Goal: Task Accomplishment & Management: Use online tool/utility

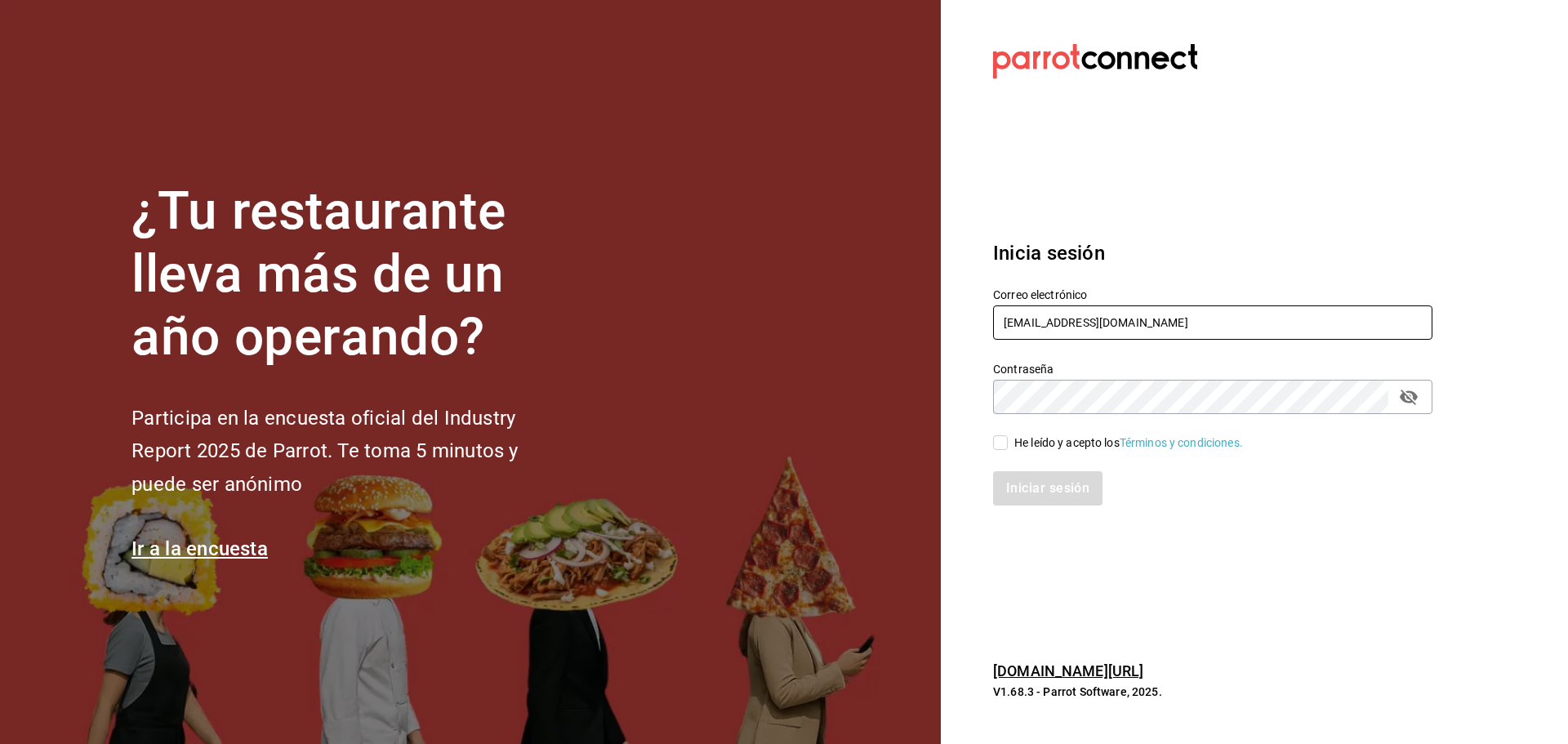
click at [1085, 317] on input "[EMAIL_ADDRESS][DOMAIN_NAME]" at bounding box center [1213, 323] width 440 height 35
paste input "haztujugo@uabc"
type input "[EMAIL_ADDRESS]"
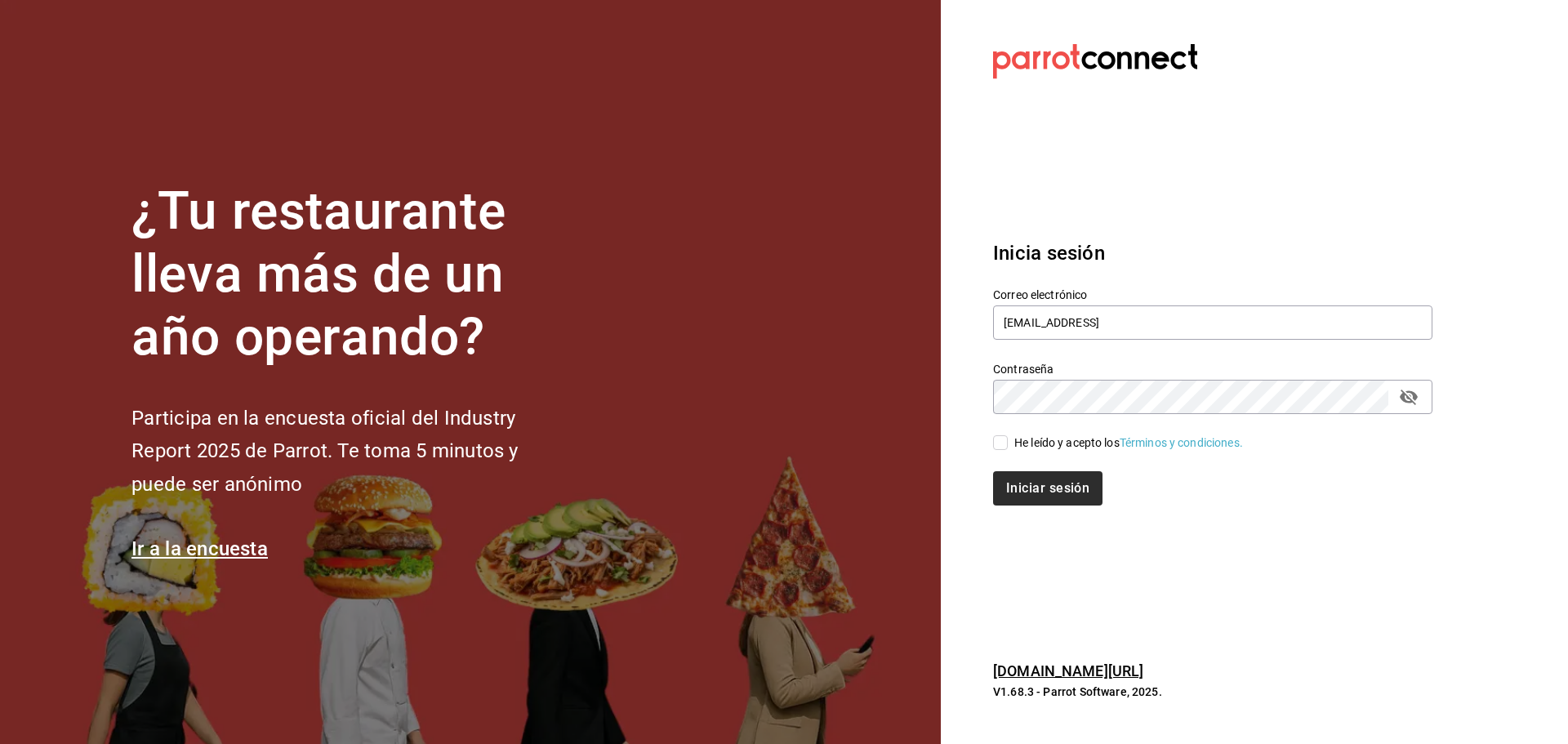
drag, startPoint x: 1002, startPoint y: 440, endPoint x: 1025, endPoint y: 479, distance: 45.3
click at [1003, 437] on input "He leído y acepto los Términos y condiciones." at bounding box center [1001, 442] width 15 height 15
checkbox input "true"
click at [1032, 483] on button "Iniciar sesión" at bounding box center [1049, 489] width 111 height 35
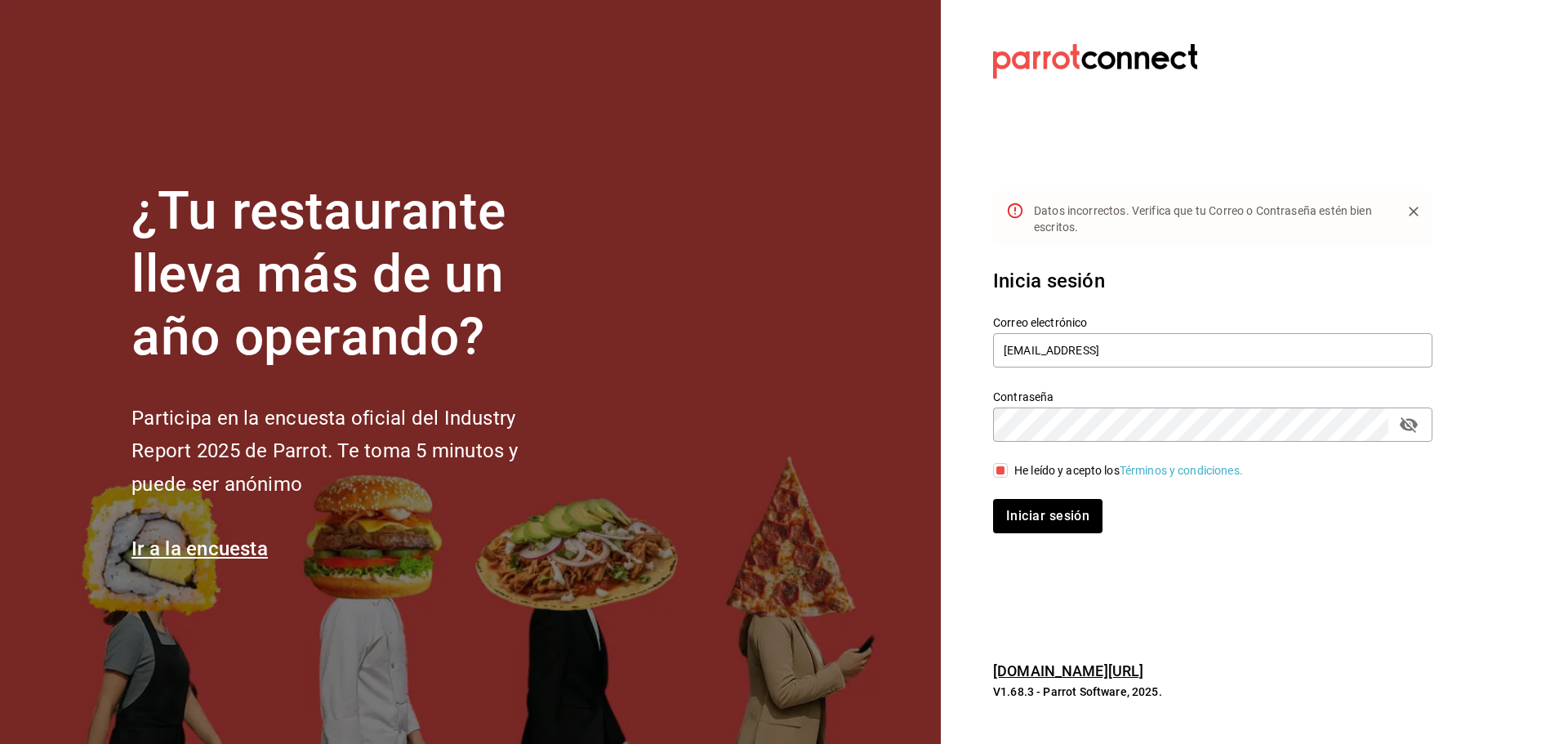
click at [1407, 424] on icon "passwordField" at bounding box center [1408, 424] width 18 height 16
click at [993, 499] on button "Iniciar sesión" at bounding box center [1048, 516] width 109 height 35
click at [1133, 355] on input "[EMAIL_ADDRESS]" at bounding box center [1213, 350] width 440 height 35
type input "[EMAIL_ADDRESS][DOMAIN_NAME]"
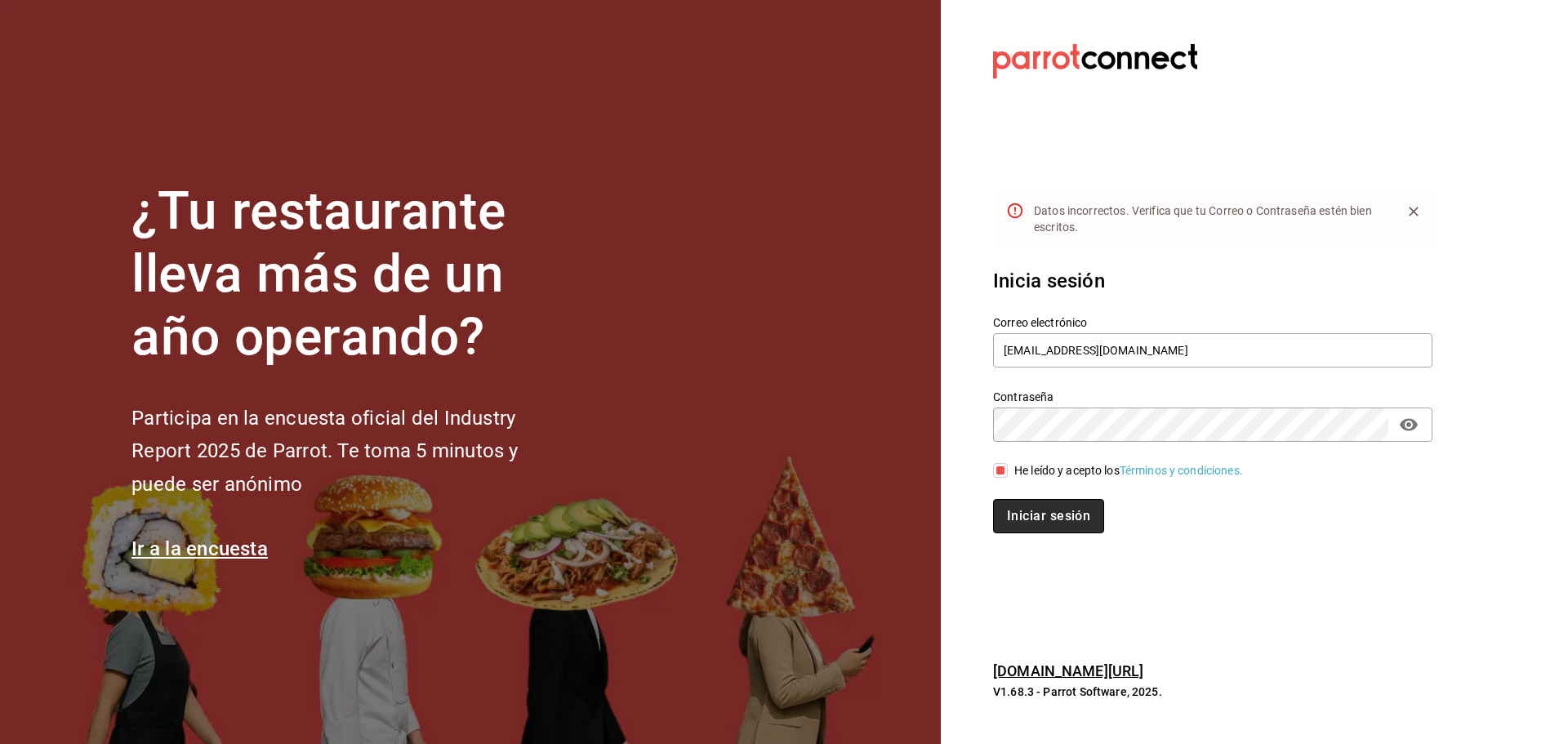
click at [1064, 516] on button "Iniciar sesión" at bounding box center [1049, 516] width 111 height 35
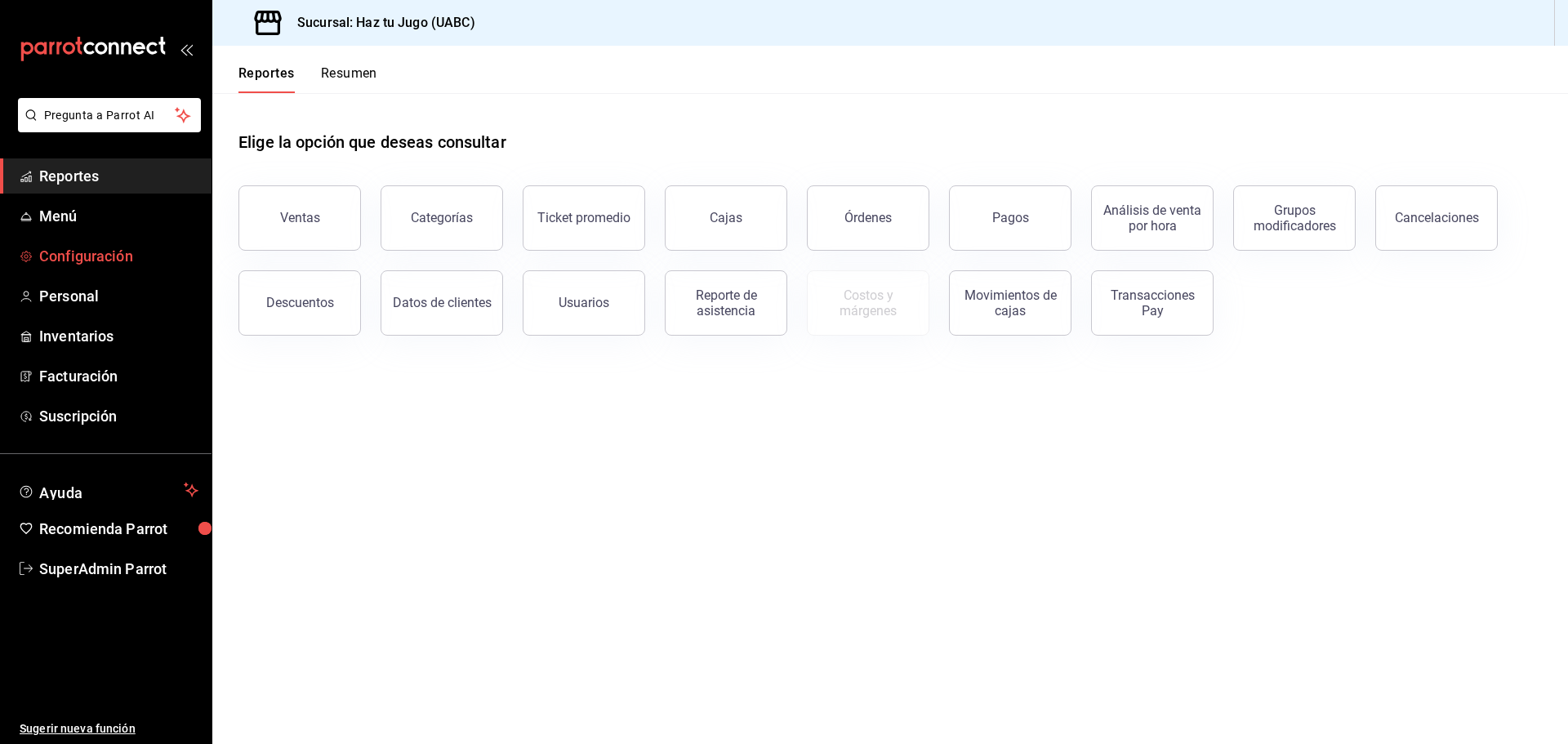
click at [109, 261] on span "Configuración" at bounding box center [119, 256] width 160 height 22
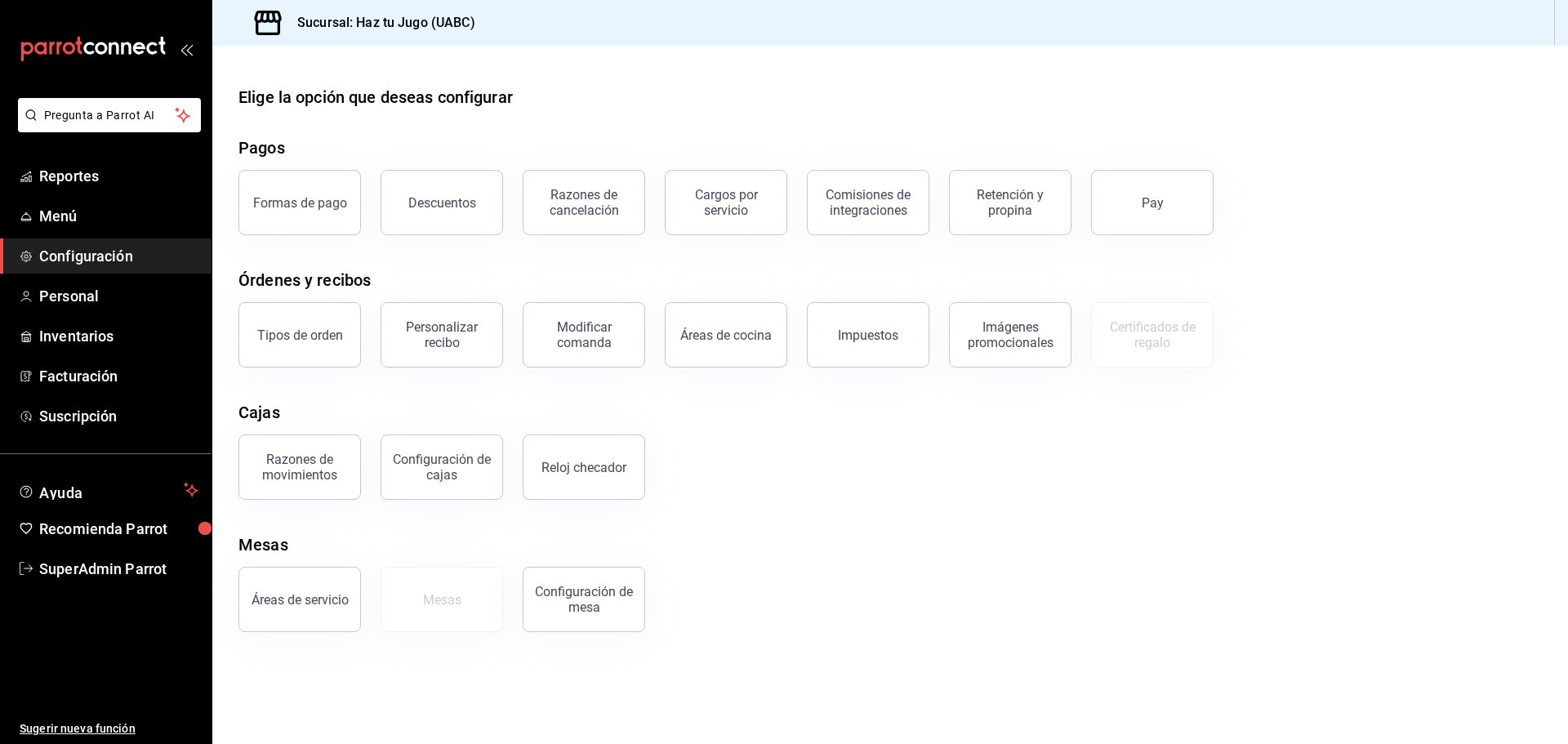
drag, startPoint x: 106, startPoint y: 269, endPoint x: 115, endPoint y: 261, distance: 12.0
click at [109, 267] on link "Configuración" at bounding box center [106, 255] width 212 height 35
click at [114, 261] on span "Configuración" at bounding box center [119, 256] width 160 height 22
click at [113, 254] on span "Configuración" at bounding box center [119, 256] width 160 height 22
click at [93, 373] on span "Facturación" at bounding box center [119, 376] width 160 height 22
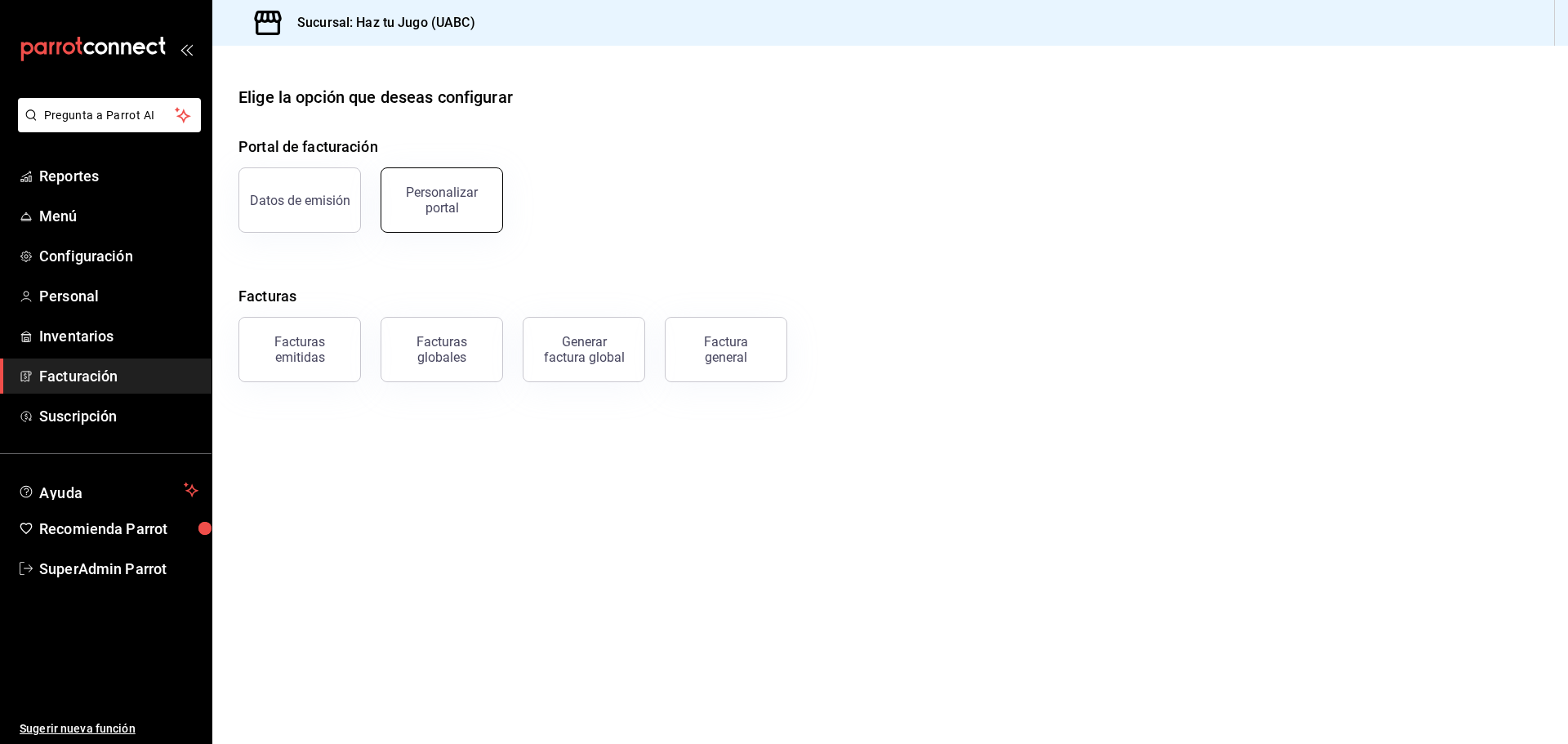
click at [487, 214] on button "Personalizar portal" at bounding box center [441, 201] width 122 height 66
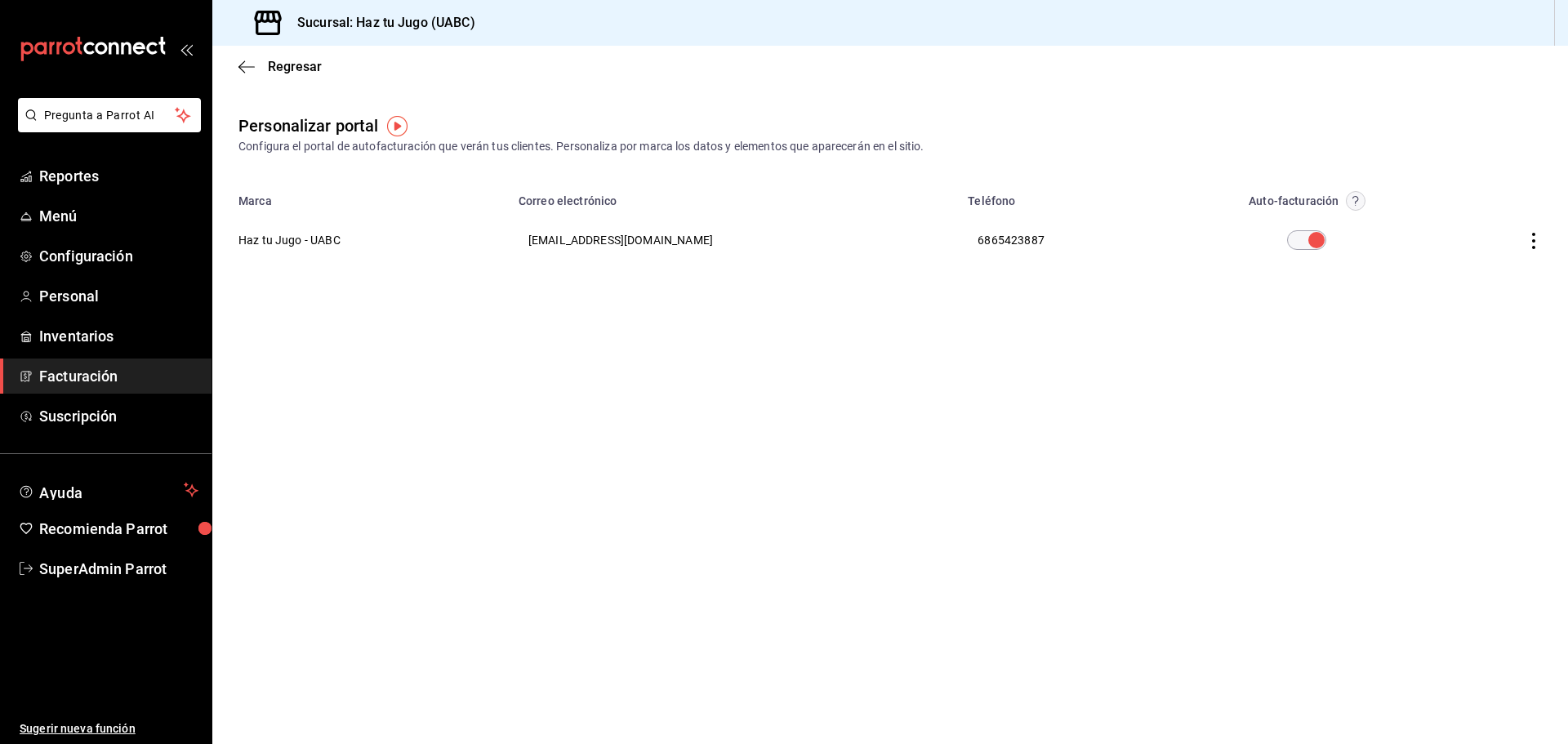
click at [1523, 245] on th at bounding box center [1505, 240] width 125 height 58
click at [1530, 241] on icon "button" at bounding box center [1533, 241] width 16 height 16
click at [1438, 259] on span "Visitar sitio" at bounding box center [1438, 261] width 79 height 15
click at [254, 67] on icon "button" at bounding box center [246, 67] width 16 height 1
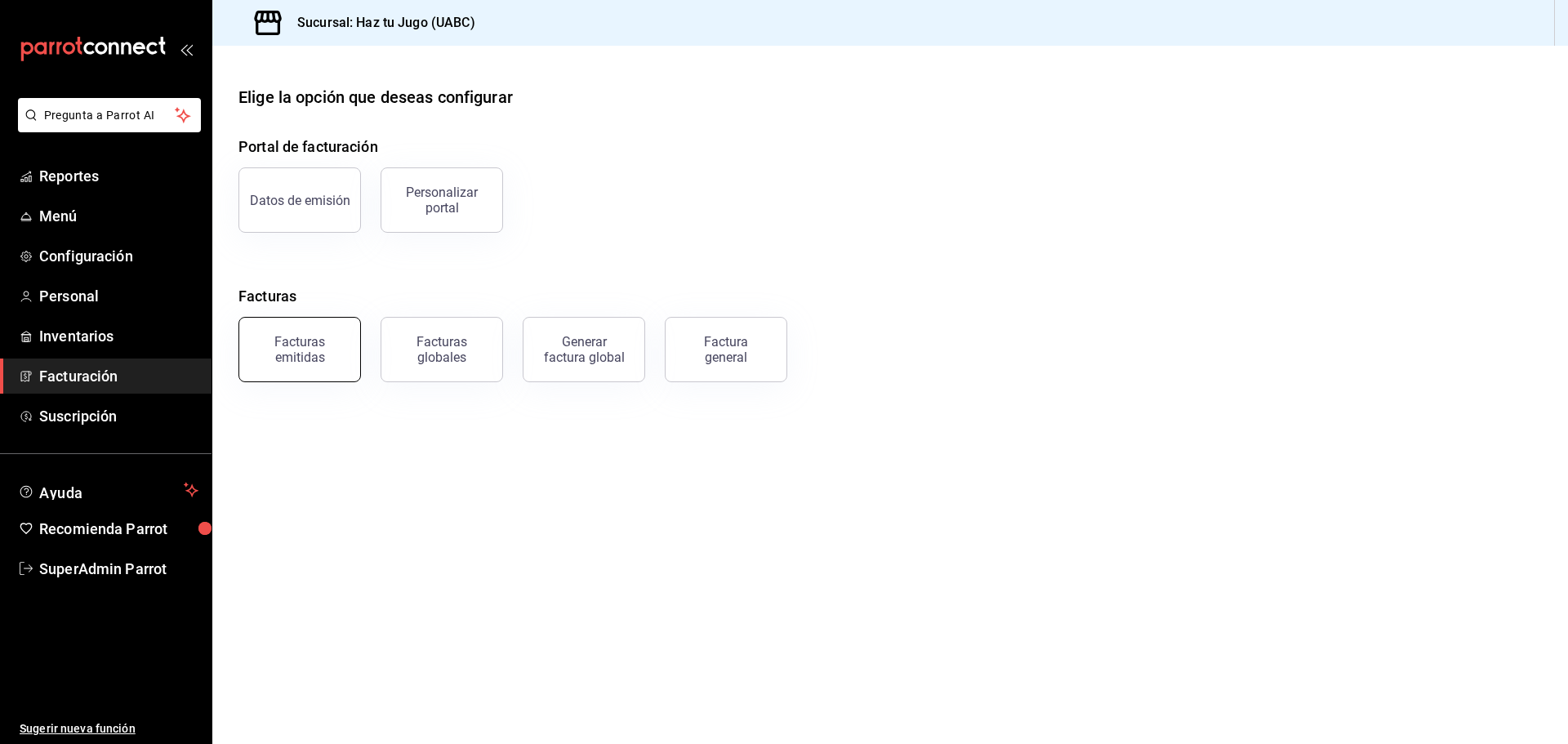
click at [317, 350] on div "Facturas emitidas" at bounding box center [299, 349] width 101 height 31
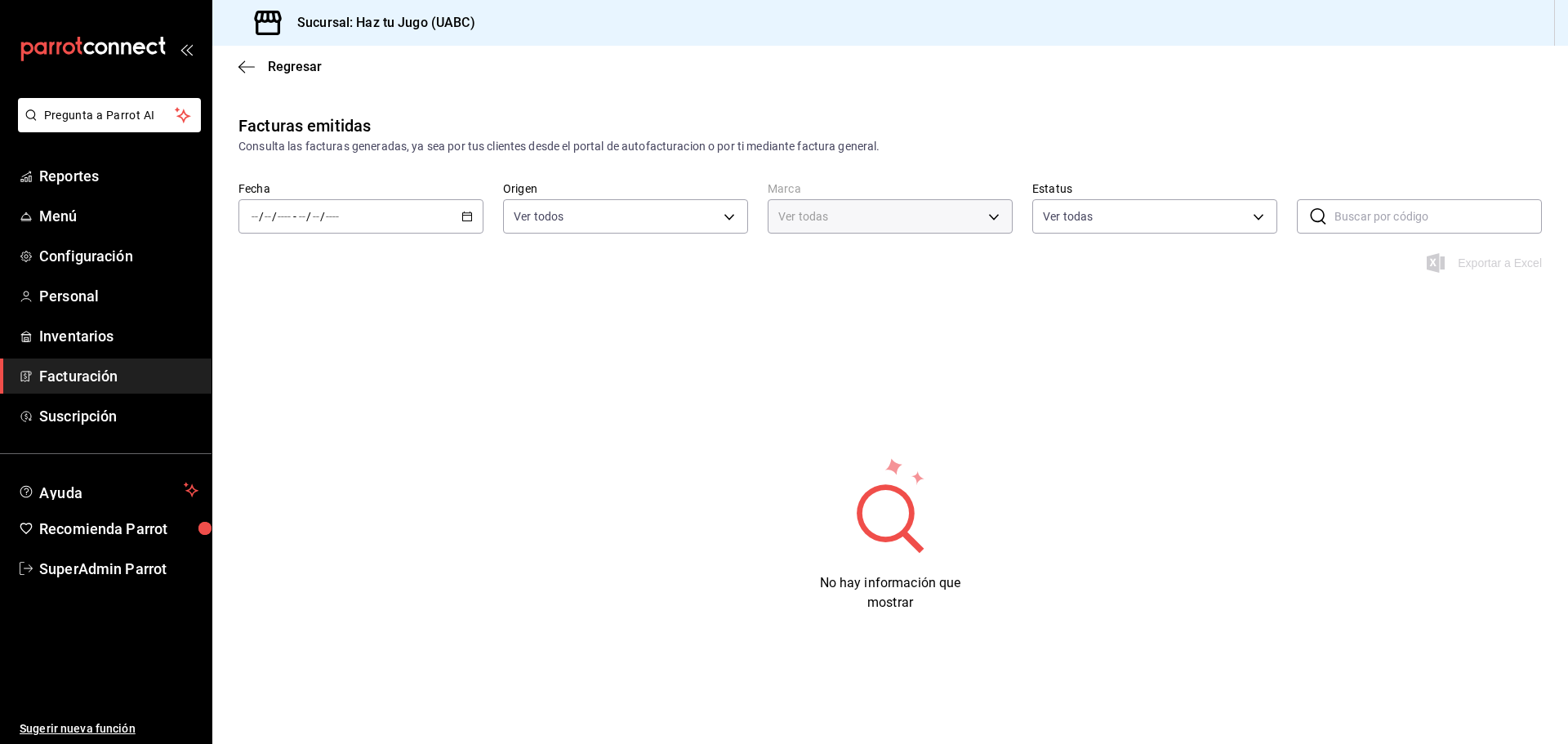
type input "1d6454d9-ca75-4cda-ad57-8c82b4b1cdb3"
click at [242, 70] on icon "button" at bounding box center [246, 67] width 16 height 15
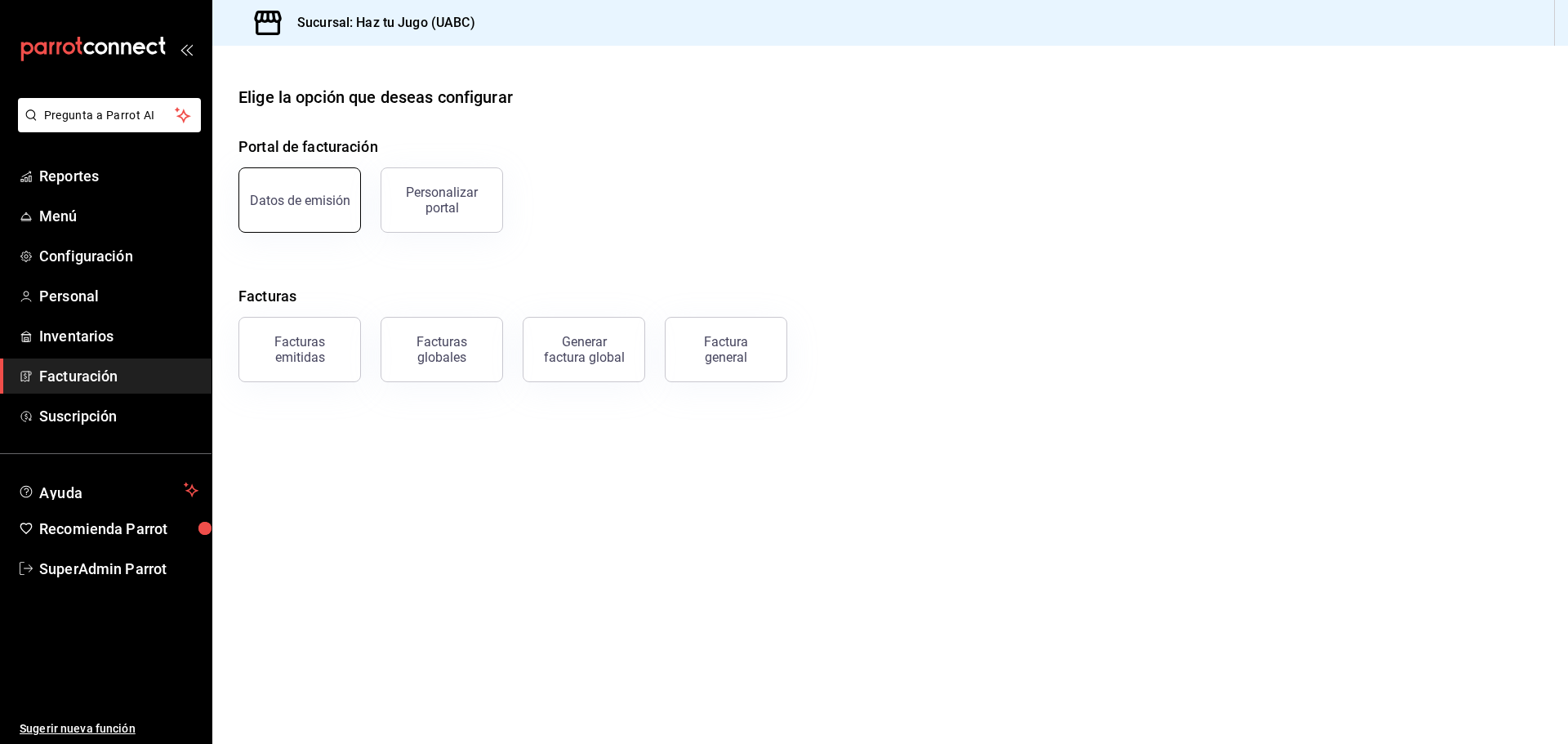
click at [322, 209] on button "Datos de emisión" at bounding box center [299, 201] width 122 height 66
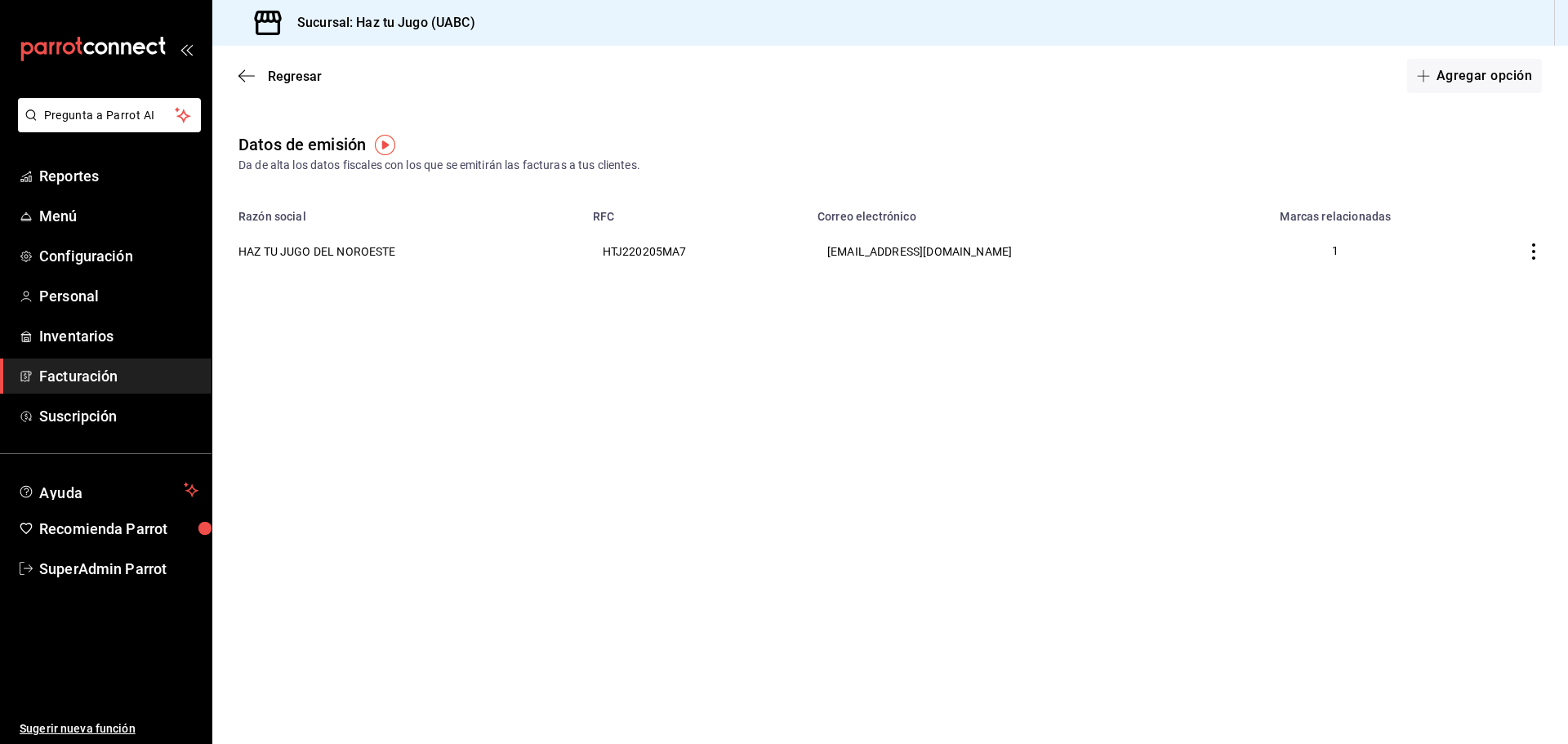
click at [238, 62] on div "Regresar Agregar opción" at bounding box center [890, 76] width 1355 height 60
click at [245, 68] on icon "button" at bounding box center [246, 76] width 16 height 15
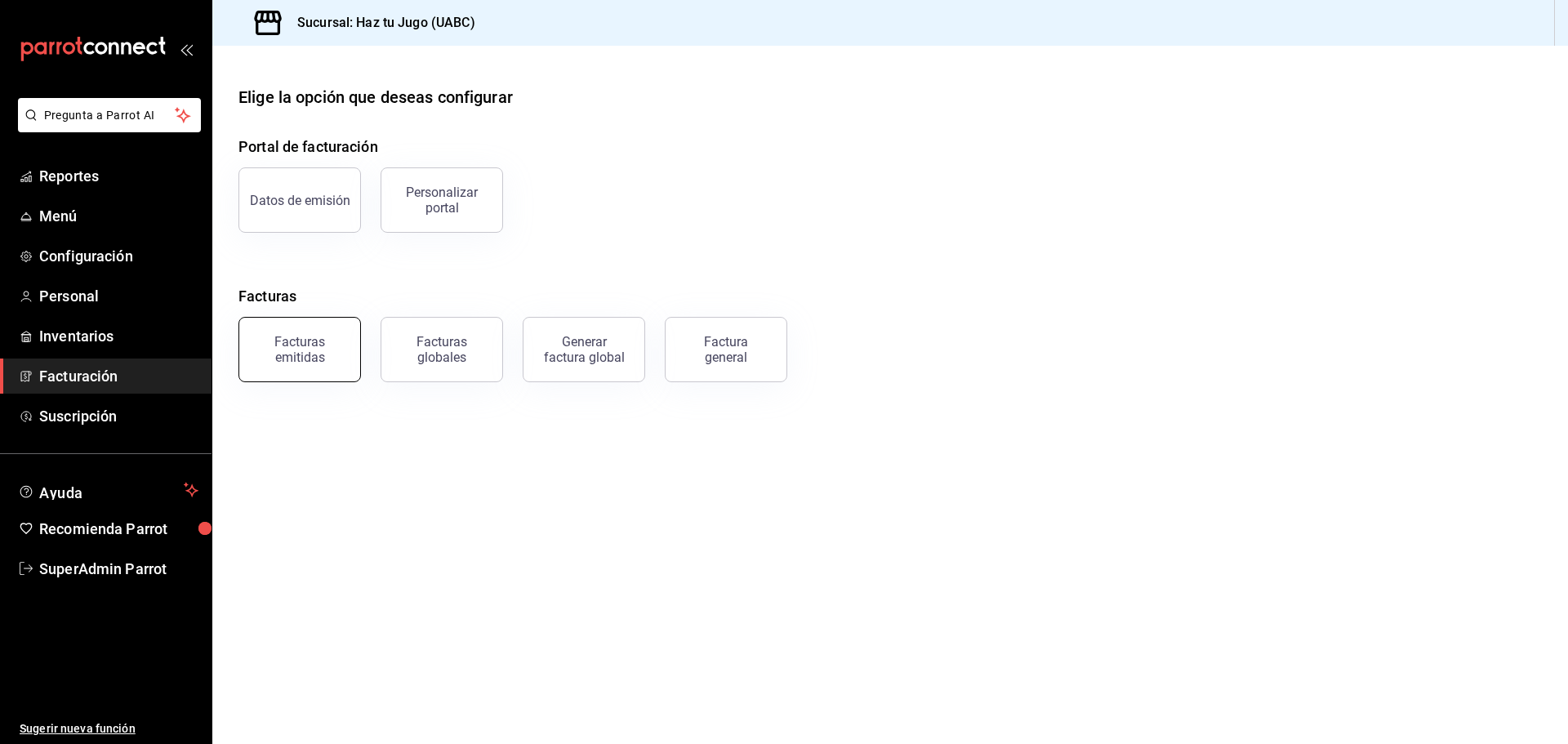
click at [310, 324] on button "Facturas emitidas" at bounding box center [299, 349] width 122 height 66
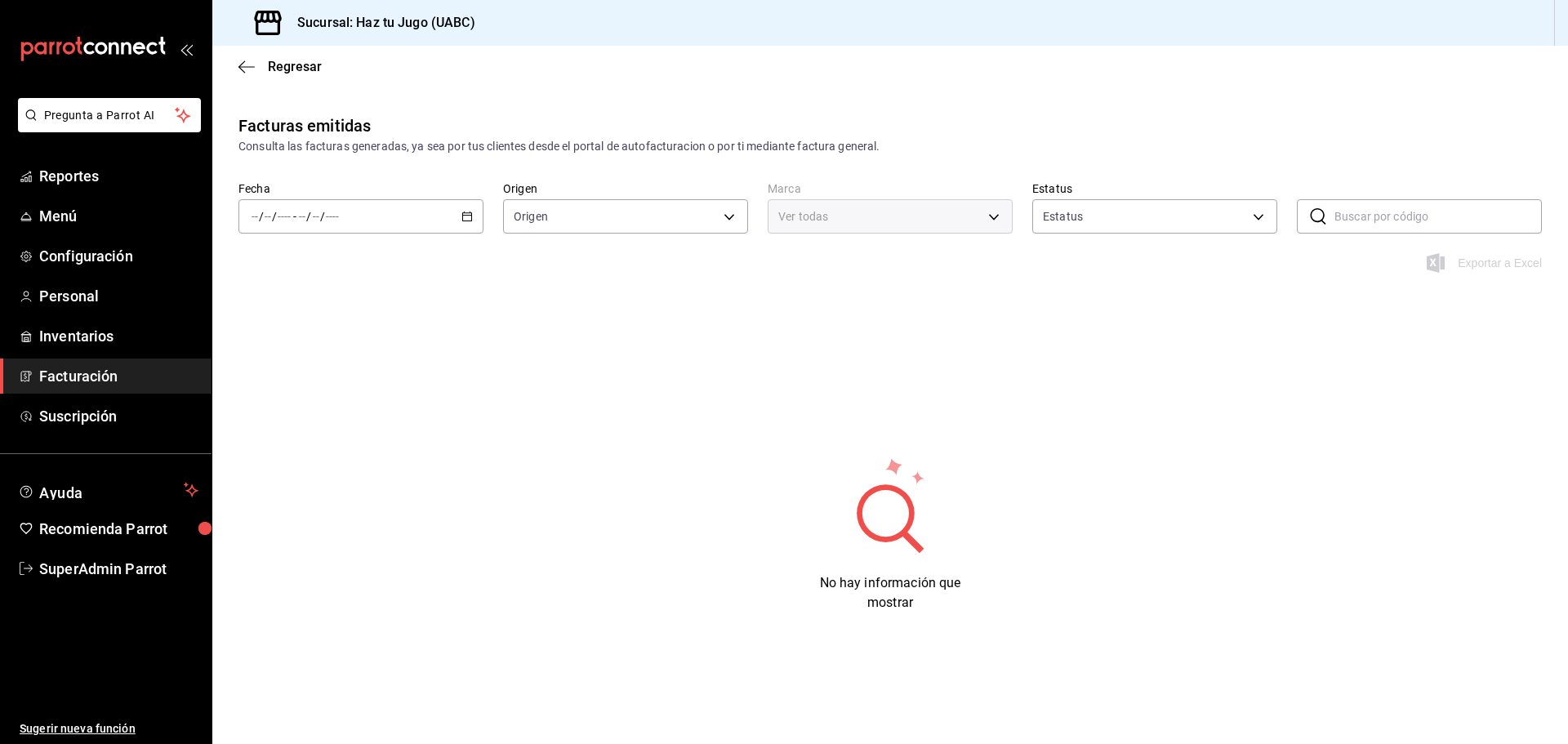
type input "ORDER_INVOICE,GENERAL_INVOICE"
type input "ACTIVE,PENDING_CANCELLATION,CANCELLED,PRE_CANCELLED"
type input "1d6454d9-ca75-4cda-ad57-8c82b4b1cdb3"
click at [479, 214] on div "/ / - / /" at bounding box center [360, 216] width 245 height 35
click at [362, 258] on span "Hoy" at bounding box center [316, 265] width 127 height 17
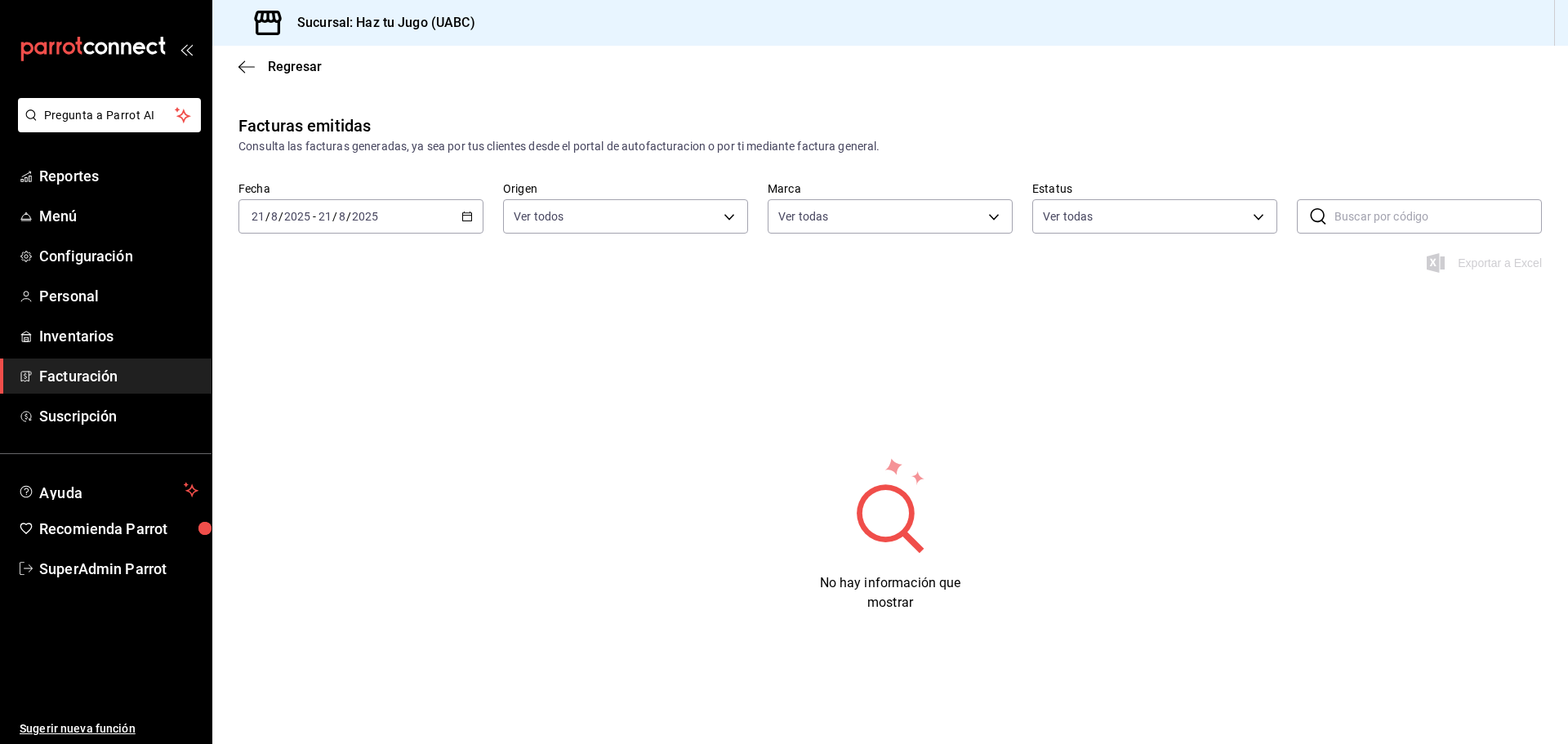
click at [463, 214] on icon "button" at bounding box center [467, 216] width 12 height 12
click at [344, 311] on li "Ayer" at bounding box center [315, 303] width 152 height 36
click at [460, 215] on div "2025-08-20 20 / 8 / 2025 - 2025-08-20 20 / 8 / 2025" at bounding box center [360, 216] width 245 height 35
click at [323, 341] on span "Semana actual" at bounding box center [316, 339] width 127 height 17
click at [462, 218] on \(Stroke\) "button" at bounding box center [467, 217] width 10 height 9
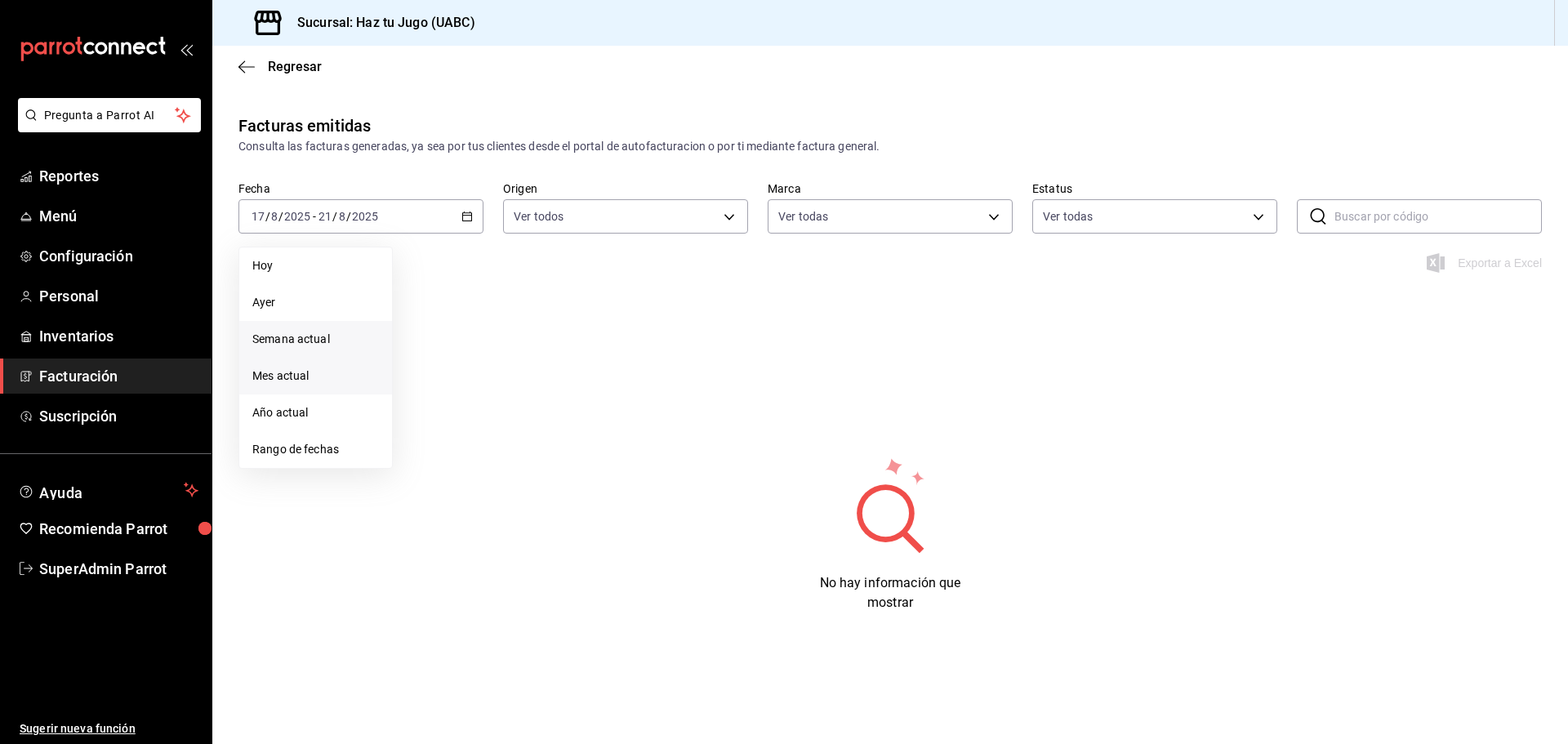
click at [277, 377] on span "Mes actual" at bounding box center [316, 376] width 127 height 17
click at [395, 224] on div "2025-08-01 1 / 8 / 2025 - 2025-08-21 21 / 8 / 2025" at bounding box center [360, 216] width 245 height 35
click at [337, 276] on li "Hoy" at bounding box center [315, 265] width 152 height 36
click at [254, 71] on span "Regresar" at bounding box center [279, 66] width 83 height 16
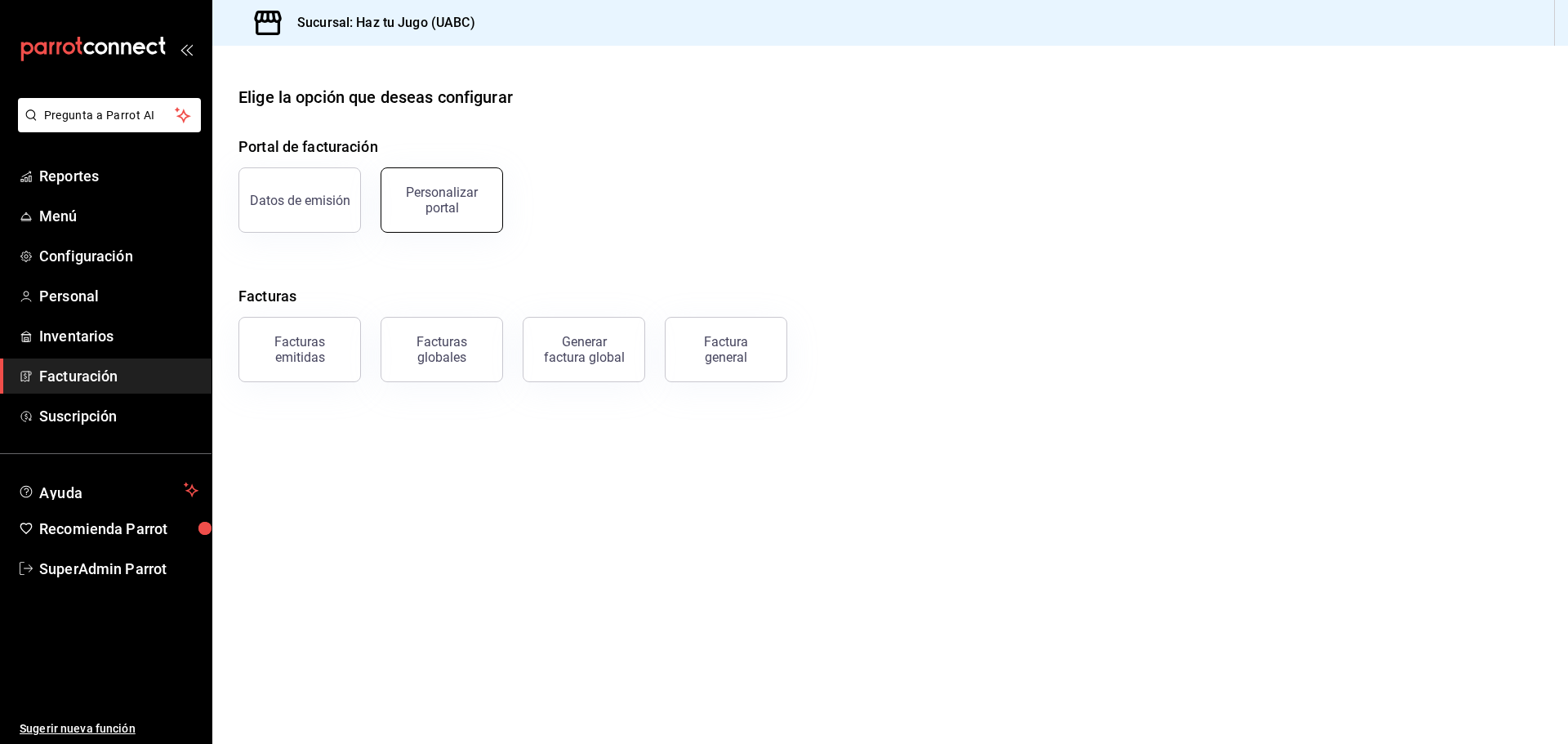
click at [411, 193] on div "Personalizar portal" at bounding box center [441, 200] width 101 height 31
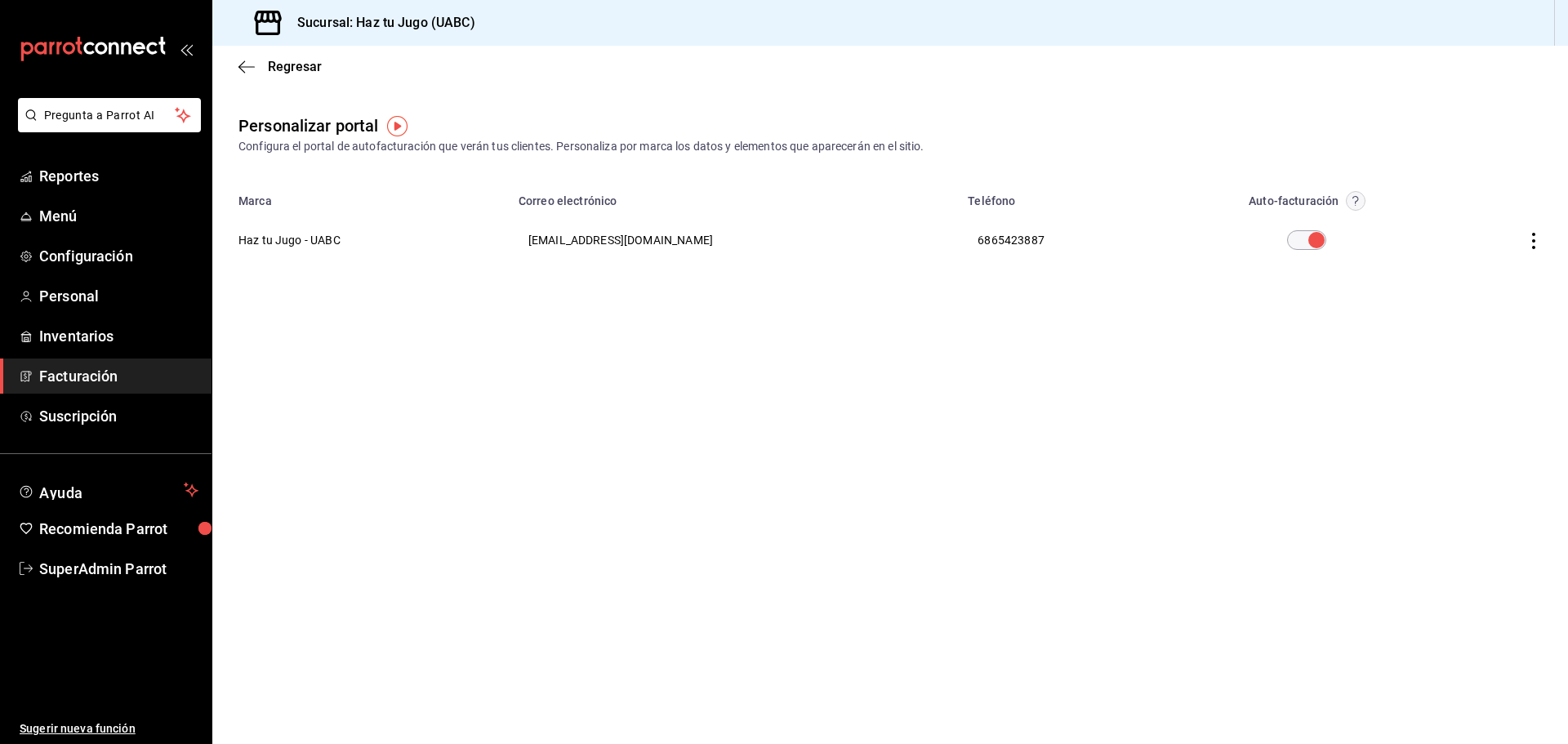
drag, startPoint x: 304, startPoint y: 240, endPoint x: 653, endPoint y: 247, distance: 349.1
click at [305, 240] on th "Haz tu Jugo - UABC" at bounding box center [360, 240] width 296 height 58
click at [1535, 233] on icon "button" at bounding box center [1533, 241] width 16 height 16
click at [1460, 230] on li "Editar" at bounding box center [1459, 220] width 163 height 42
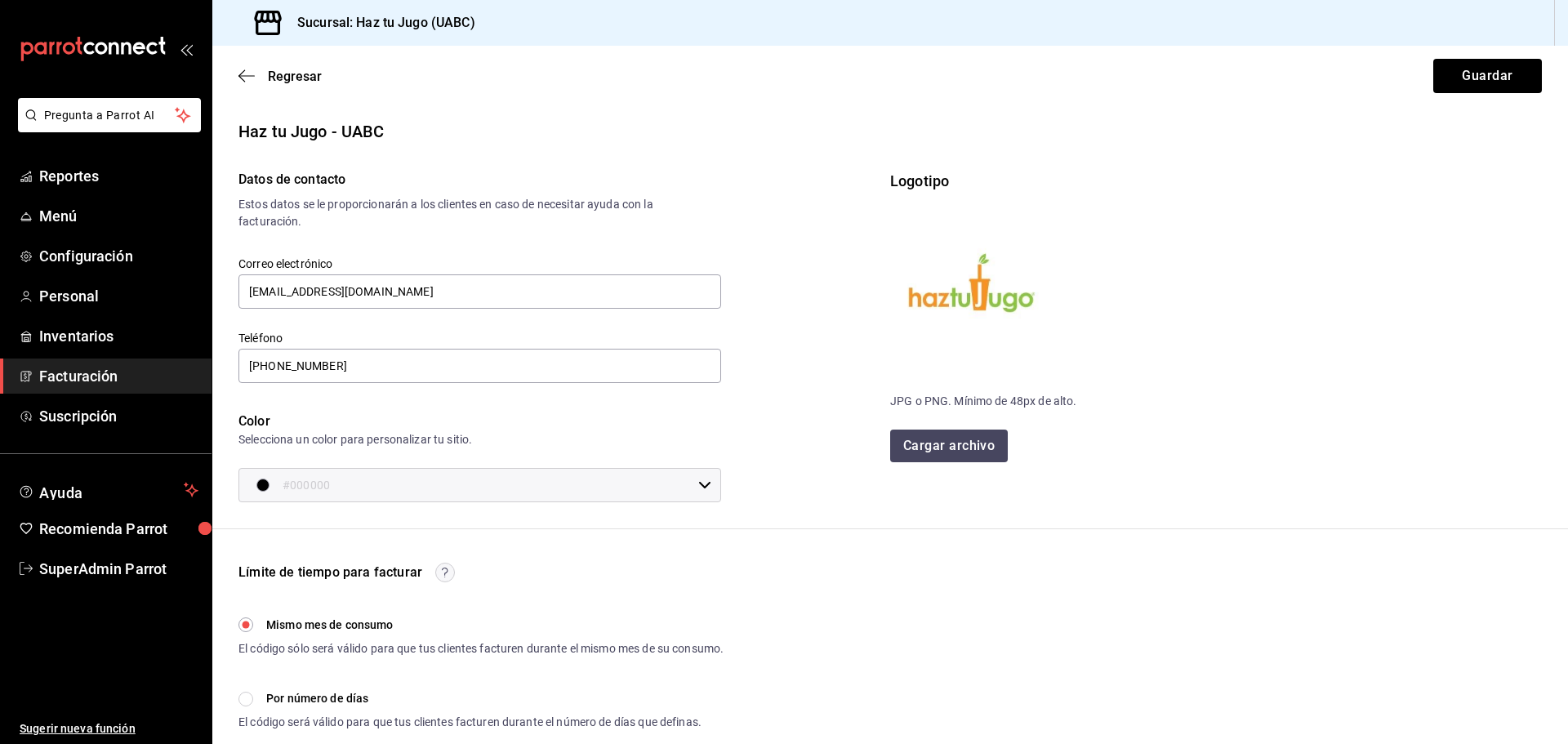
click at [974, 300] on img at bounding box center [971, 286] width 163 height 163
drag, startPoint x: 947, startPoint y: 299, endPoint x: 929, endPoint y: 284, distance: 23.4
click at [929, 284] on img at bounding box center [971, 286] width 163 height 163
click at [931, 459] on button "Cargar archivo" at bounding box center [950, 446] width 119 height 33
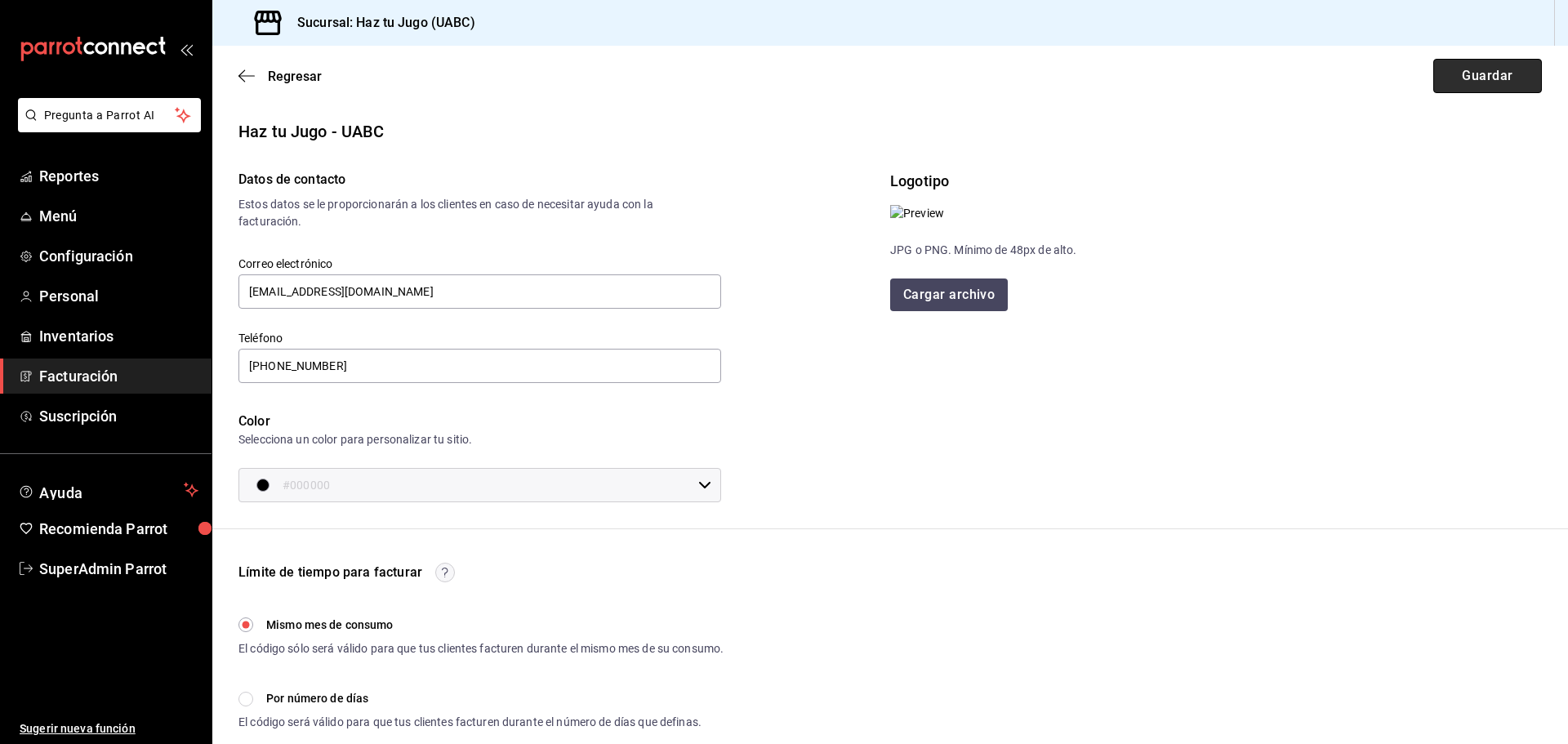
click at [1463, 88] on button "Guardar" at bounding box center [1487, 76] width 109 height 35
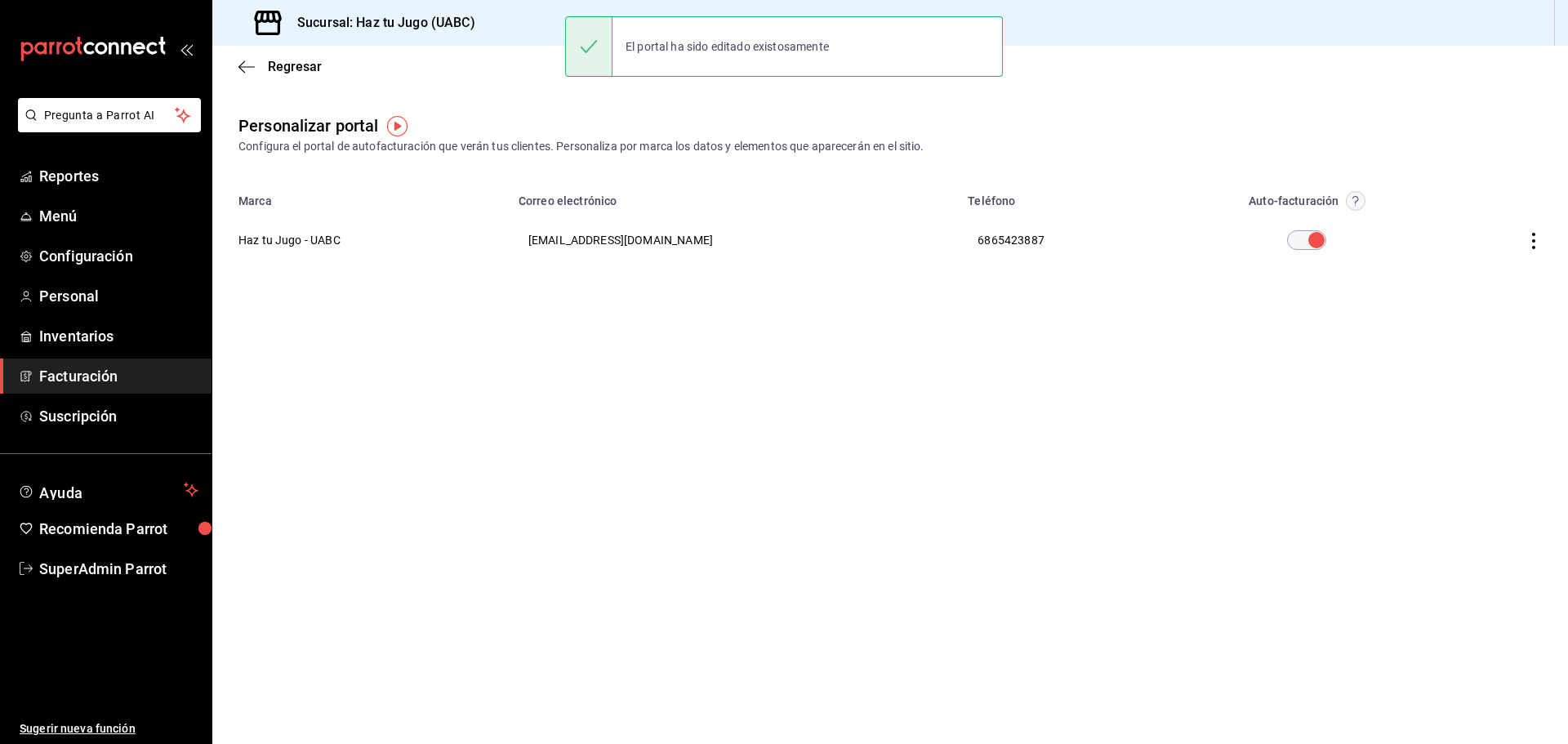
click at [409, 30] on h3 "Sucursal: Haz tu Jugo (UABC)" at bounding box center [379, 22] width 191 height 19
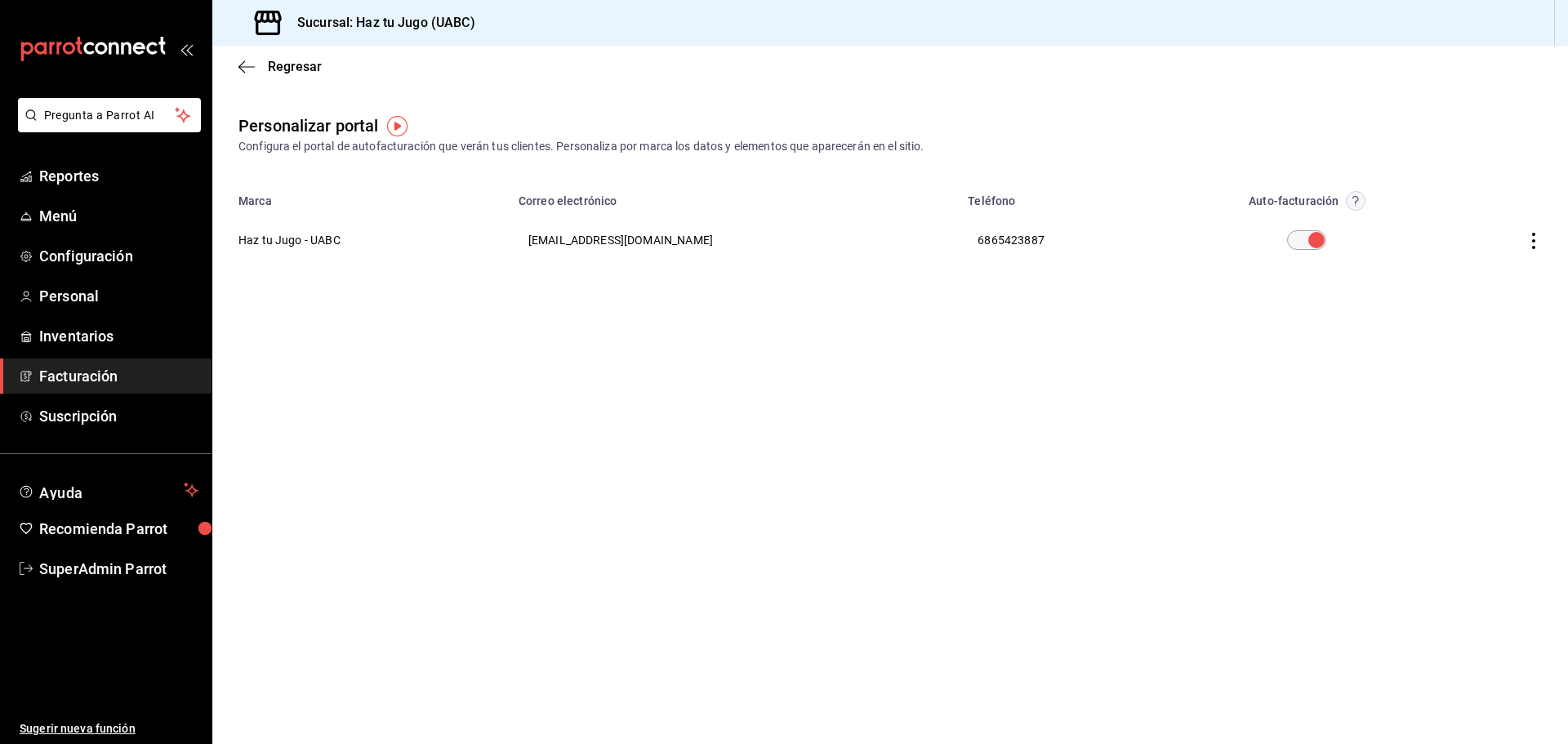
click at [1532, 237] on icon "button" at bounding box center [1533, 241] width 16 height 16
click at [970, 114] on div at bounding box center [784, 372] width 1568 height 744
click at [251, 64] on icon "button" at bounding box center [246, 67] width 16 height 15
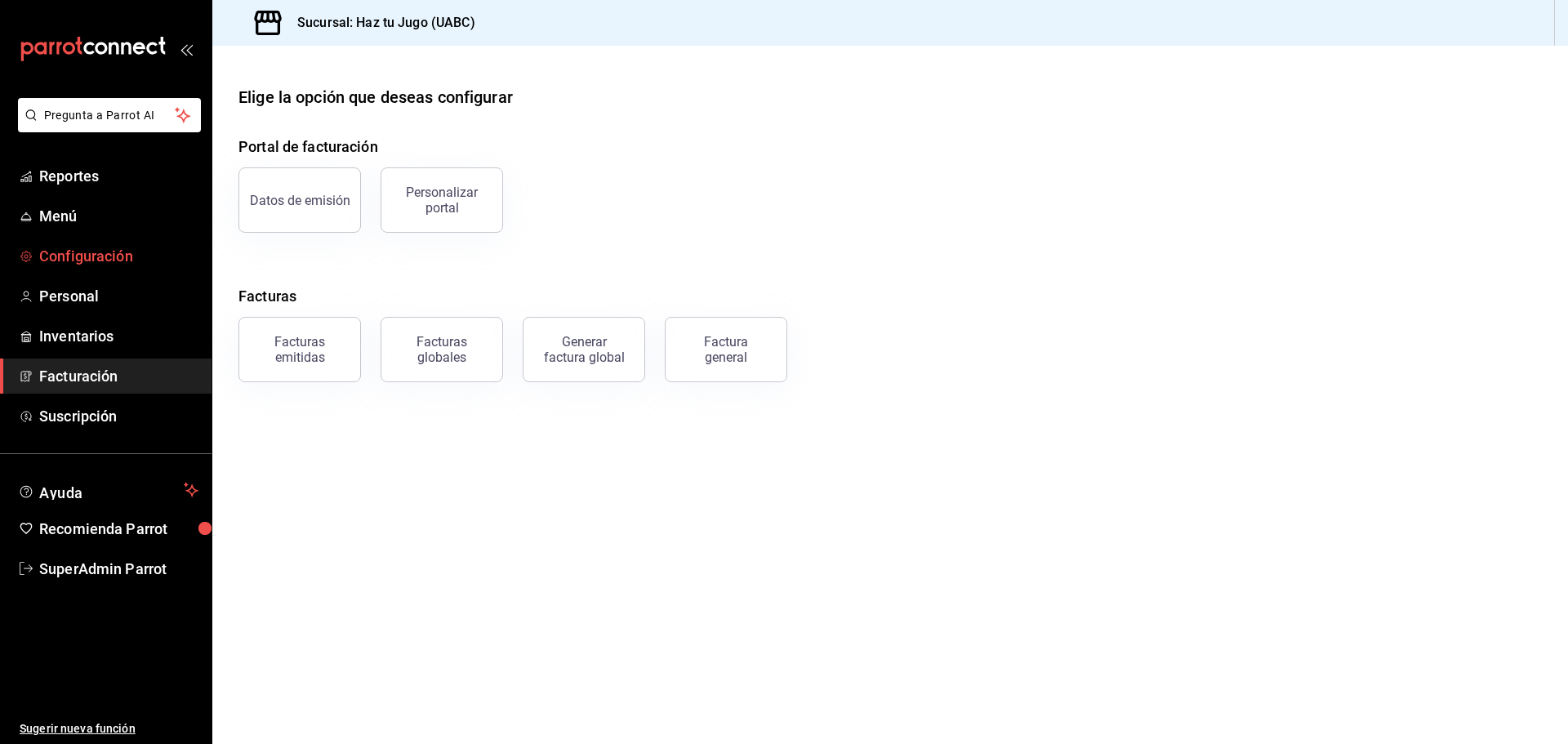
click at [127, 255] on span "Configuración" at bounding box center [119, 256] width 160 height 22
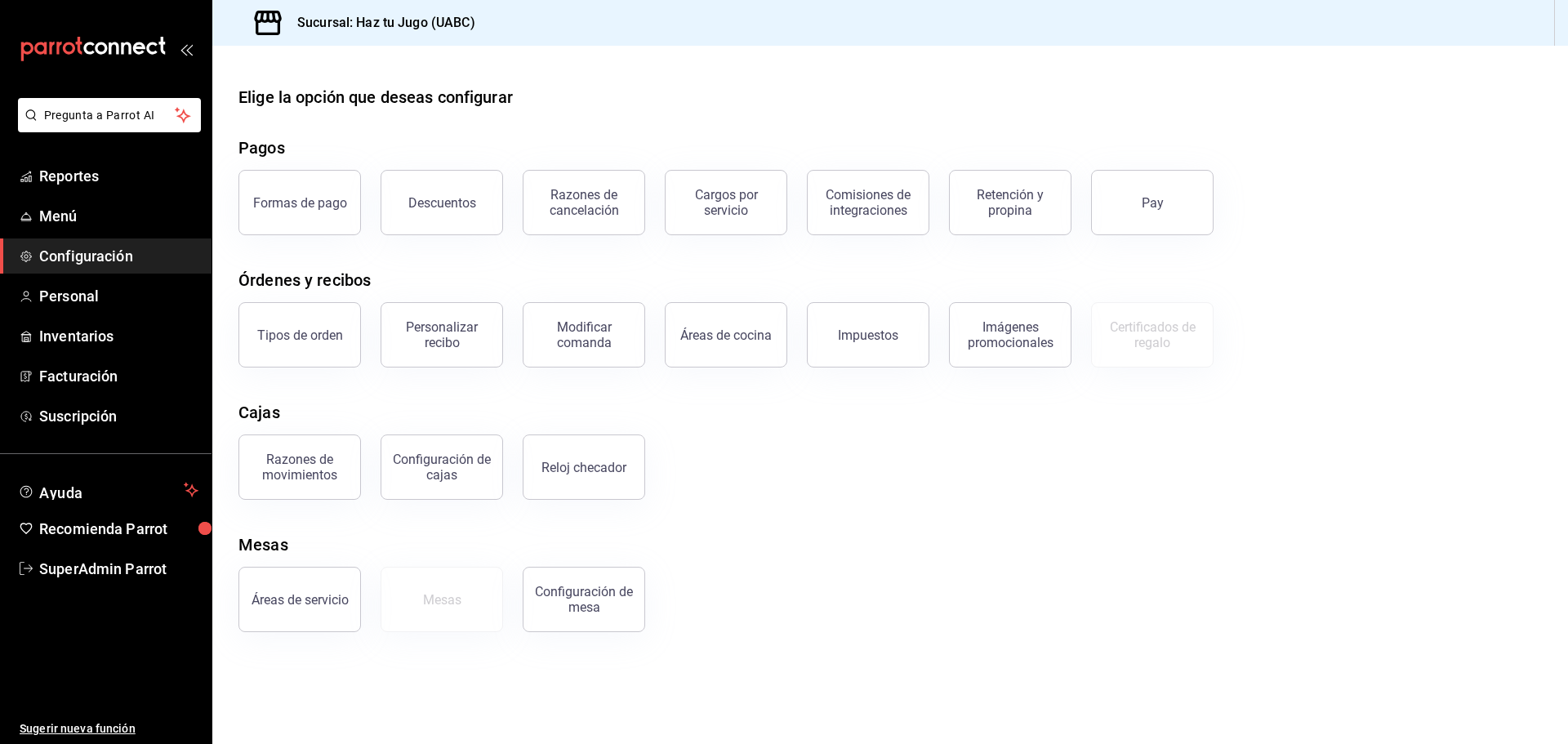
click at [128, 264] on span "Configuración" at bounding box center [119, 256] width 160 height 22
click at [423, 331] on div "Personalizar recibo" at bounding box center [441, 335] width 101 height 31
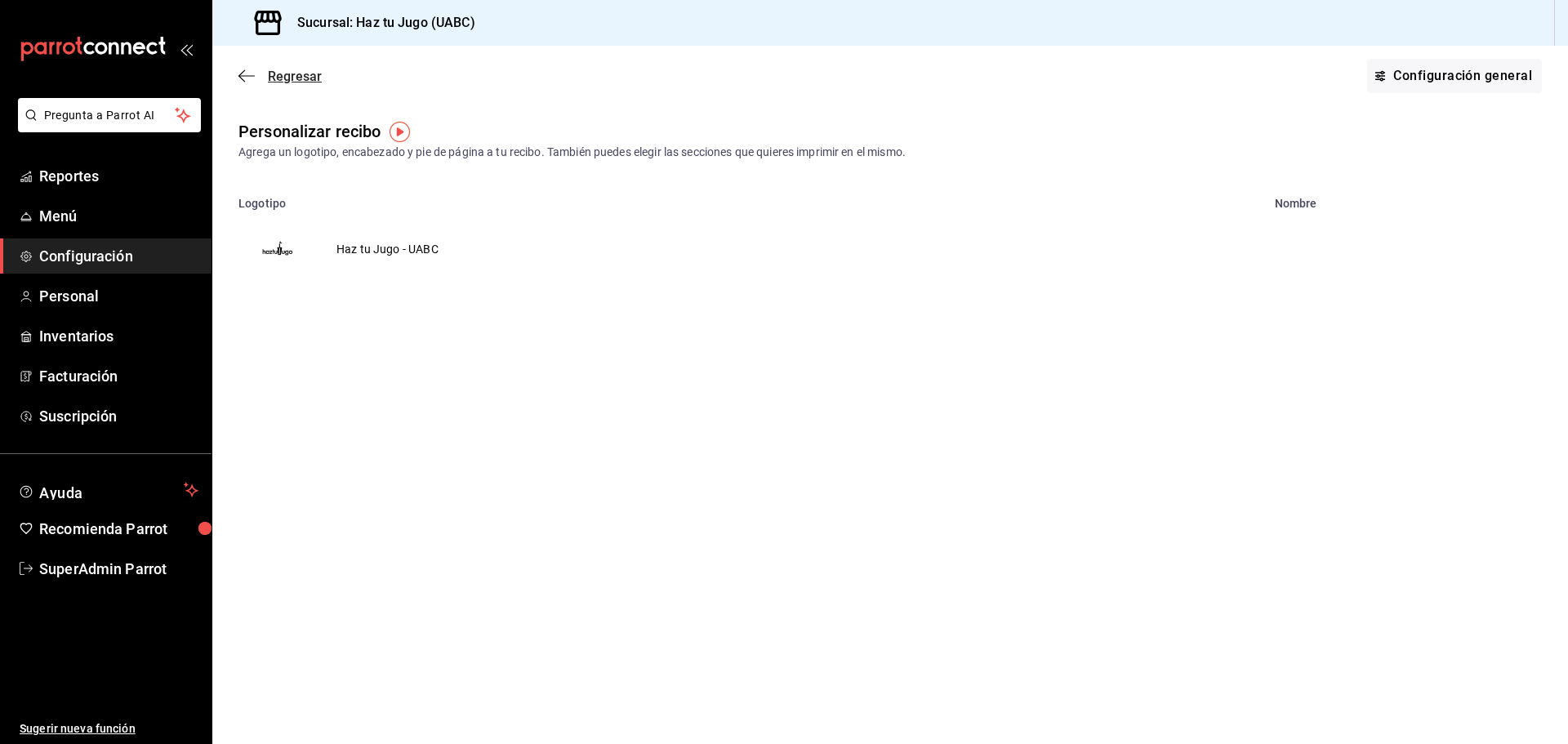
click at [254, 75] on icon "button" at bounding box center [246, 76] width 16 height 15
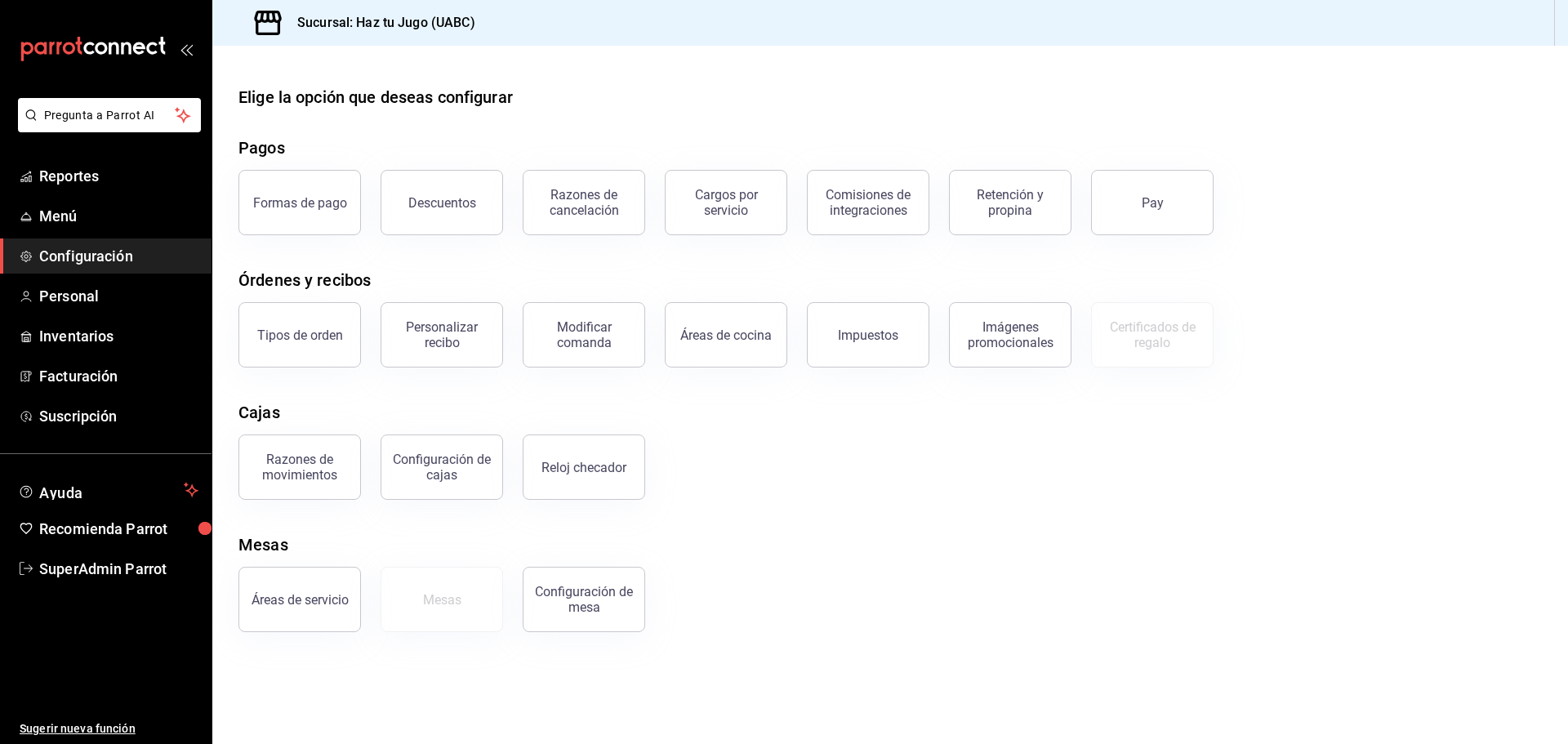
click at [141, 252] on span "Configuración" at bounding box center [119, 256] width 160 height 22
click at [113, 371] on span "Facturación" at bounding box center [119, 376] width 160 height 22
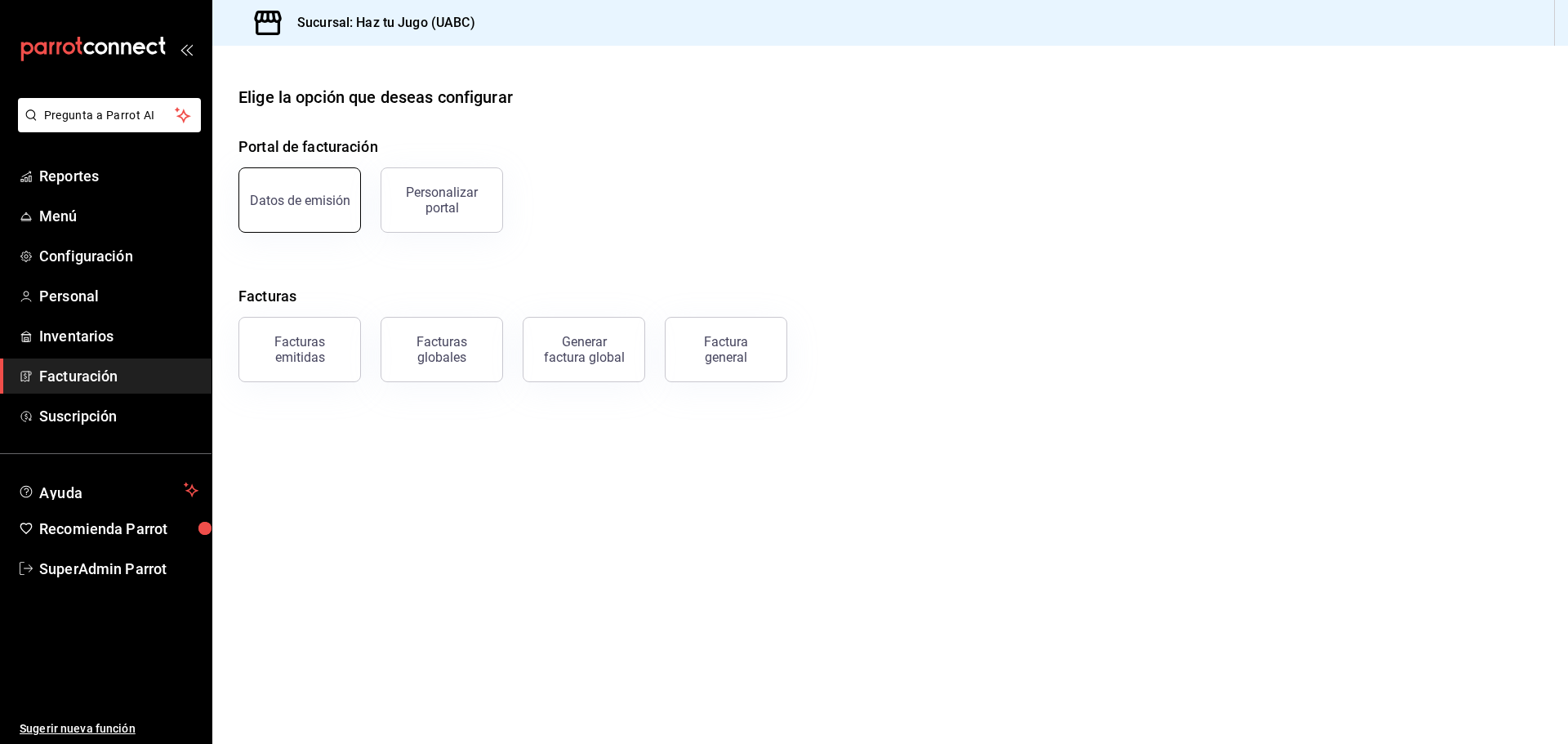
click at [258, 184] on button "Datos de emisión" at bounding box center [299, 201] width 122 height 66
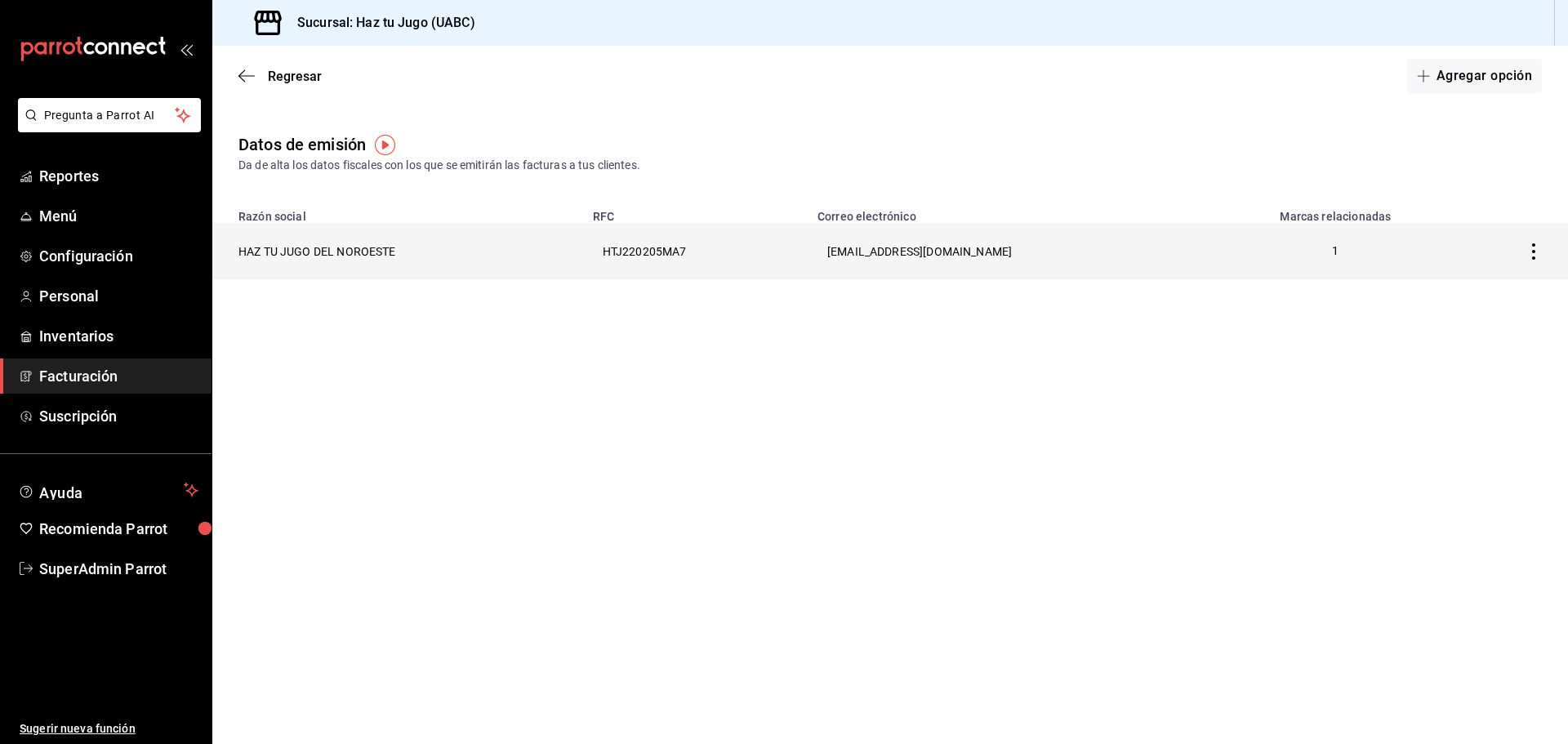
click at [877, 253] on th "factura.htjdelnoroeste@gmail.com" at bounding box center [1012, 251] width 409 height 57
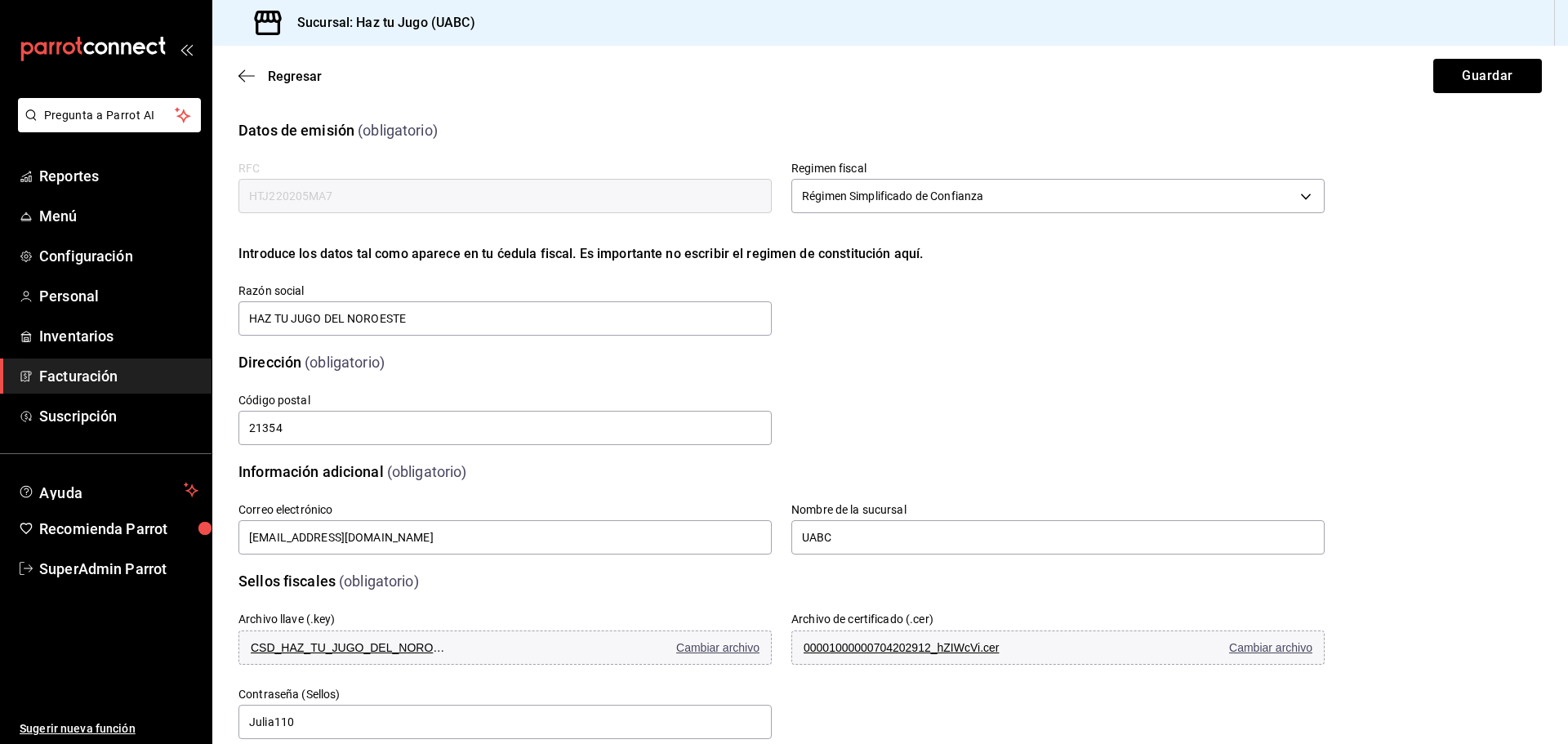
scroll to position [82, 0]
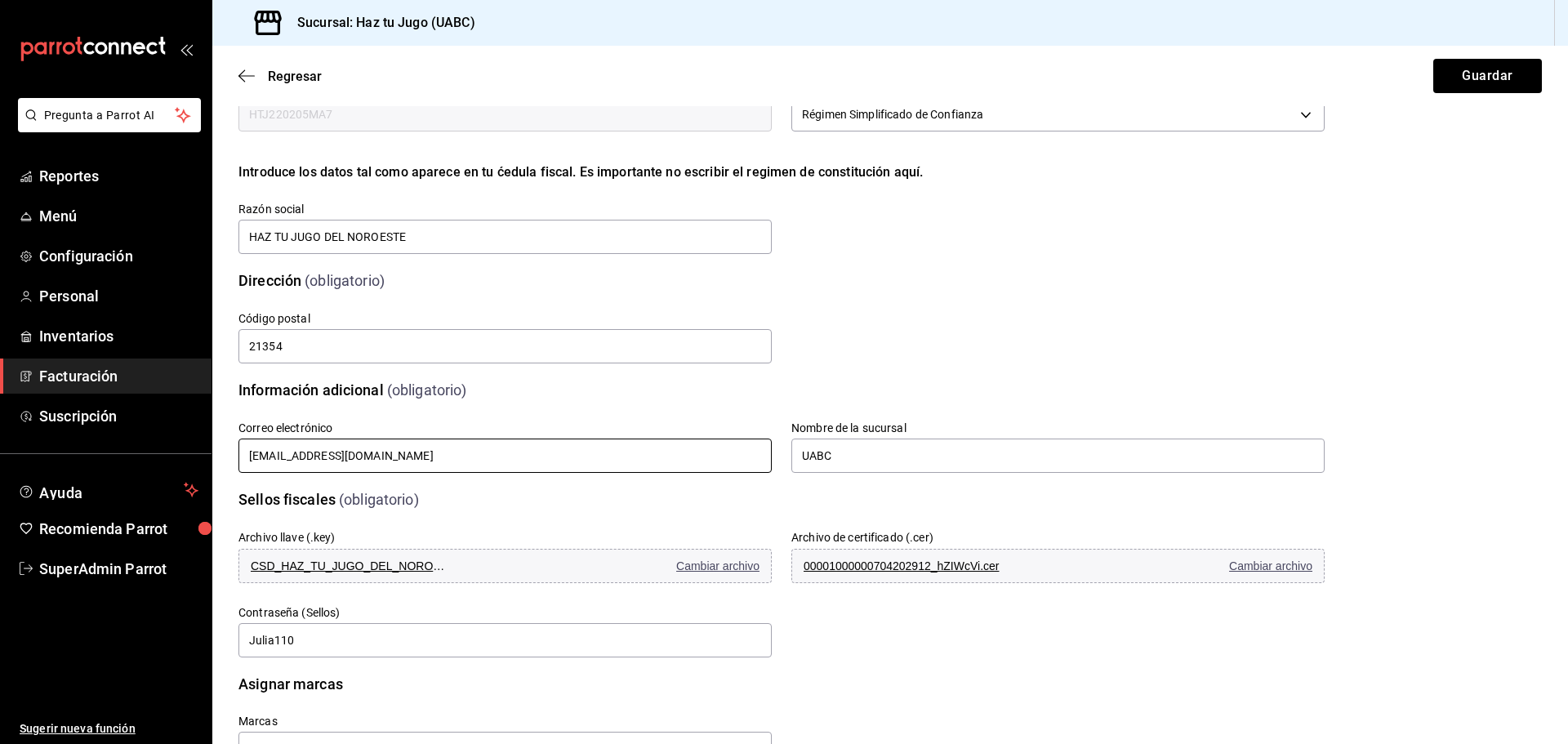
click at [510, 448] on input "factura.htjdelnoroeste@gmail.com" at bounding box center [504, 456] width 534 height 35
click at [110, 574] on span "SuperAdmin Parrot" at bounding box center [119, 568] width 160 height 22
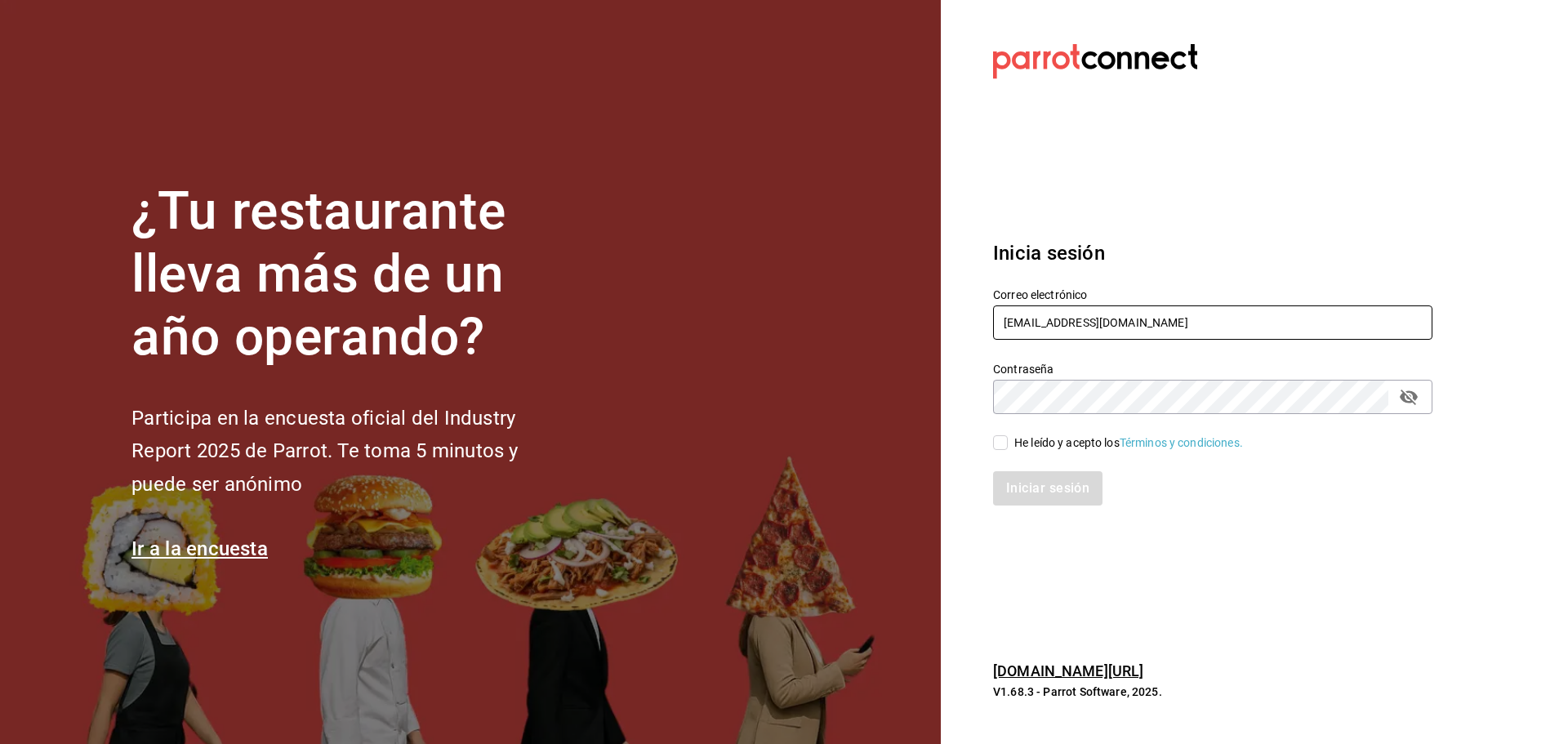
click at [1084, 322] on input "[EMAIL_ADDRESS][DOMAIN_NAME]" at bounding box center [1213, 323] width 440 height 35
paste input "latino@revolucion"
type input "latino@revolucion.com"
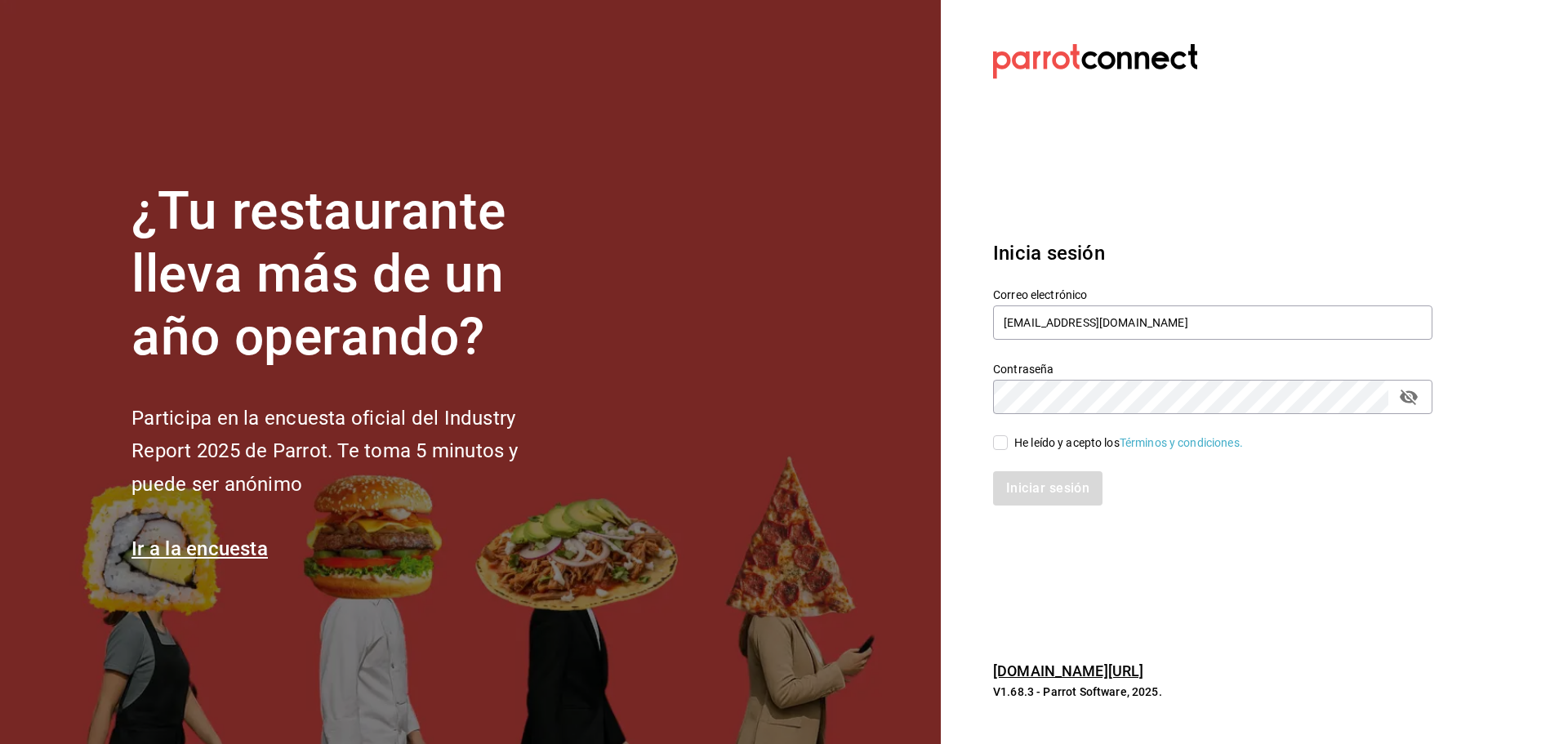
drag, startPoint x: 1005, startPoint y: 436, endPoint x: 1009, endPoint y: 448, distance: 12.6
click at [1005, 436] on input "He leído y acepto los Términos y condiciones." at bounding box center [1001, 442] width 15 height 15
checkbox input "true"
drag, startPoint x: 1032, startPoint y: 482, endPoint x: 978, endPoint y: 302, distance: 187.9
click at [1028, 478] on button "Iniciar sesión" at bounding box center [1049, 489] width 111 height 35
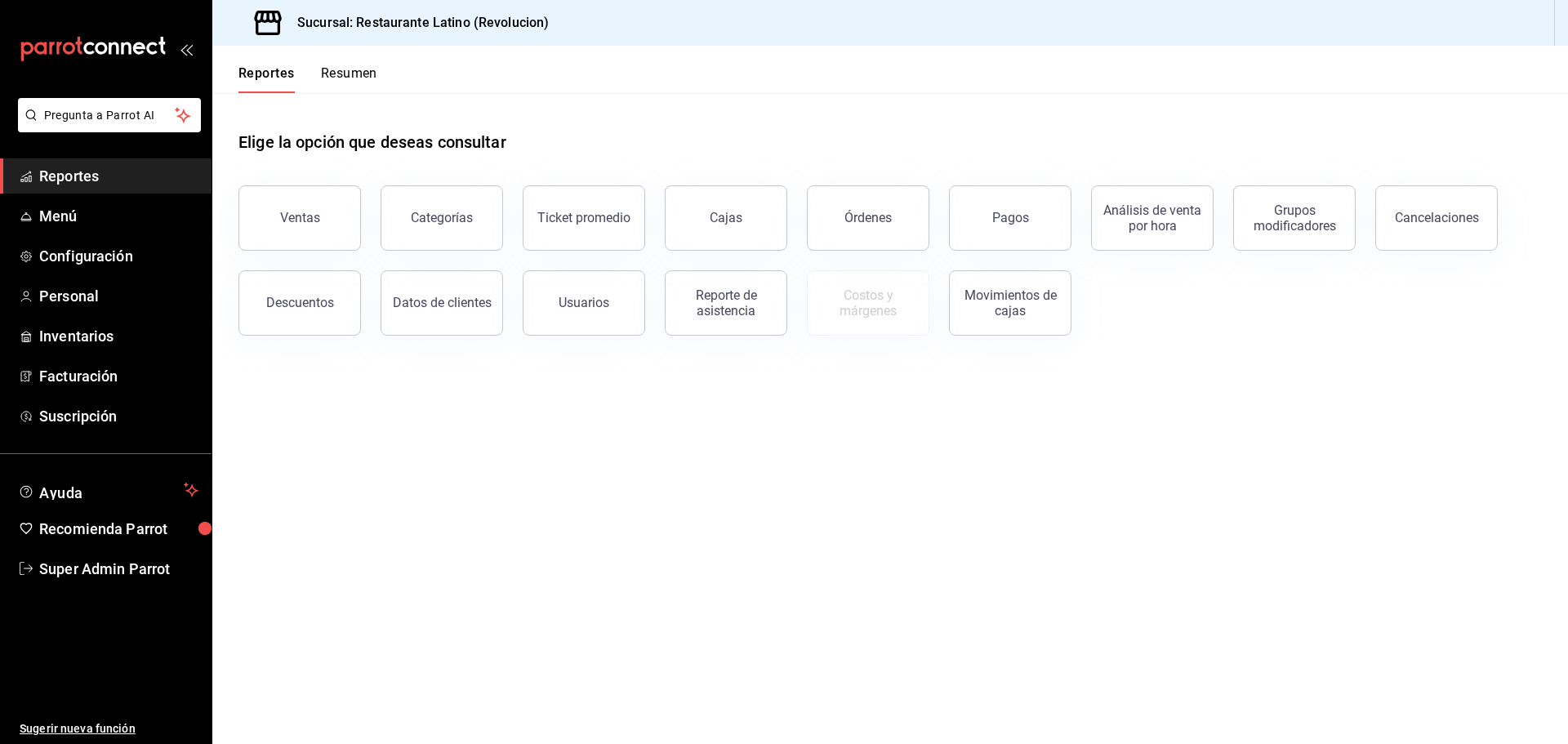
click at [103, 176] on span "Reportes" at bounding box center [119, 176] width 160 height 22
click at [874, 232] on button "Órdenes" at bounding box center [867, 218] width 122 height 66
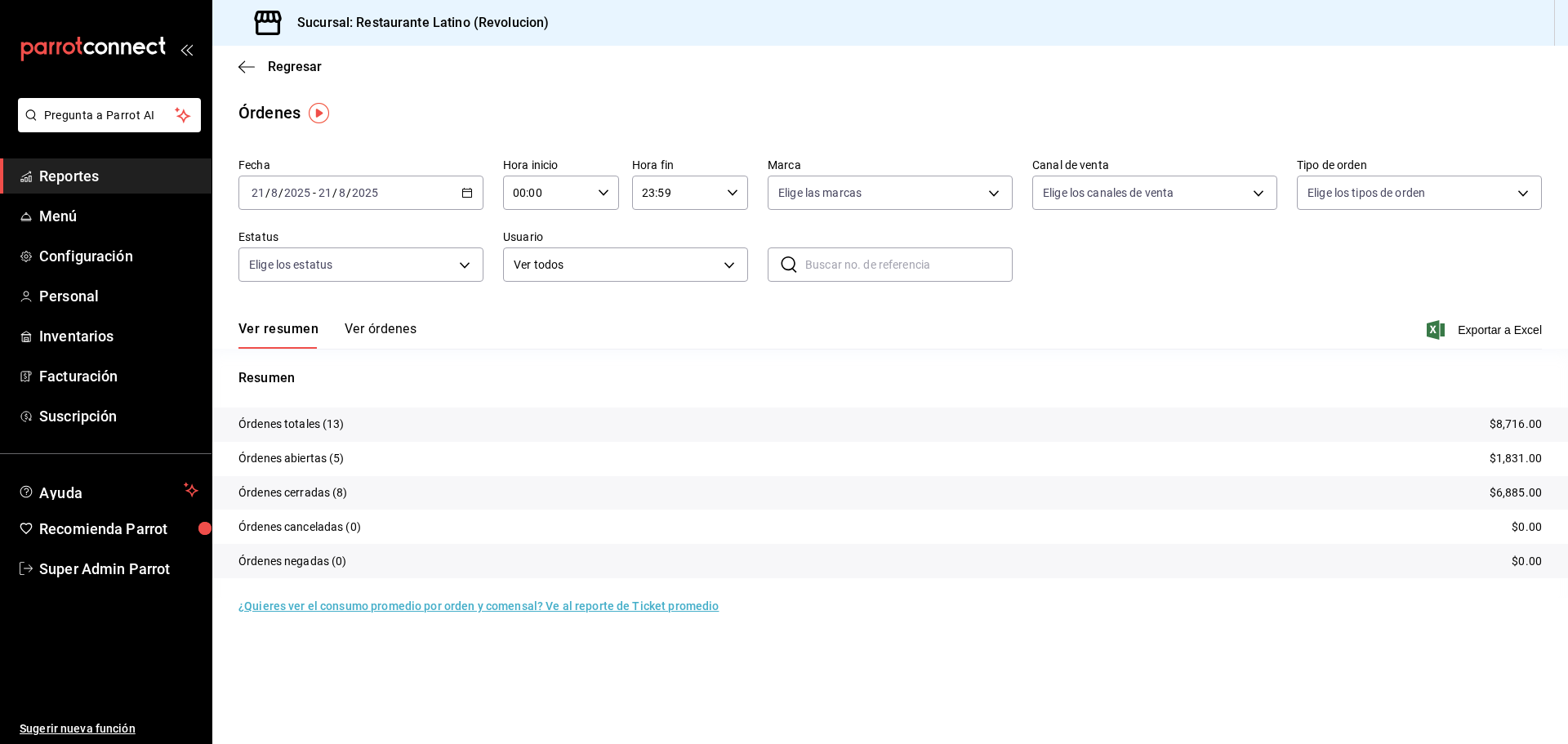
click at [414, 339] on button "Ver órdenes" at bounding box center [380, 335] width 72 height 27
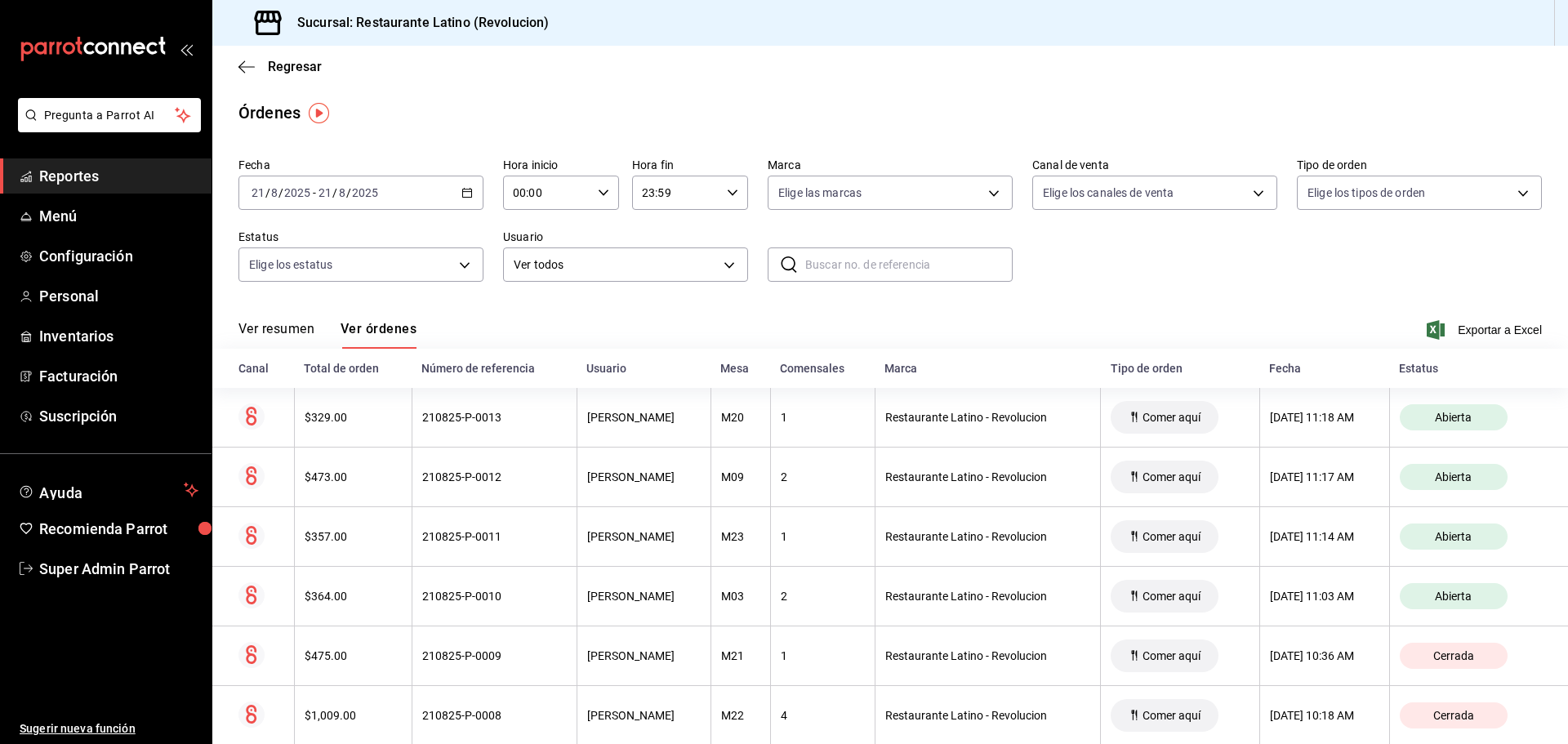
click at [286, 333] on button "Ver resumen" at bounding box center [275, 335] width 76 height 27
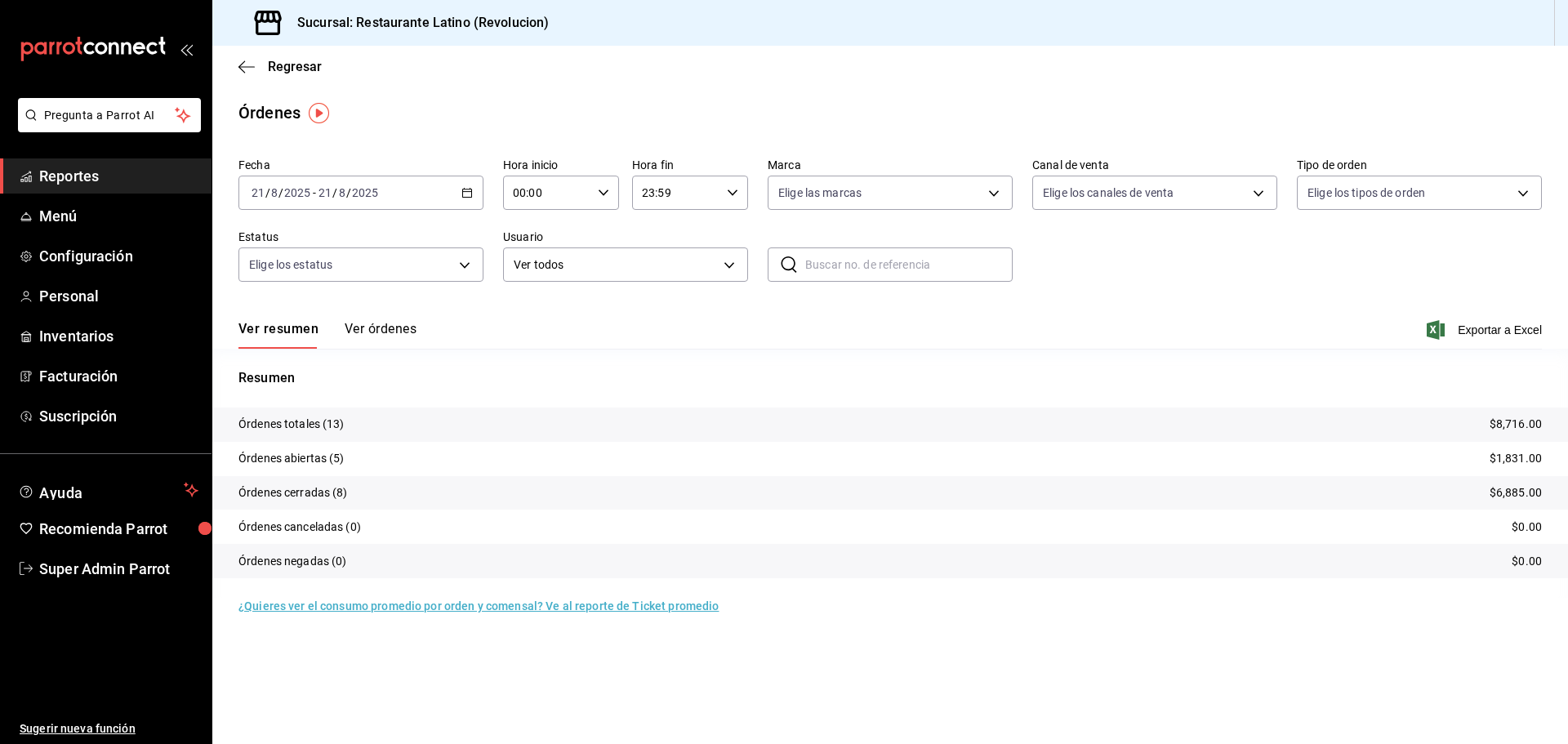
click at [381, 332] on button "Ver órdenes" at bounding box center [380, 335] width 72 height 27
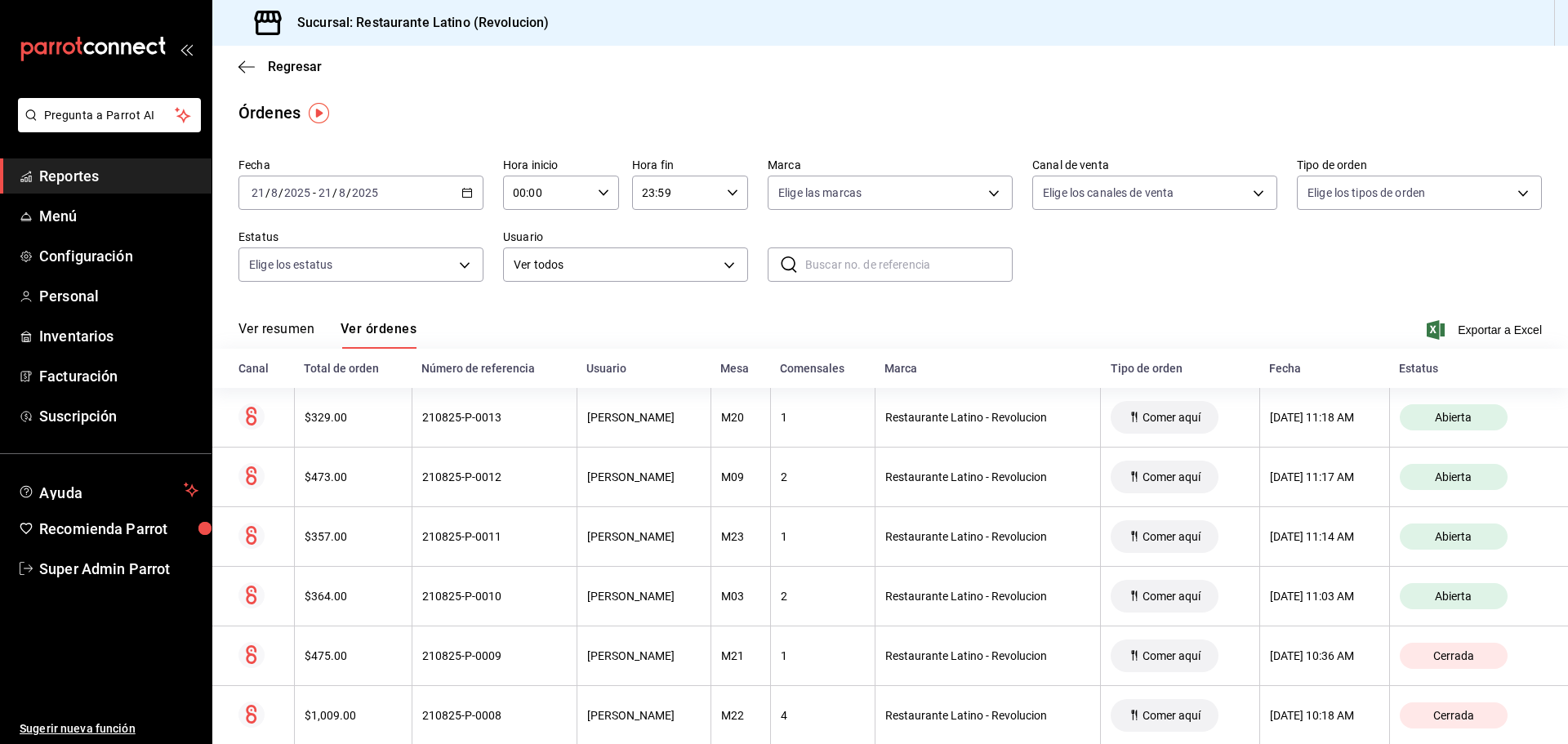
click at [295, 337] on button "Ver resumen" at bounding box center [275, 335] width 76 height 27
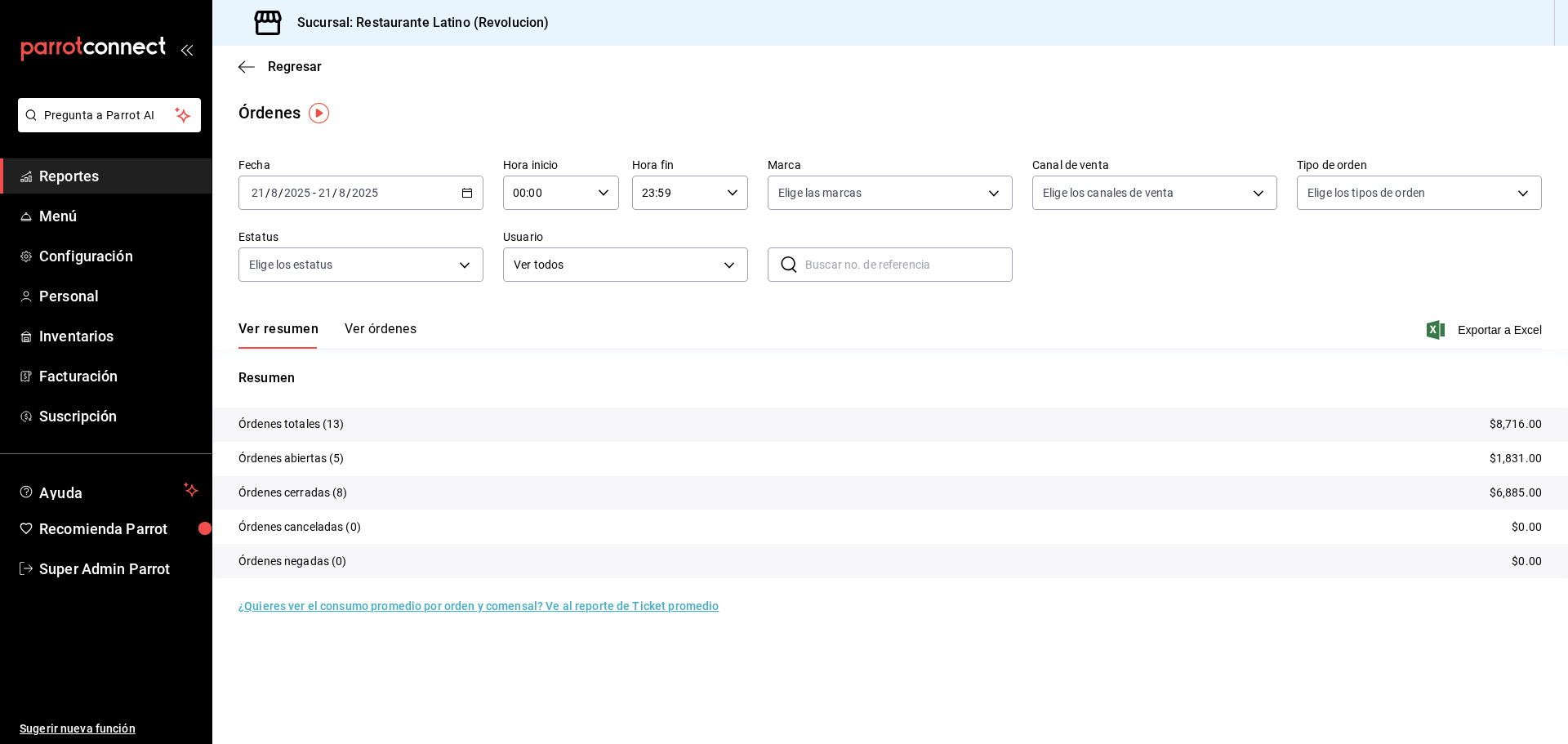
click at [401, 334] on button "Ver órdenes" at bounding box center [380, 335] width 72 height 27
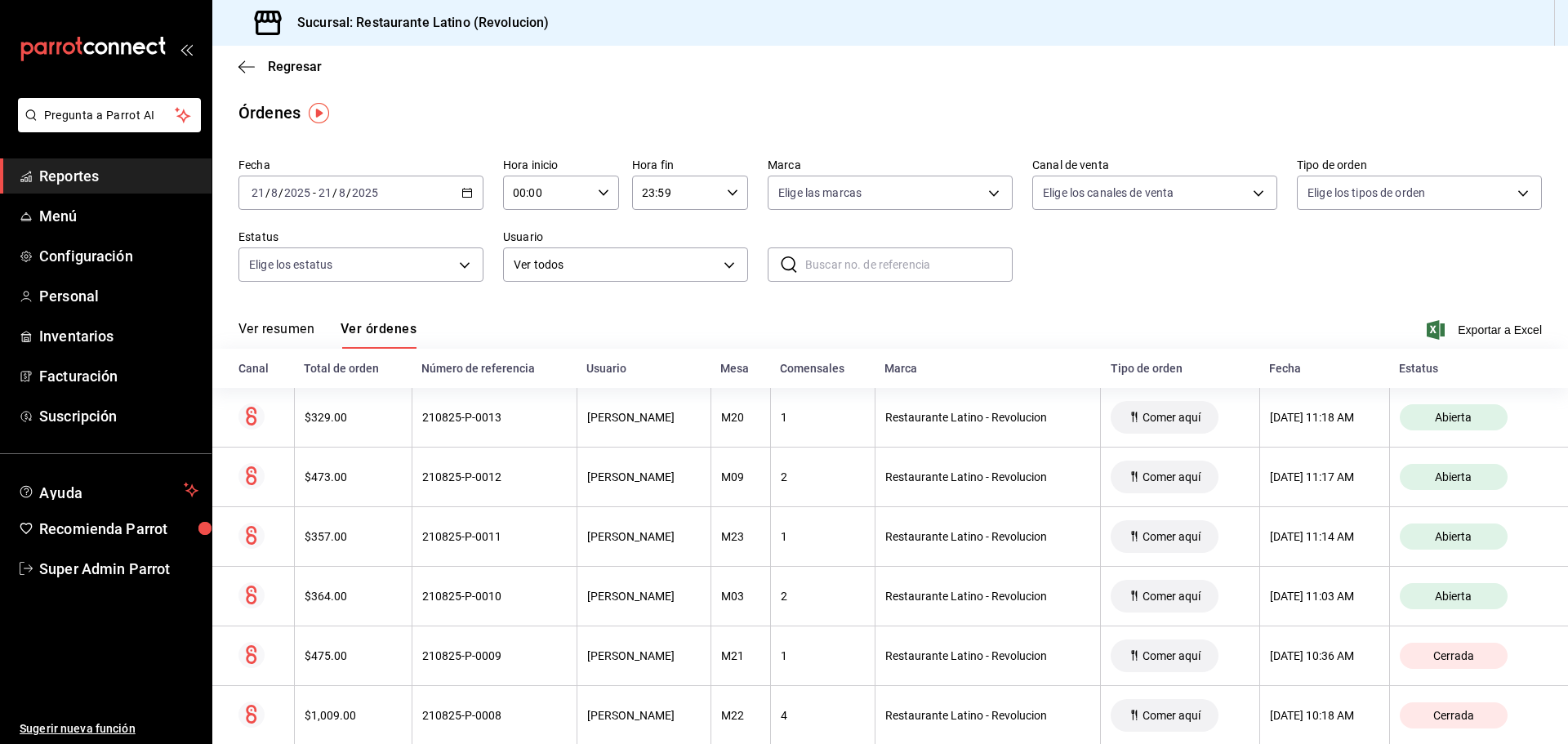
click at [294, 334] on button "Ver resumen" at bounding box center [275, 335] width 76 height 27
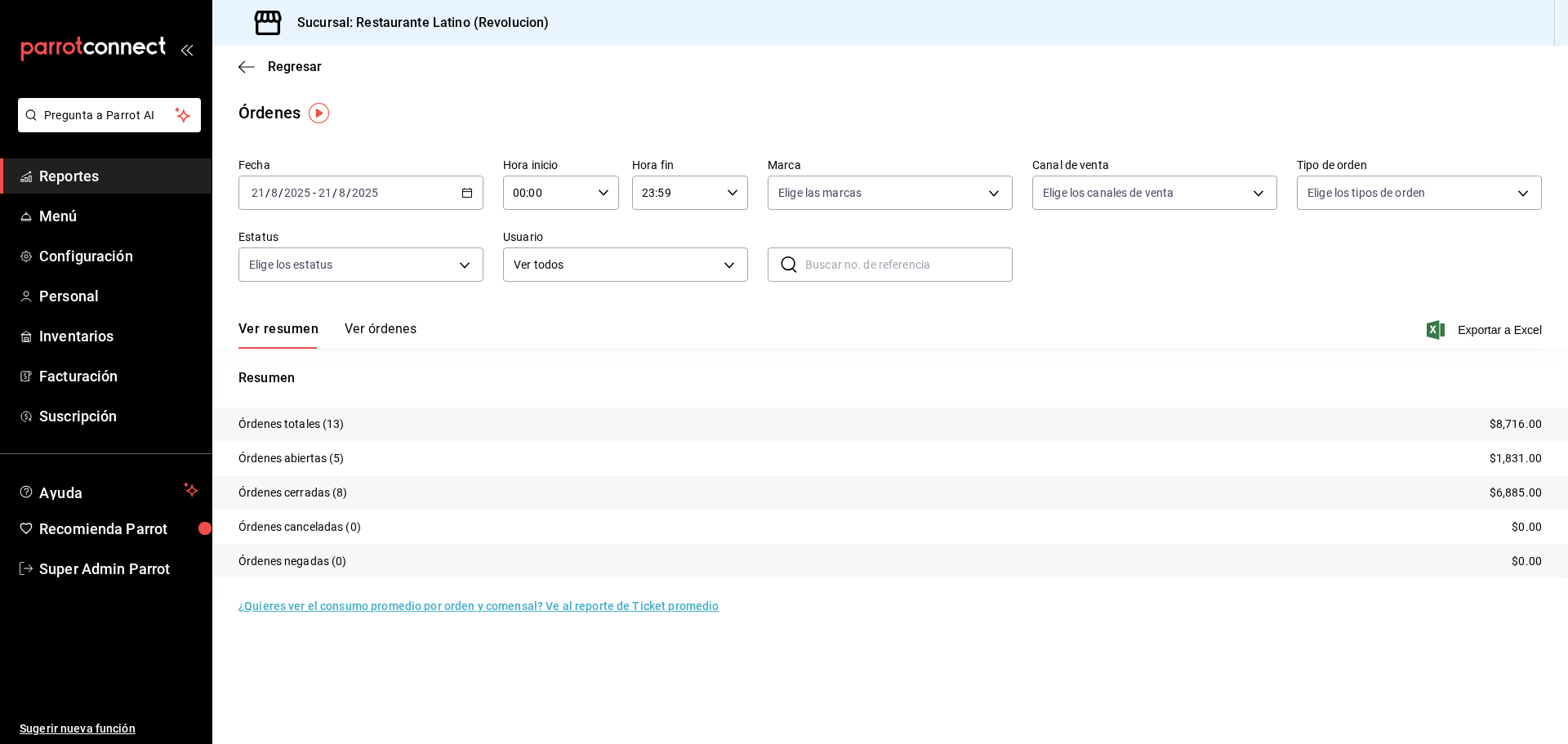
click at [372, 336] on button "Ver órdenes" at bounding box center [380, 335] width 72 height 27
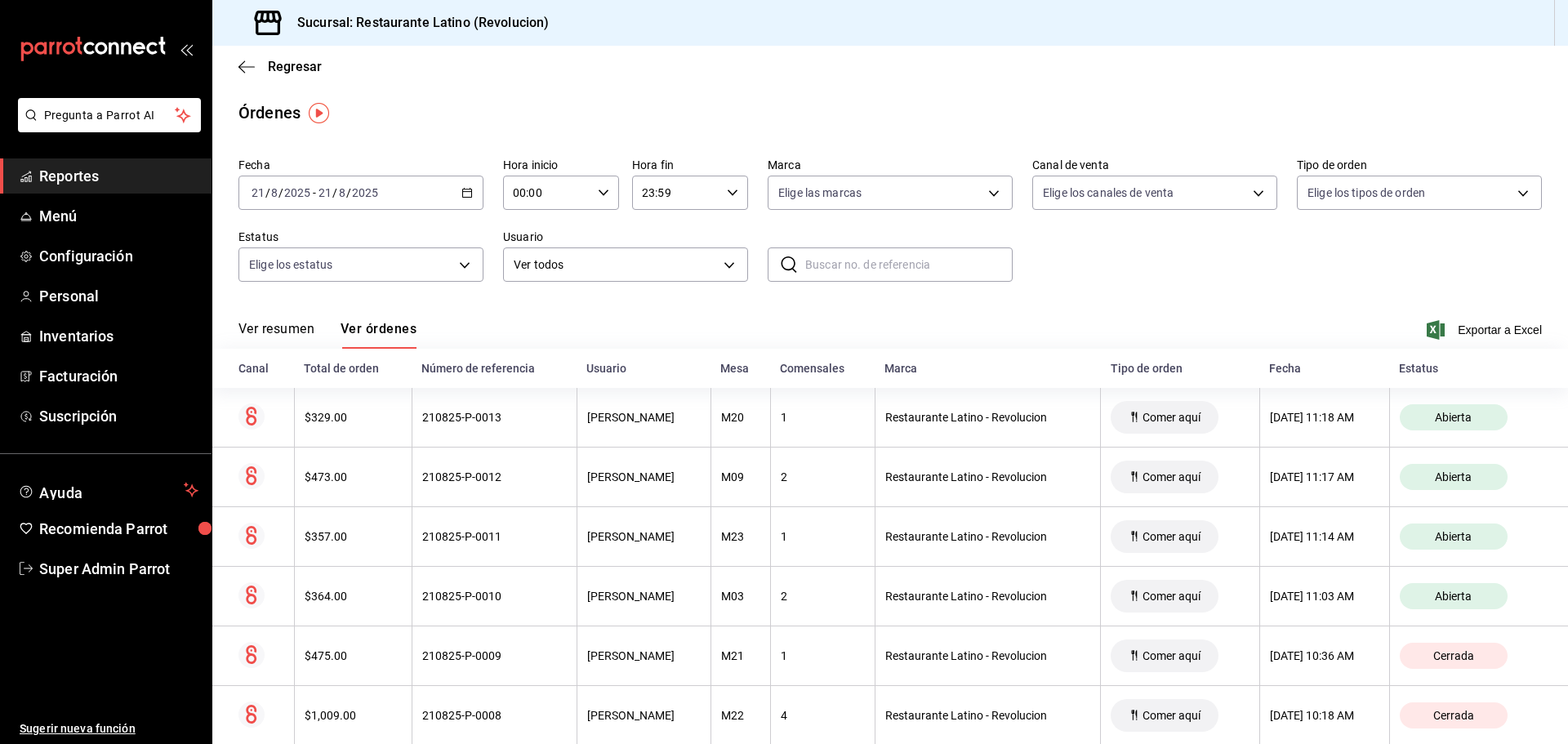
click at [302, 331] on button "Ver resumen" at bounding box center [275, 335] width 76 height 27
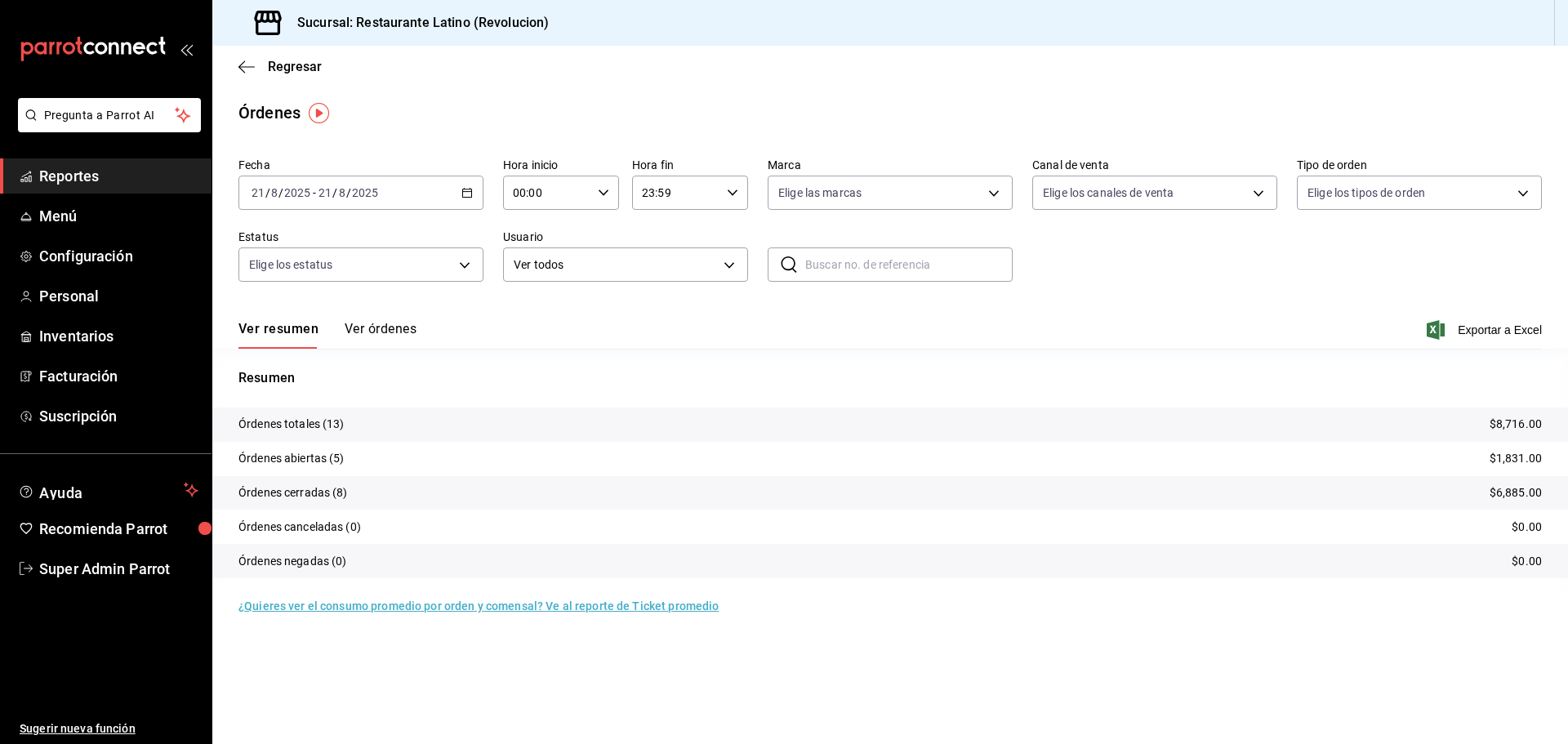
drag, startPoint x: 372, startPoint y: 326, endPoint x: 389, endPoint y: 307, distance: 25.5
click at [373, 327] on button "Ver órdenes" at bounding box center [380, 335] width 72 height 27
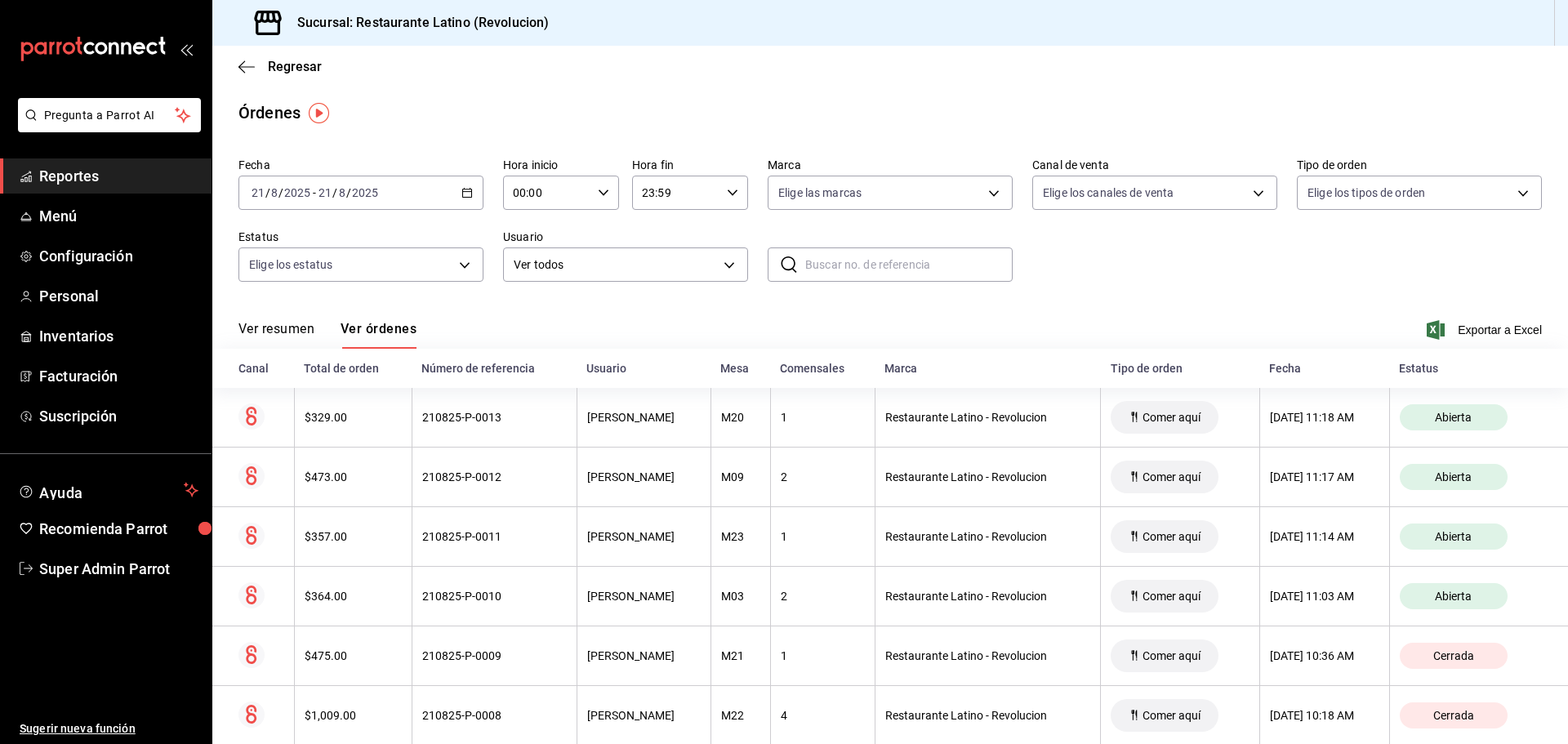
click at [463, 191] on icon "button" at bounding box center [467, 192] width 12 height 12
click at [309, 347] on span "Mes actual" at bounding box center [316, 352] width 127 height 17
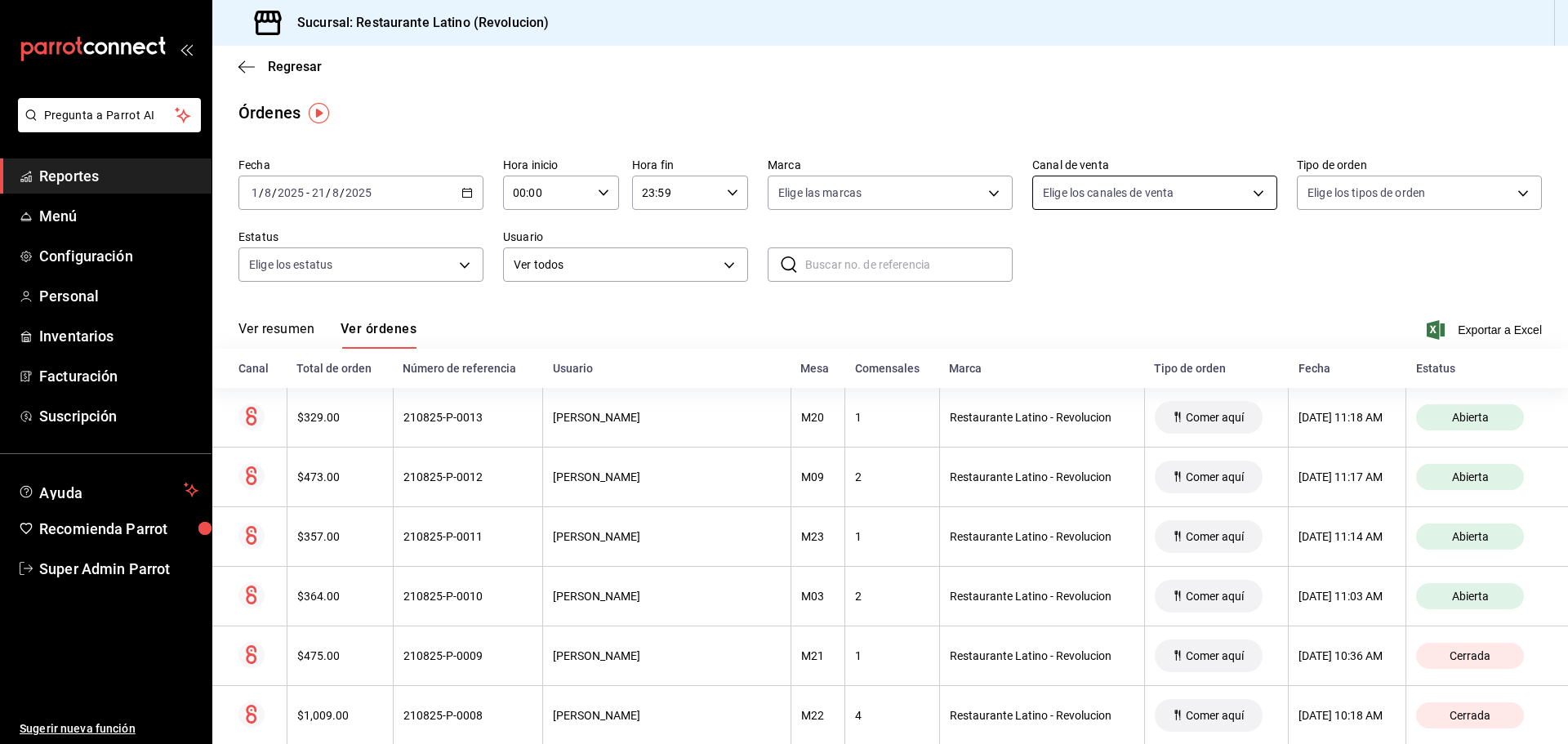
click at [1138, 195] on body "Pregunta a Parrot AI Reportes Menú Configuración Personal Inventarios Facturaci…" at bounding box center [784, 372] width 1568 height 744
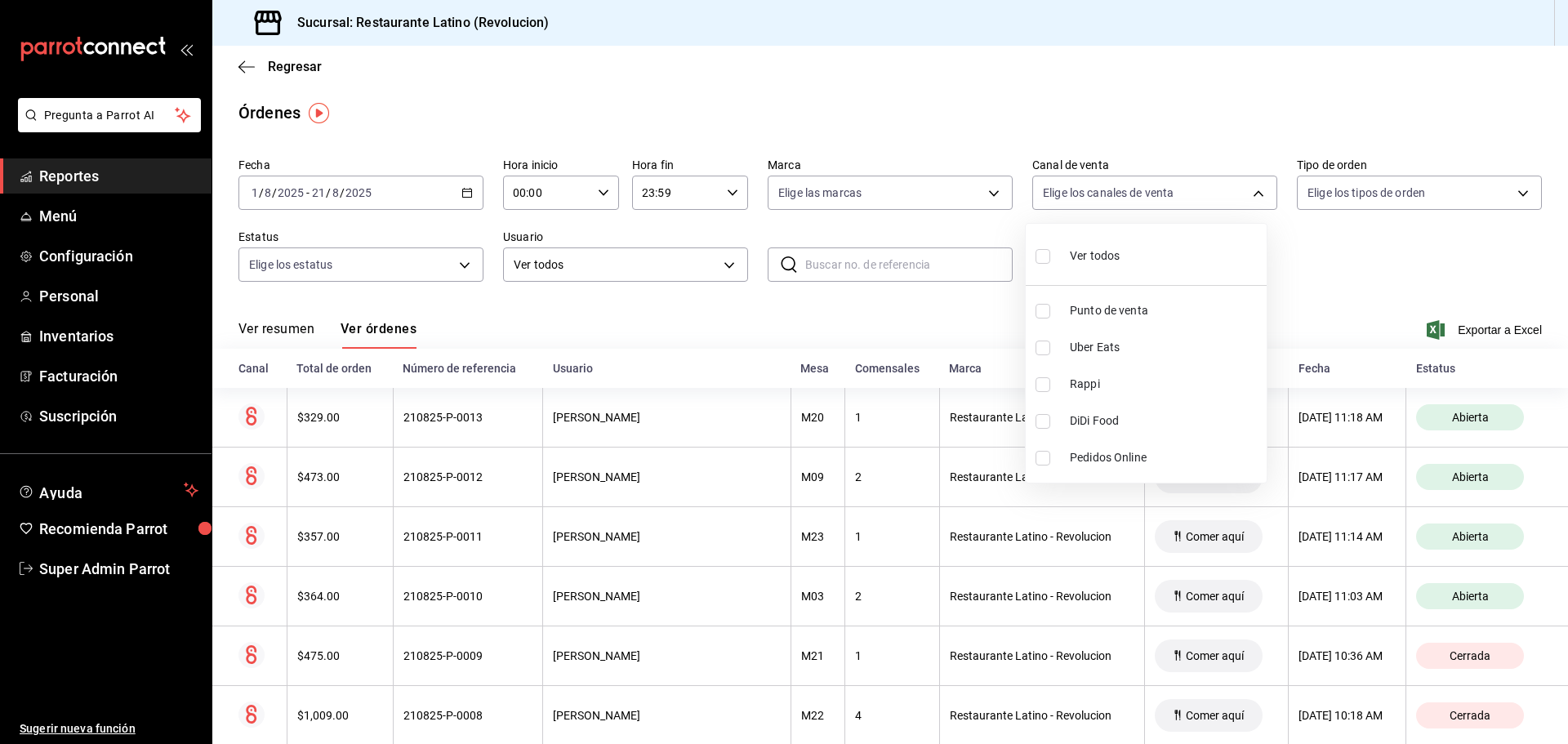
click at [1109, 377] on span "Rappi" at bounding box center [1165, 384] width 191 height 17
type input "RAPPI"
checkbox input "true"
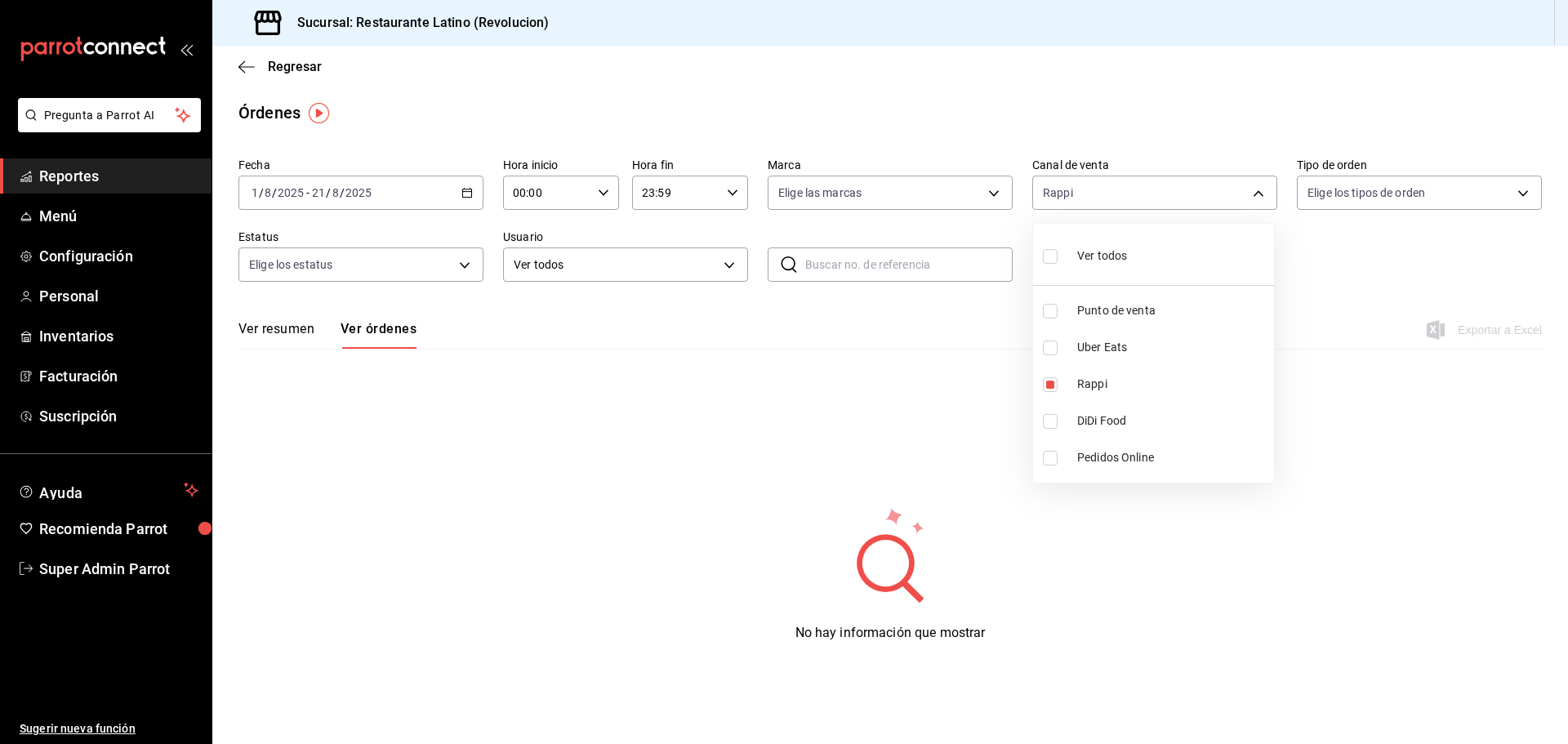
click at [718, 415] on div at bounding box center [784, 372] width 1568 height 744
click at [462, 186] on div "2025-08-01 1 / 8 / 2025 - 2025-08-21 21 / 8 / 2025" at bounding box center [360, 192] width 245 height 35
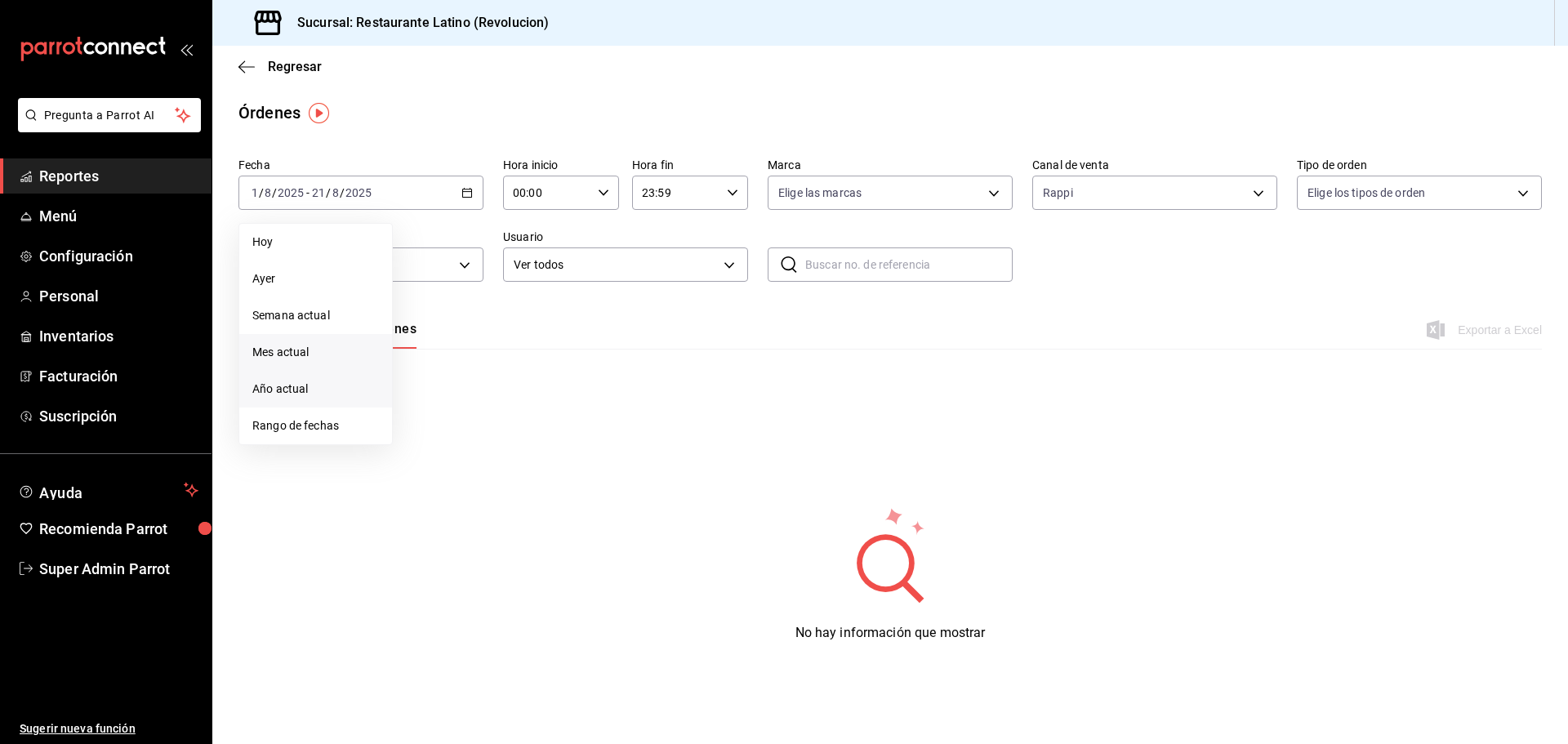
click at [321, 395] on span "Año actual" at bounding box center [316, 388] width 127 height 17
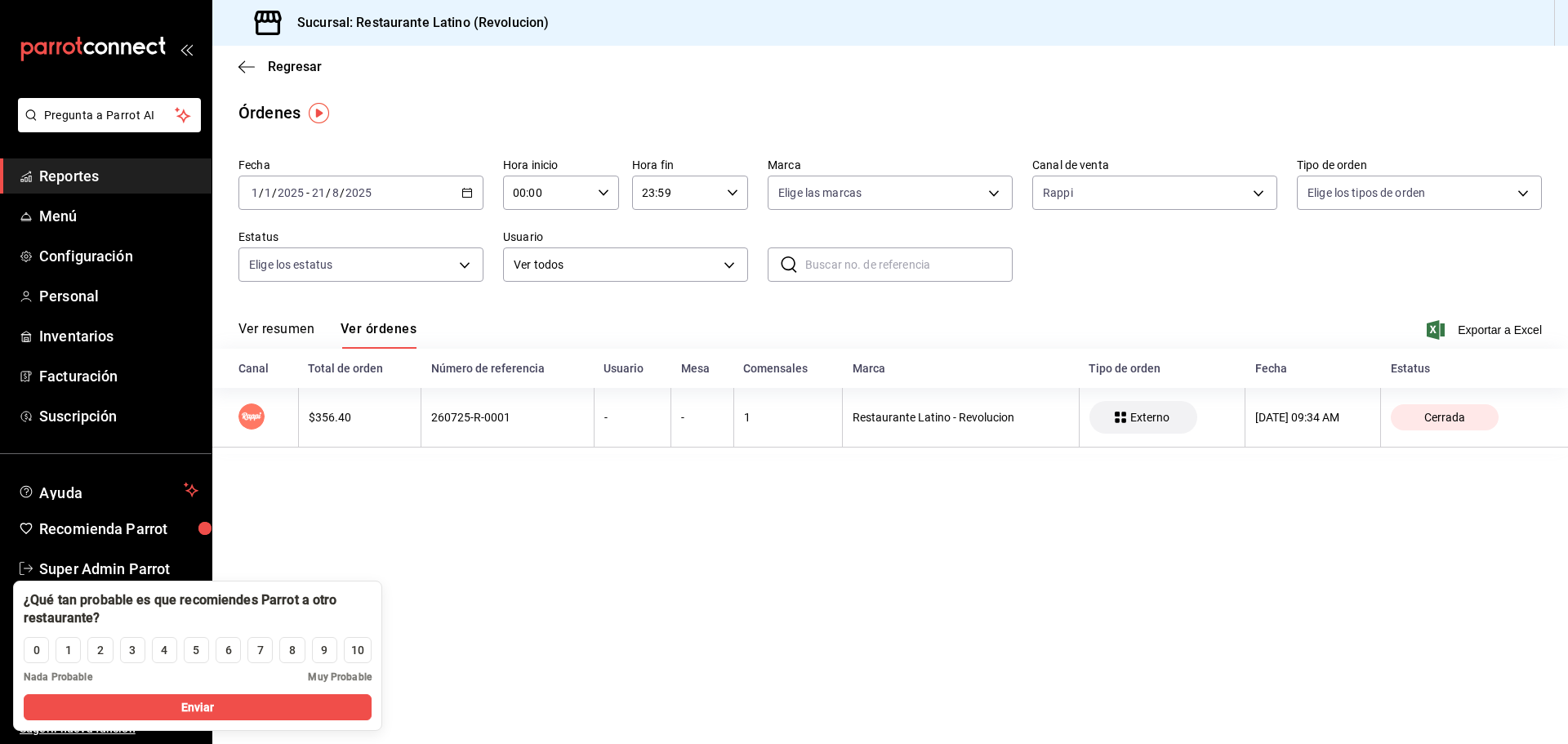
click at [474, 191] on div "2025-01-01 1 / 1 / 2025 - 2025-08-21 21 / 8 / 2025" at bounding box center [360, 192] width 245 height 35
click at [328, 395] on span "Año actual" at bounding box center [316, 388] width 127 height 17
click at [458, 187] on div "2025-01-01 1 / 1 / 2025 - 2025-08-21 21 / 8 / 2025" at bounding box center [360, 192] width 245 height 35
click at [316, 237] on span "Hoy" at bounding box center [316, 242] width 127 height 17
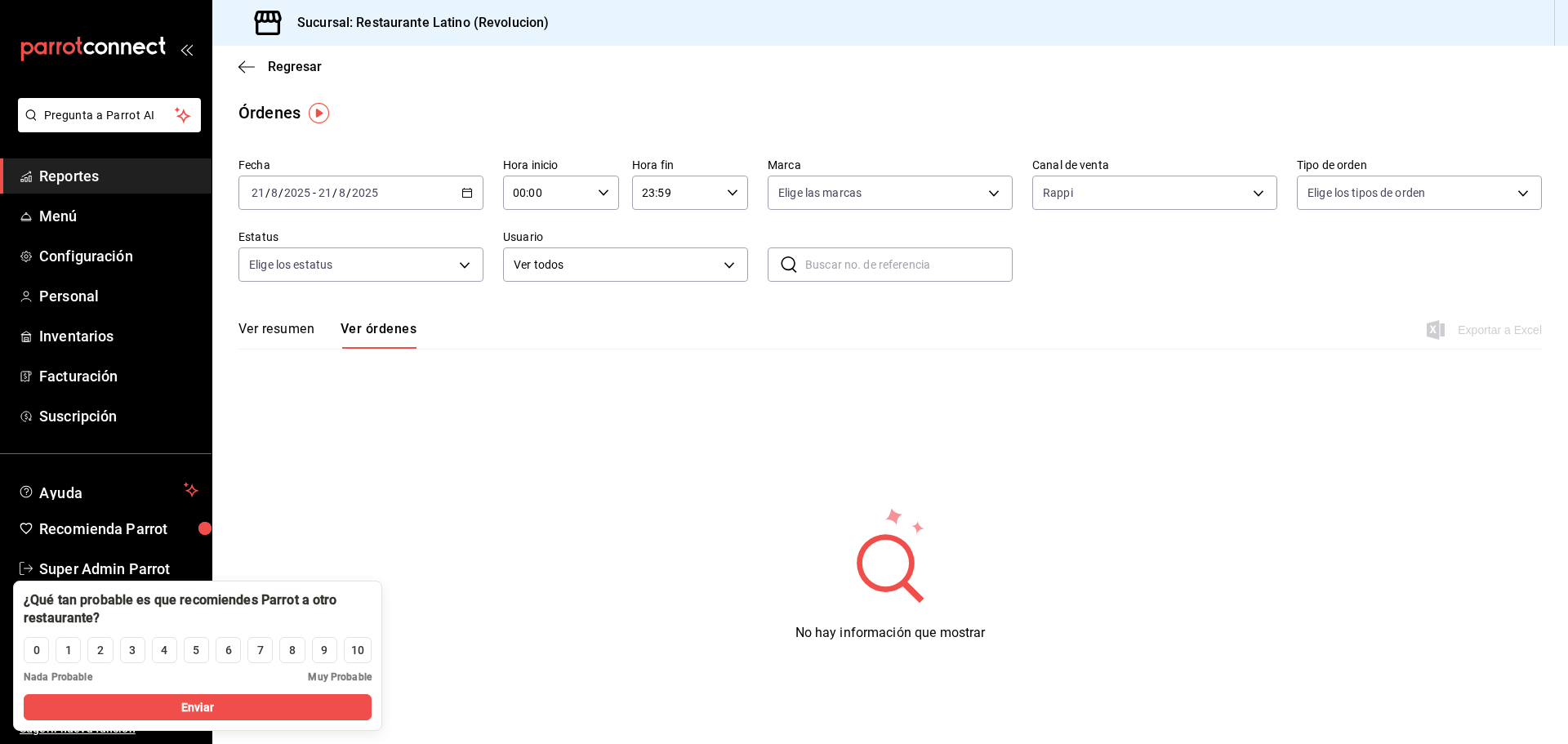
click at [297, 326] on button "Ver resumen" at bounding box center [275, 335] width 76 height 27
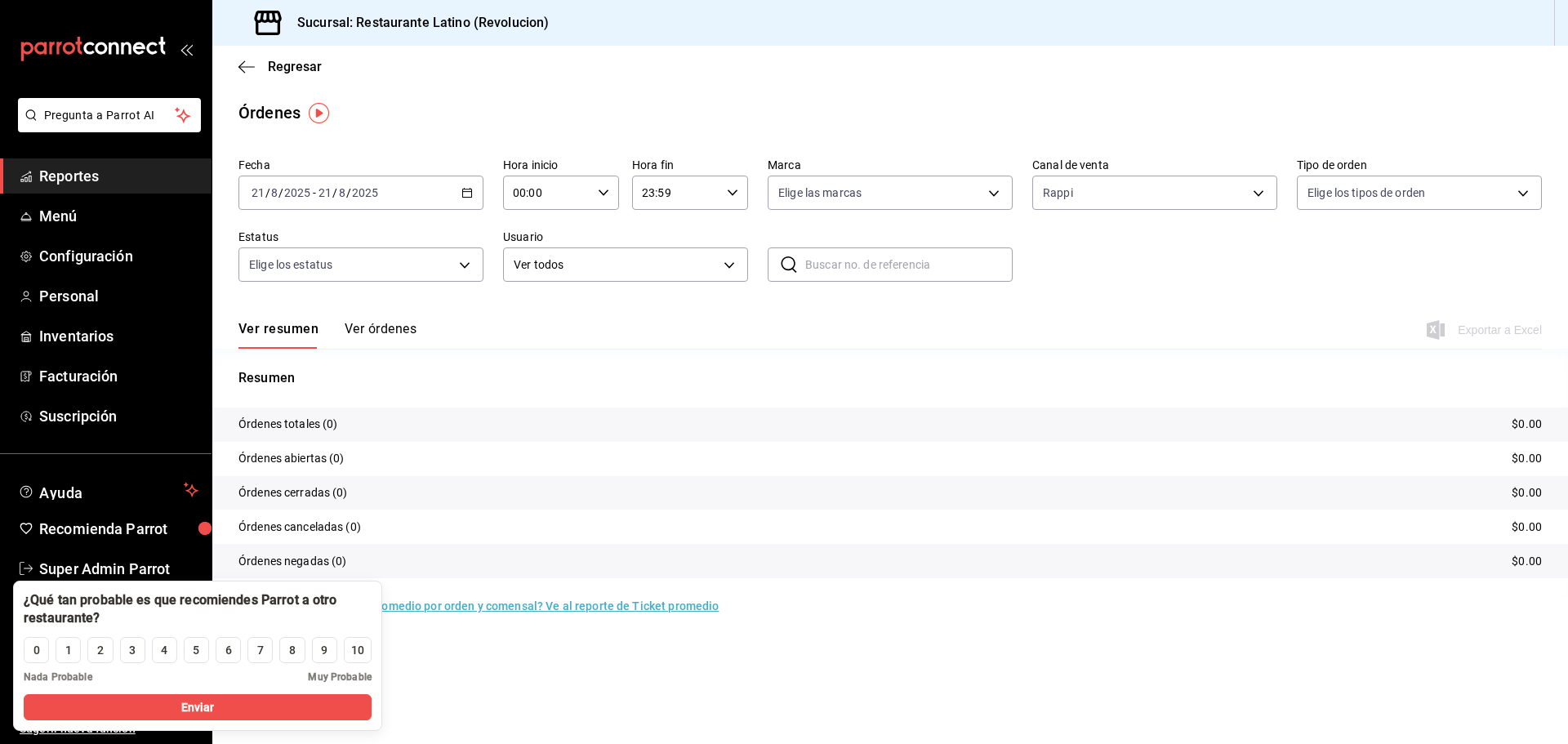
click at [370, 326] on button "Ver órdenes" at bounding box center [380, 335] width 72 height 27
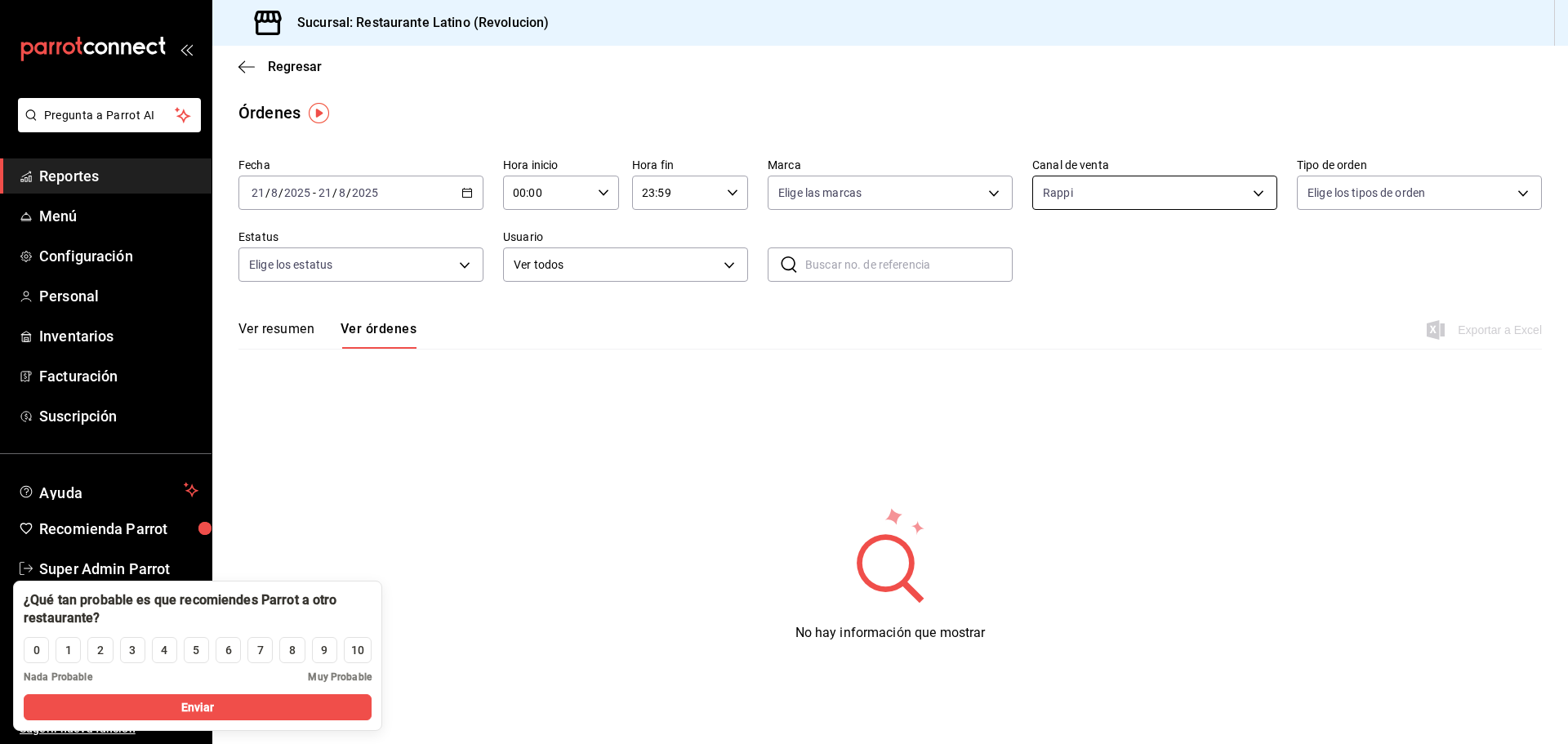
click at [1126, 186] on body "Pregunta a Parrot AI Reportes Menú Configuración Personal Inventarios Facturaci…" at bounding box center [784, 372] width 1568 height 744
click at [1112, 247] on span "Ver todos" at bounding box center [1102, 255] width 50 height 17
type input "PARROT,UBER_EATS,RAPPI,DIDI_FOOD,ONLINE"
checkbox input "true"
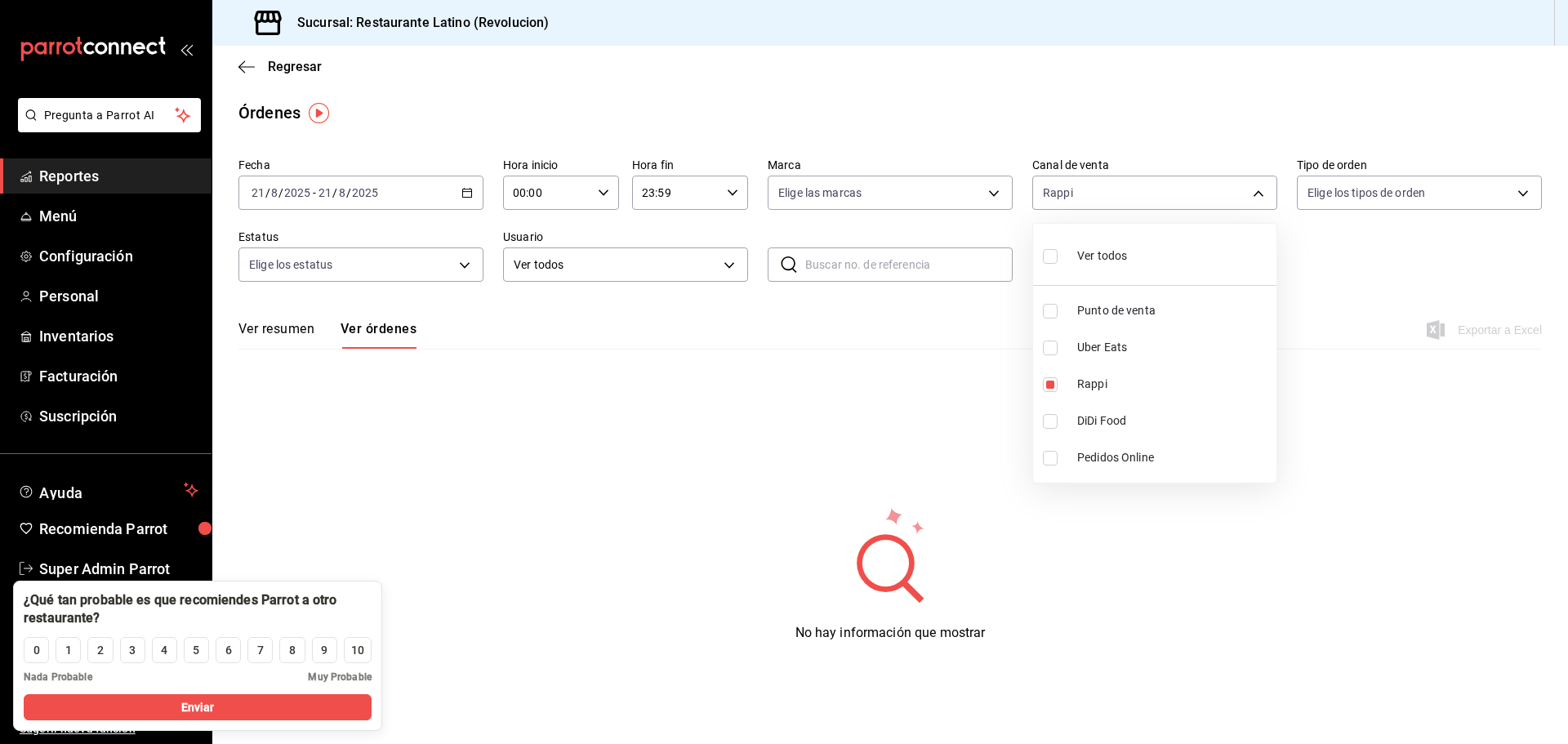
checkbox input "true"
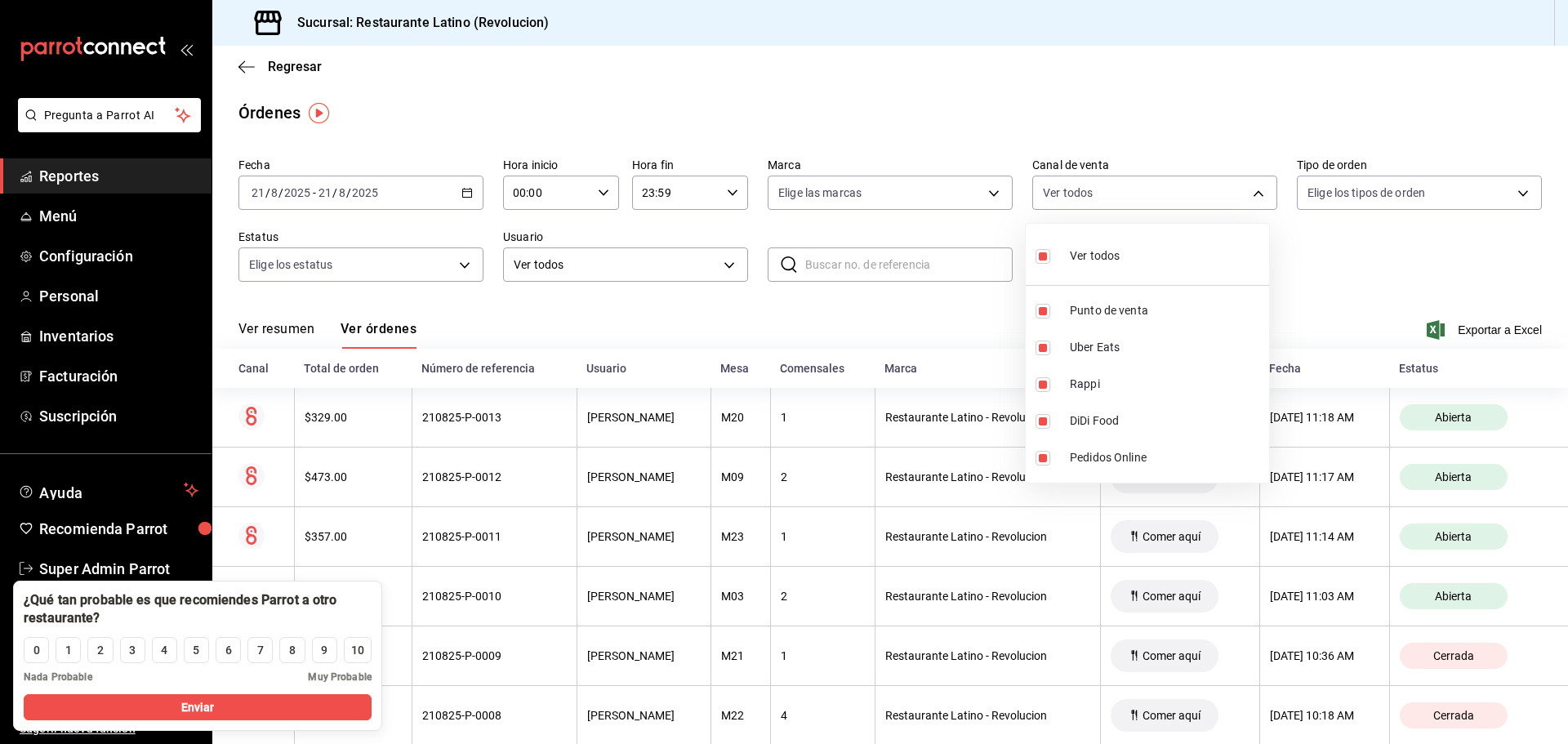
click at [596, 301] on div at bounding box center [784, 372] width 1568 height 744
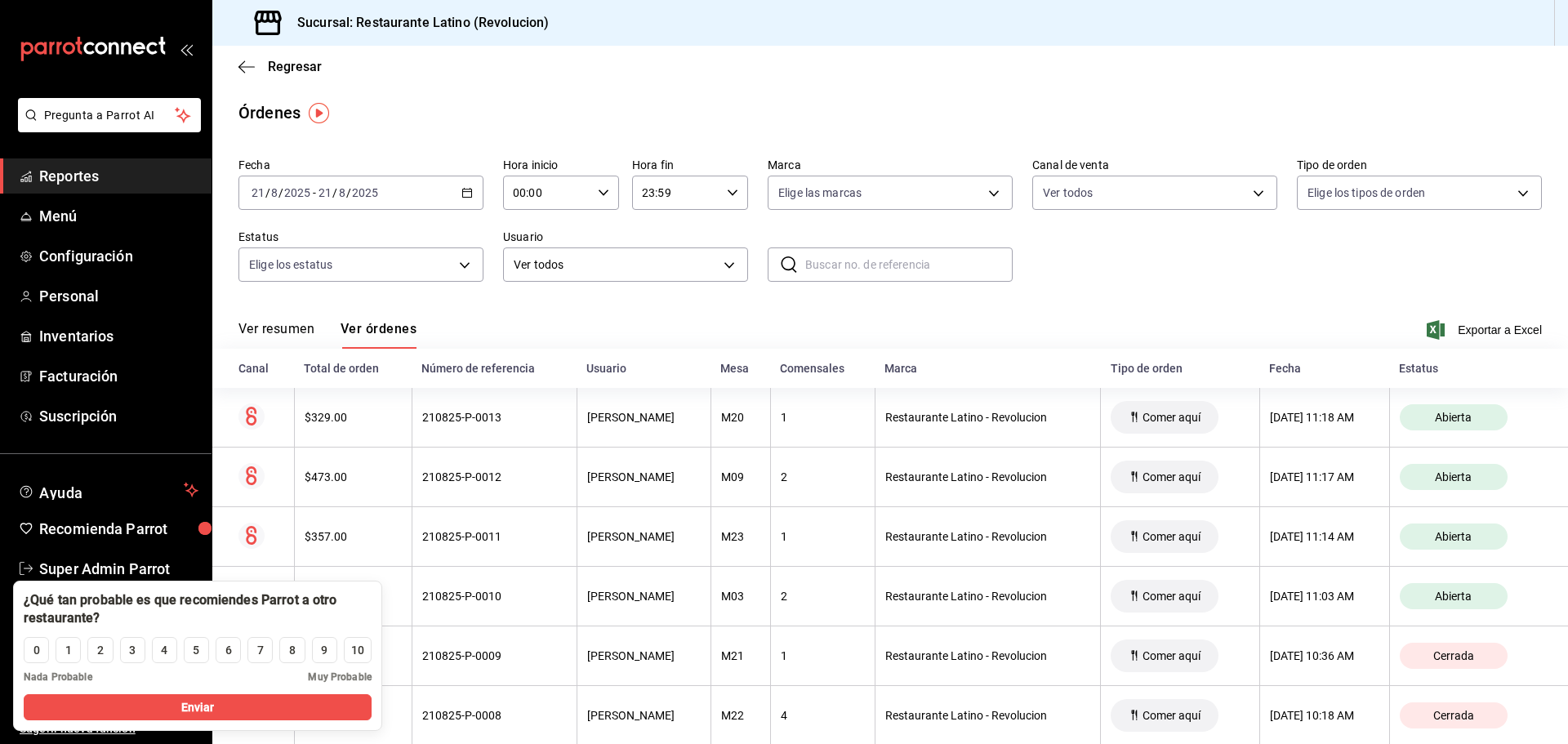
click at [306, 336] on button "Ver resumen" at bounding box center [275, 335] width 76 height 27
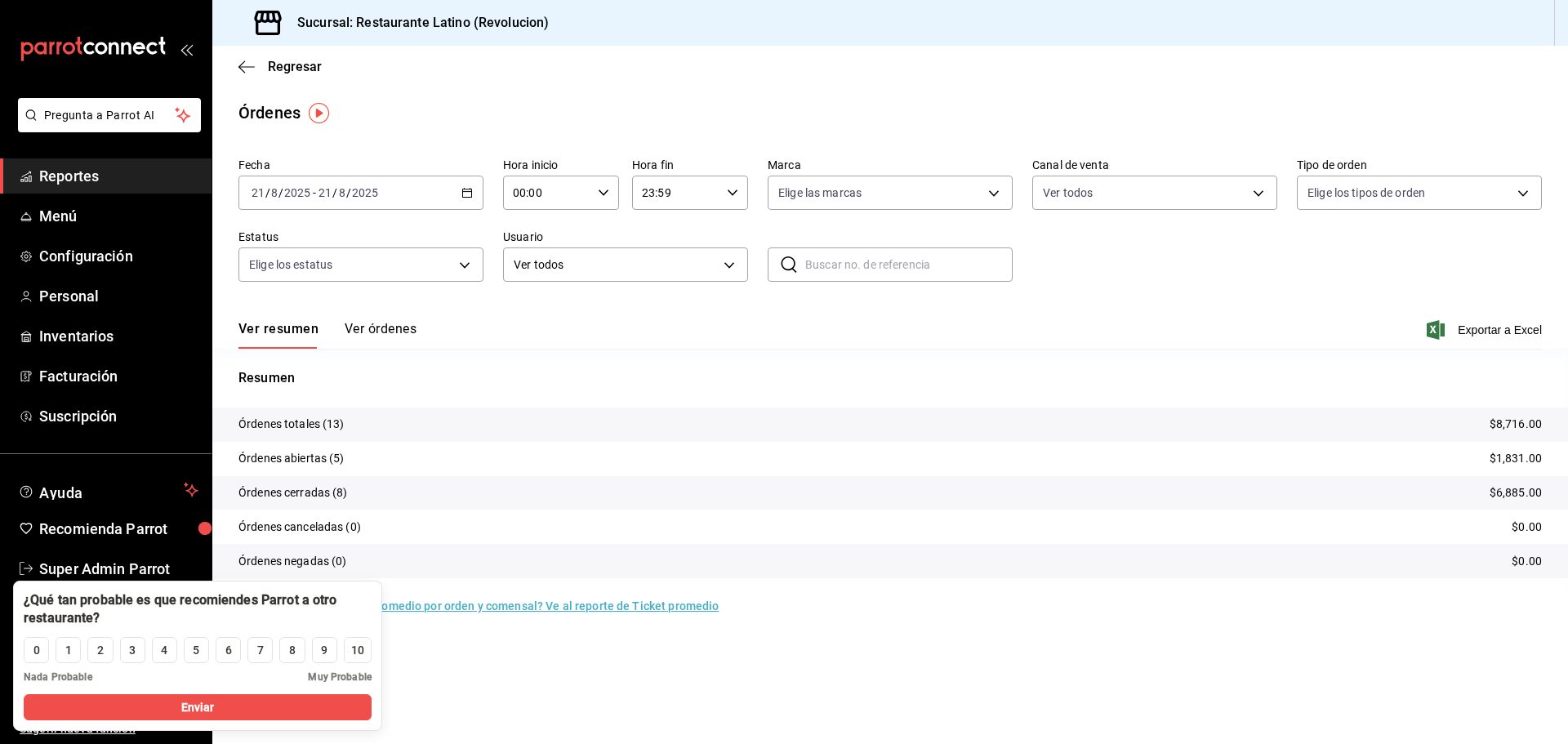
click at [368, 339] on button "Ver órdenes" at bounding box center [380, 335] width 72 height 27
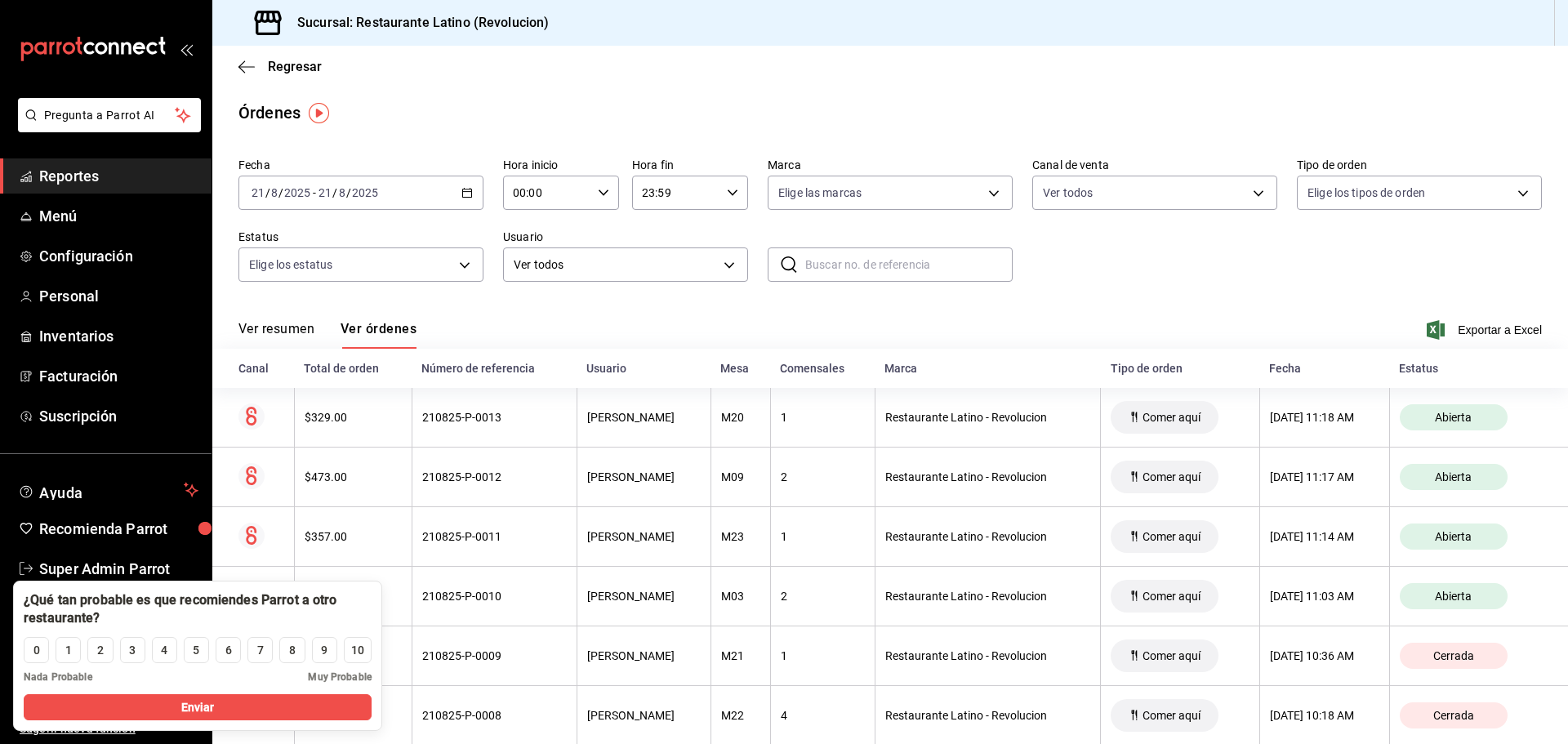
click at [286, 330] on button "Ver resumen" at bounding box center [275, 335] width 76 height 27
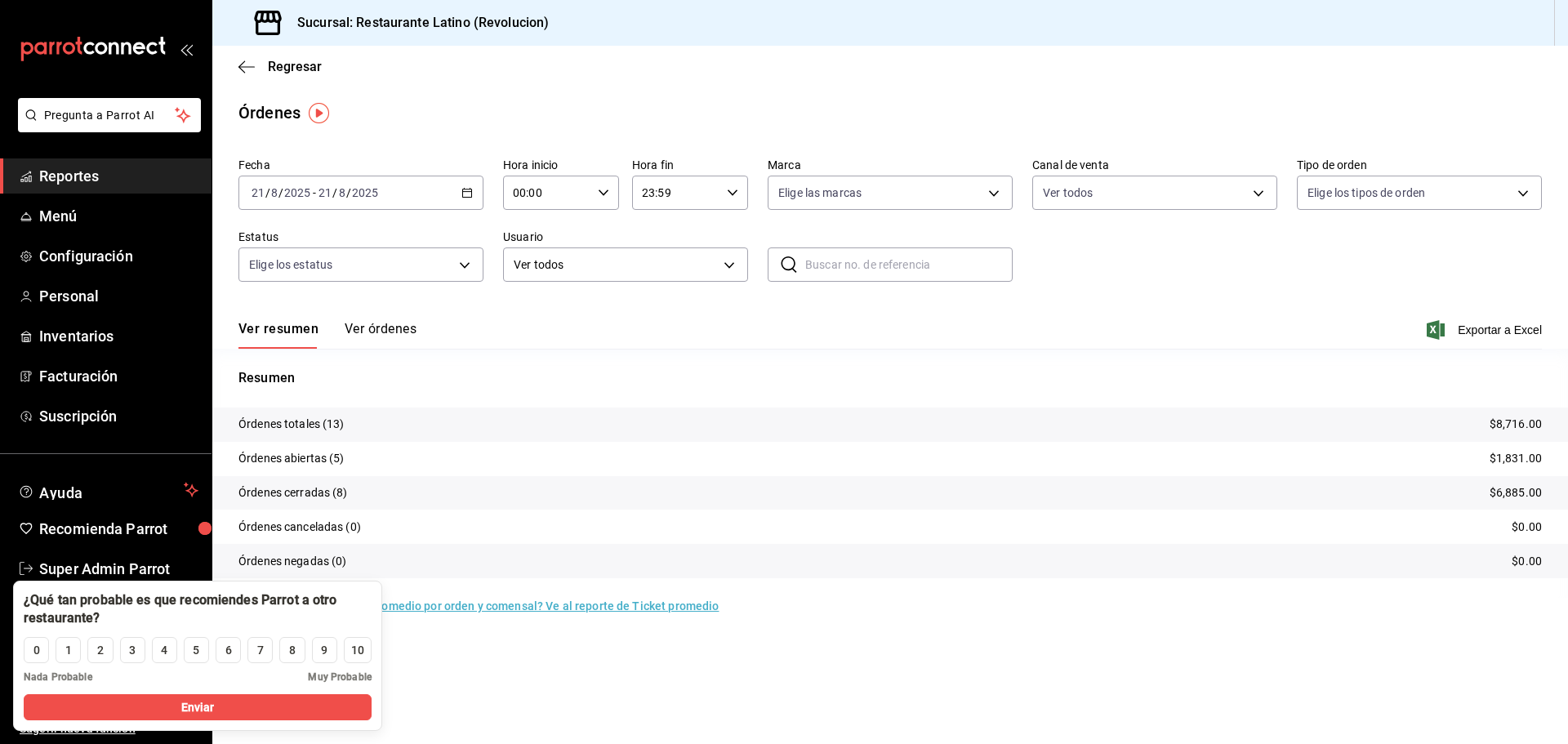
click at [379, 334] on button "Ver órdenes" at bounding box center [380, 335] width 72 height 27
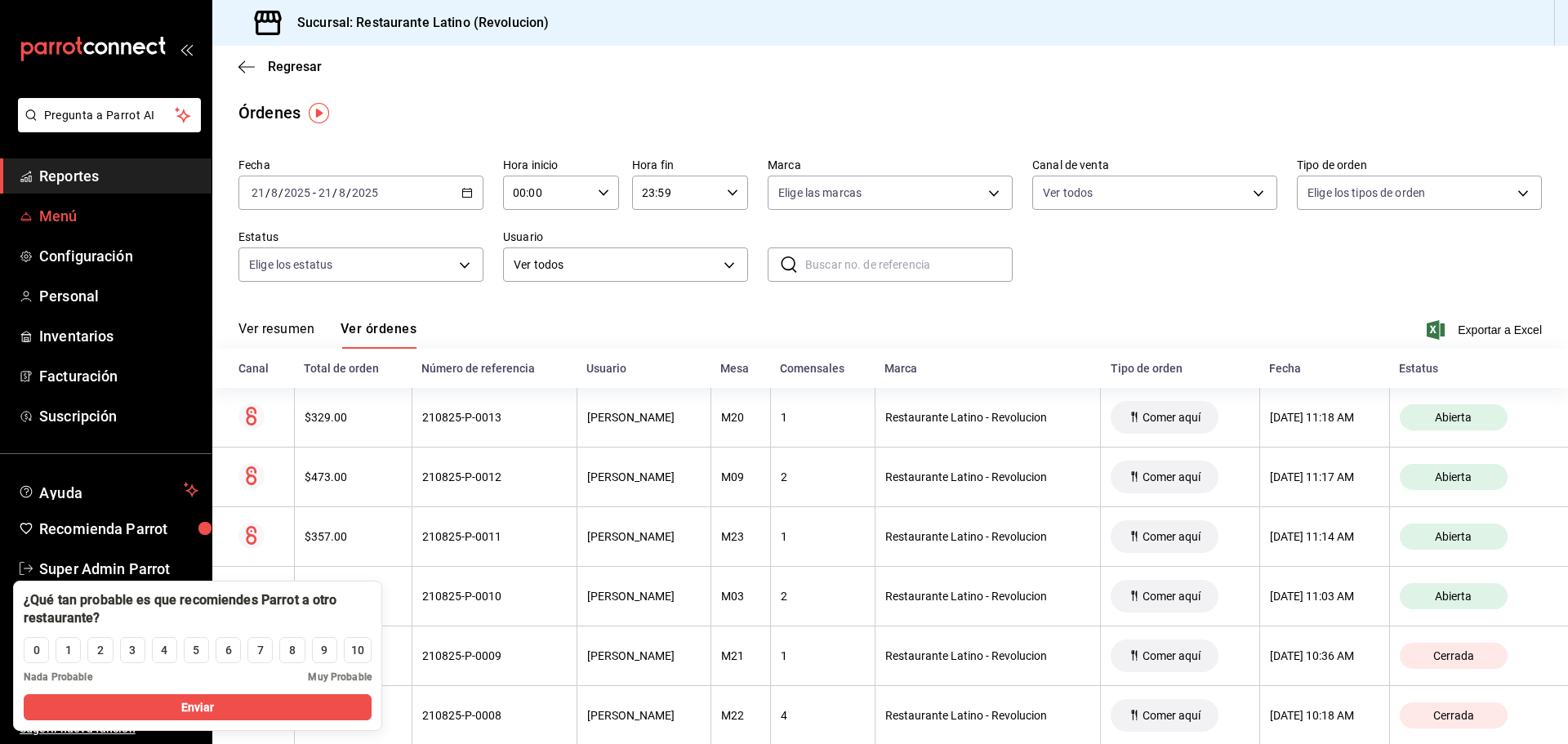
click at [99, 217] on span "Menú" at bounding box center [119, 216] width 160 height 22
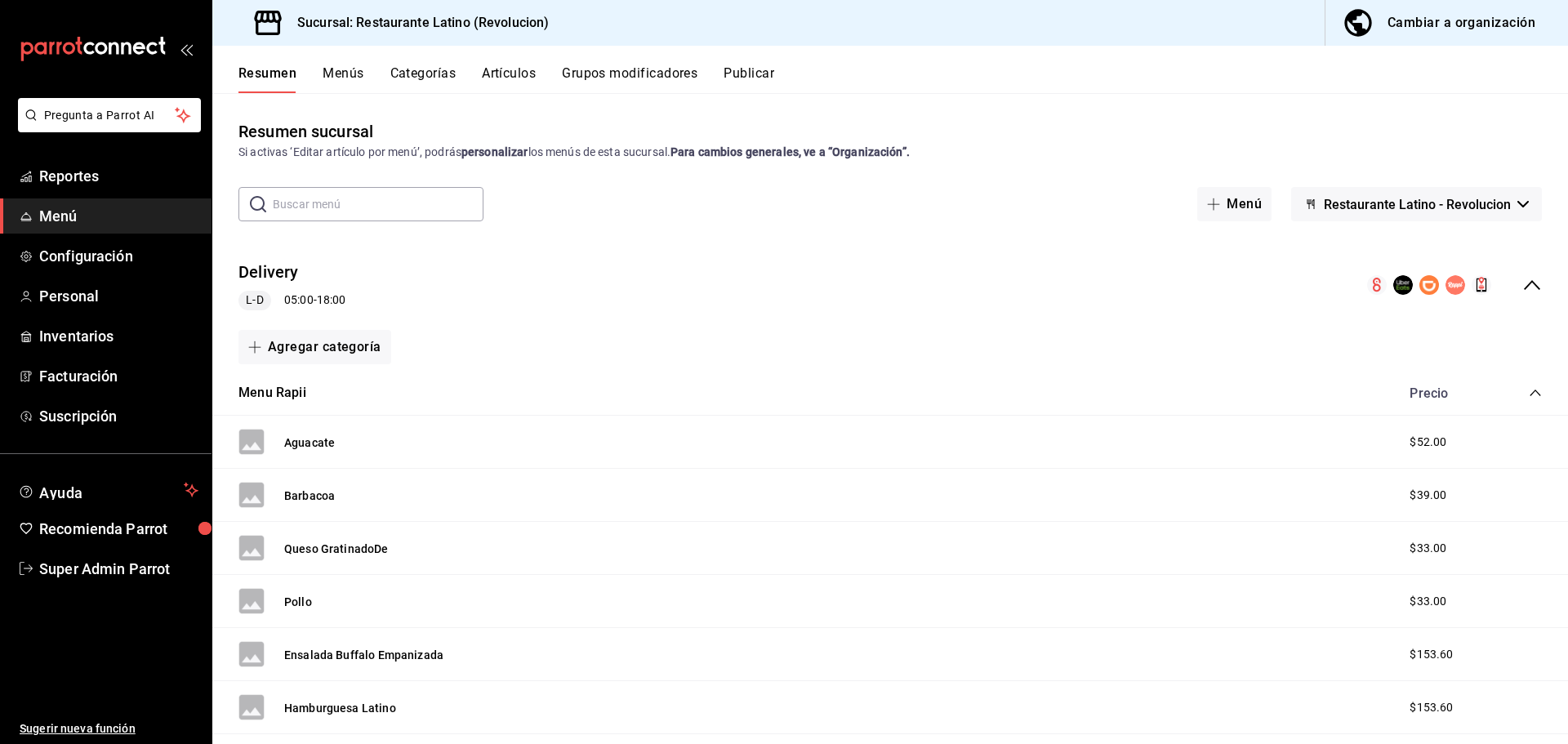
click at [1509, 277] on div "collapse-menu-row" at bounding box center [1455, 284] width 175 height 19
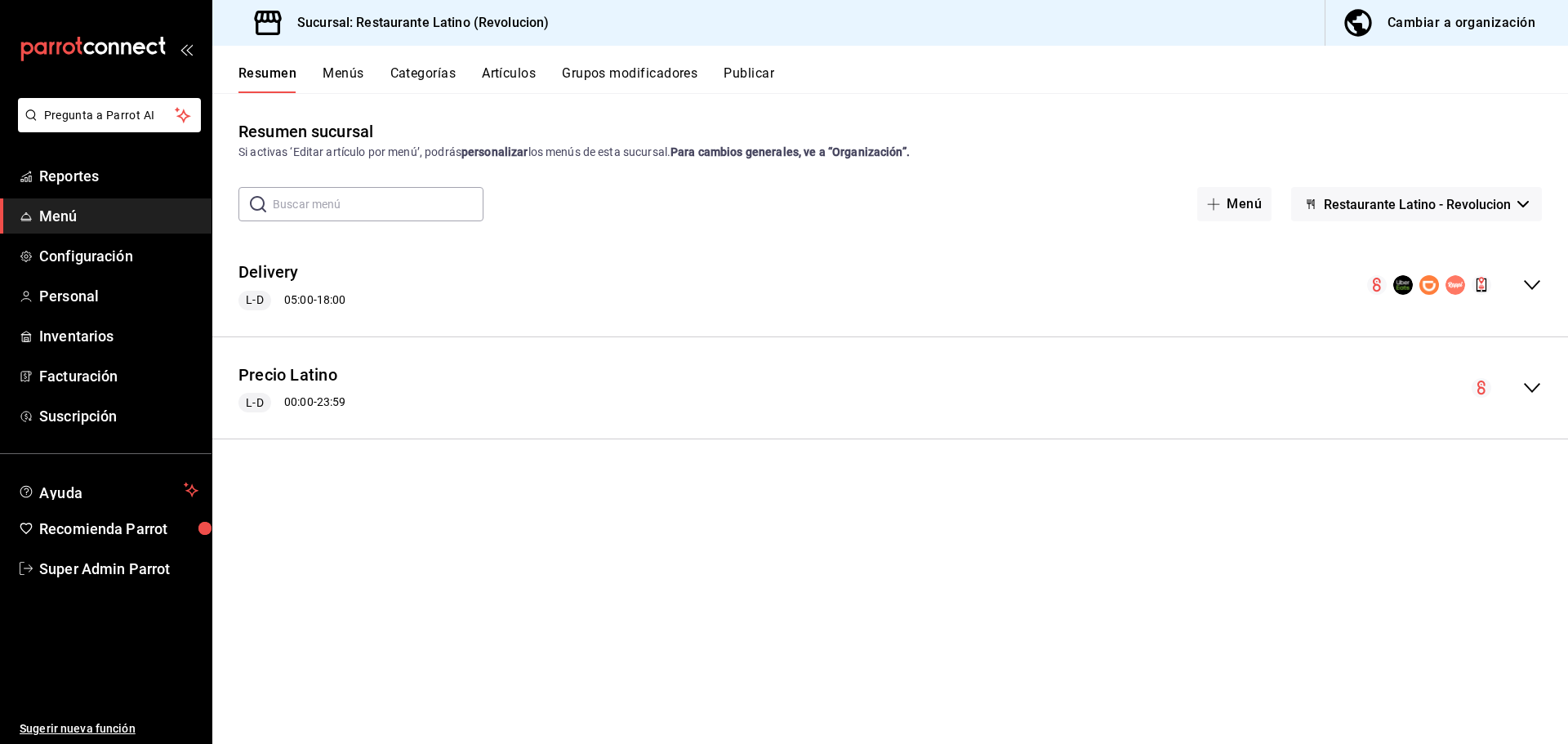
click at [739, 79] on button "Publicar" at bounding box center [749, 79] width 51 height 27
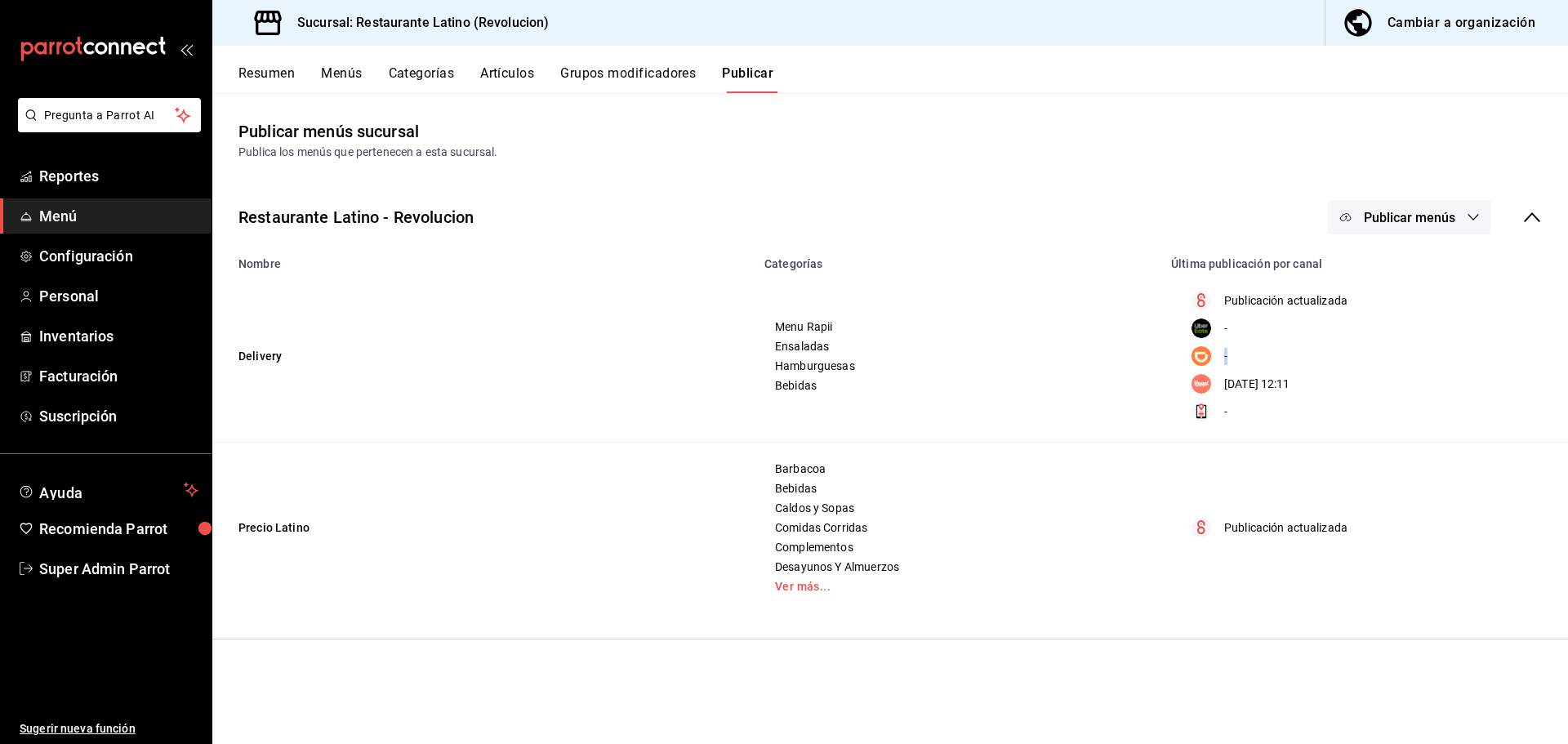
drag, startPoint x: 1221, startPoint y: 358, endPoint x: 1287, endPoint y: 362, distance: 66.1
click at [1287, 362] on div "-" at bounding box center [1361, 356] width 359 height 19
click at [1255, 381] on p "25/07/2025 12:11" at bounding box center [1257, 384] width 67 height 17
drag, startPoint x: 1230, startPoint y: 382, endPoint x: 1346, endPoint y: 401, distance: 117.5
click at [1346, 401] on div "Publicación actualizada - - 25/07/2025 12:11 -" at bounding box center [1361, 356] width 361 height 132
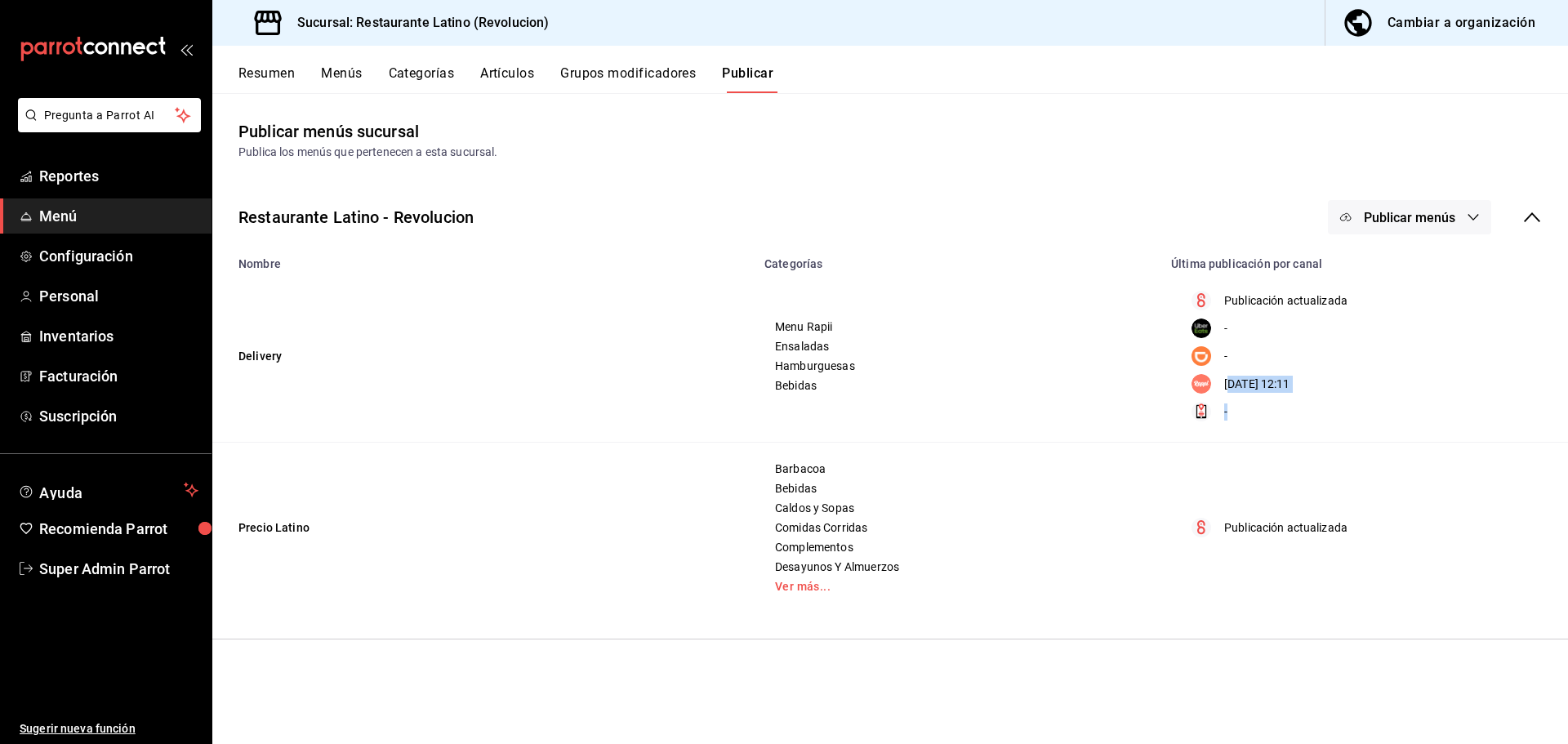
click at [1255, 394] on div "Publicación actualizada - - 25/07/2025 12:11 -" at bounding box center [1361, 356] width 361 height 132
drag, startPoint x: 1223, startPoint y: 382, endPoint x: 1328, endPoint y: 394, distance: 105.7
click at [1328, 394] on div "Publicación actualizada - - 25/07/2025 12:11 -" at bounding box center [1361, 356] width 361 height 132
click at [1153, 408] on td "Menu Rapii Ensaladas Hamburguesas Bebidas" at bounding box center [958, 356] width 407 height 172
drag, startPoint x: 767, startPoint y: 327, endPoint x: 831, endPoint y: 377, distance: 81.2
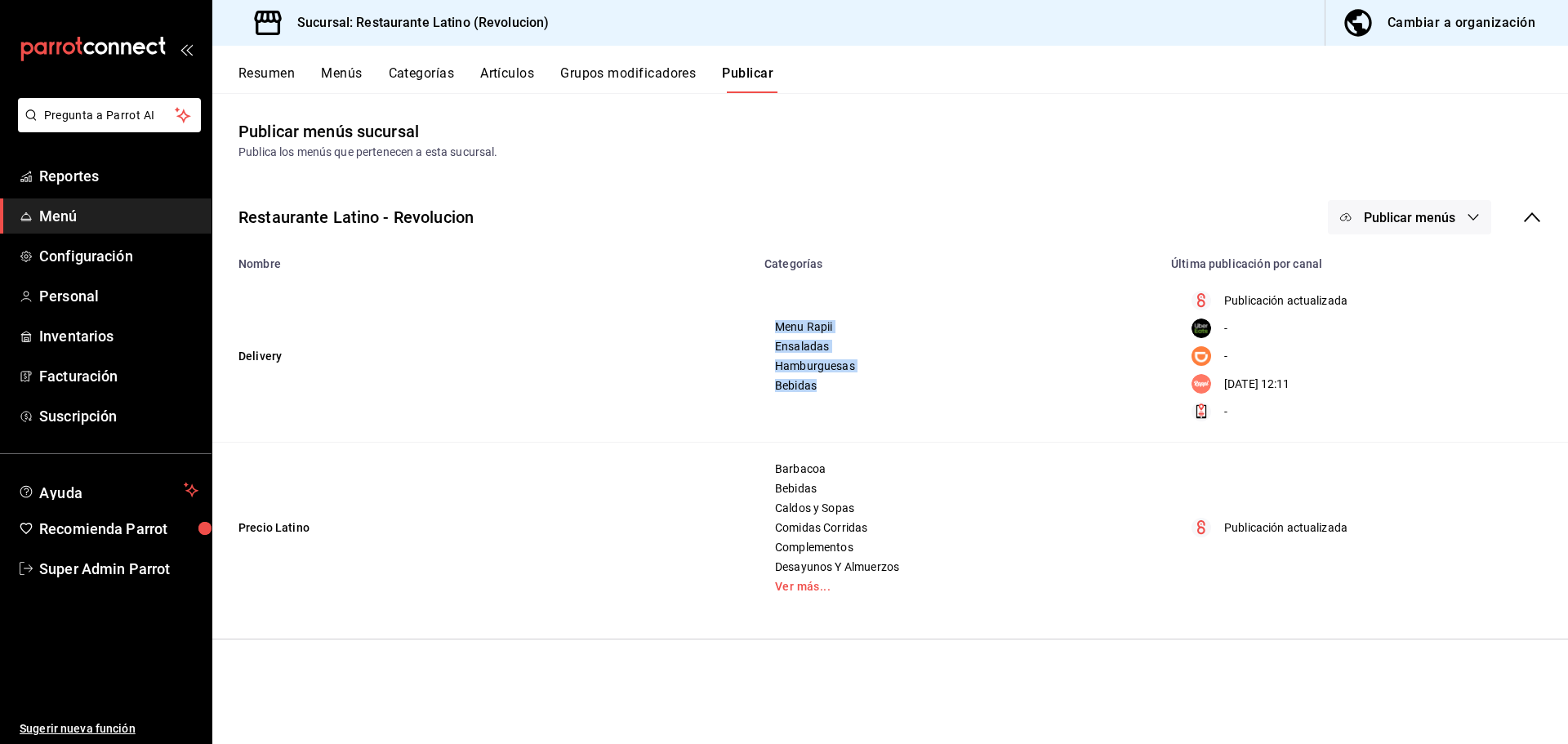
click at [831, 377] on td "Menu Rapii Ensaladas Hamburguesas Bebidas" at bounding box center [958, 356] width 407 height 172
click at [831, 377] on div "Menu Rapii Ensaladas Hamburguesas Bebidas" at bounding box center [958, 356] width 368 height 72
drag, startPoint x: 1223, startPoint y: 391, endPoint x: 1328, endPoint y: 398, distance: 105.2
click at [1328, 398] on div "Publicación actualizada - - 25/07/2025 12:11 -" at bounding box center [1361, 356] width 361 height 132
click at [1260, 392] on p "25/07/2025 12:11" at bounding box center [1257, 384] width 67 height 17
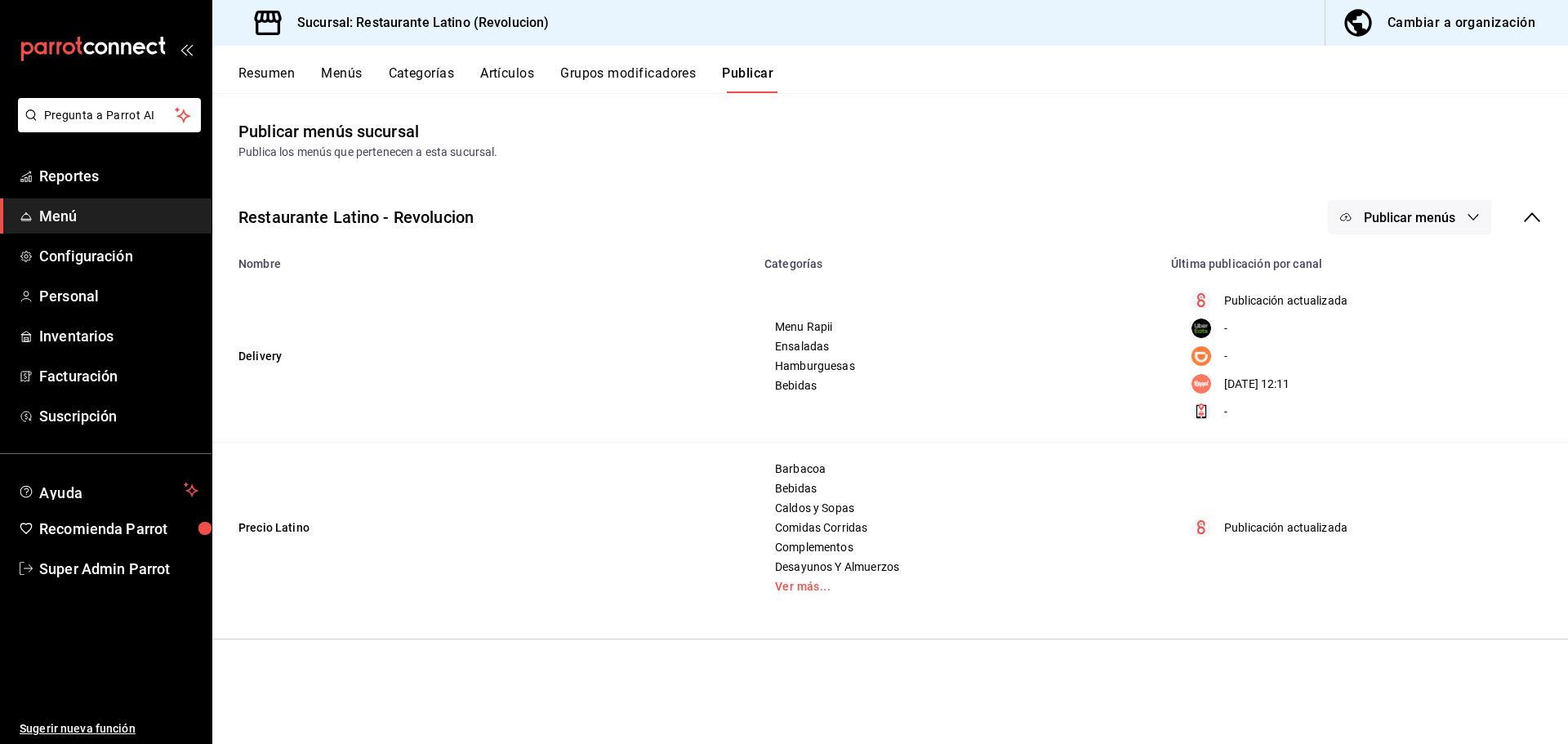
drag, startPoint x: 1196, startPoint y: 384, endPoint x: 1335, endPoint y: 384, distance: 139.0
click at [1335, 384] on div "25/07/2025 12:11" at bounding box center [1361, 383] width 359 height 19
click at [1417, 218] on span "Publicar menús" at bounding box center [1409, 217] width 91 height 16
click at [1130, 211] on div at bounding box center [784, 372] width 1568 height 744
drag, startPoint x: 1328, startPoint y: 382, endPoint x: 1222, endPoint y: 382, distance: 106.0
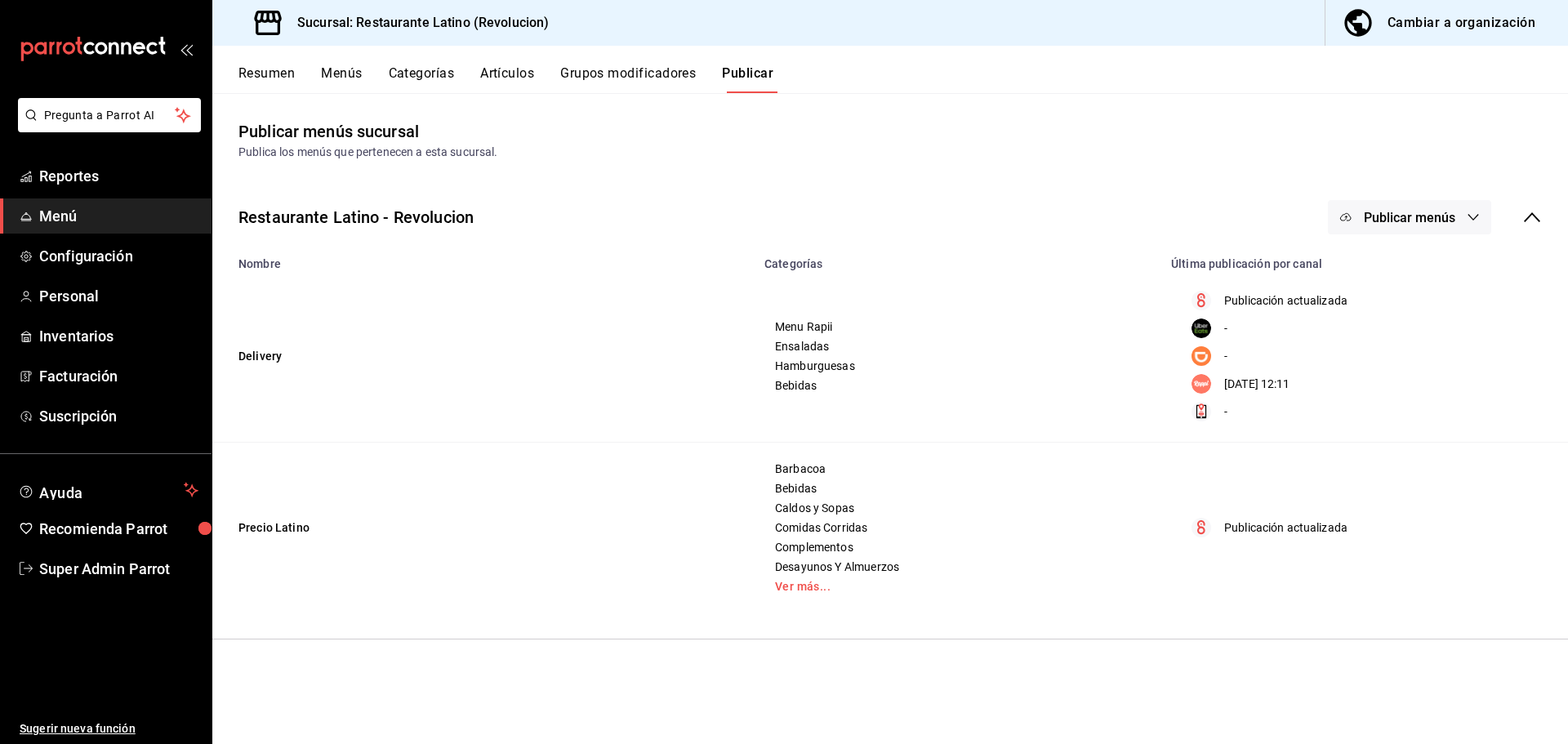
click at [1222, 382] on div "25/07/2025 12:11" at bounding box center [1361, 383] width 359 height 19
copy p "25/07/2025 12:11"
